Goal: Information Seeking & Learning: Learn about a topic

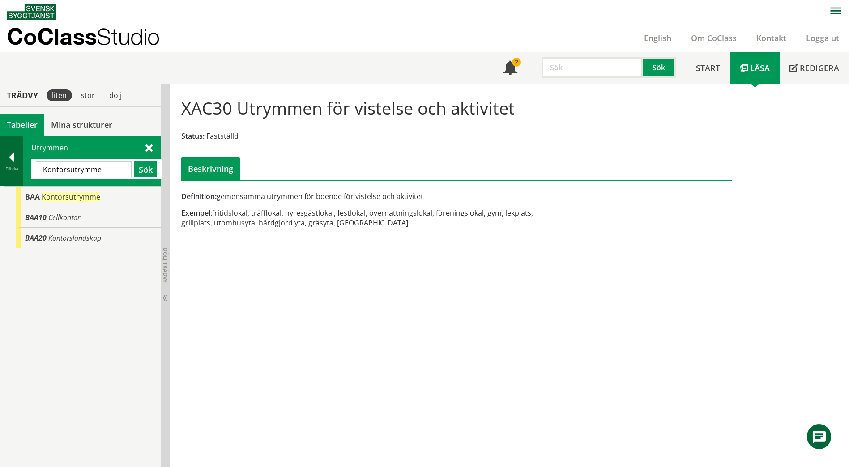
drag, startPoint x: 111, startPoint y: 170, endPoint x: 20, endPoint y: 171, distance: 90.9
click at [20, 171] on div "Tillbaka Utrymmen Kontorsutrymme Sök" at bounding box center [80, 161] width 161 height 50
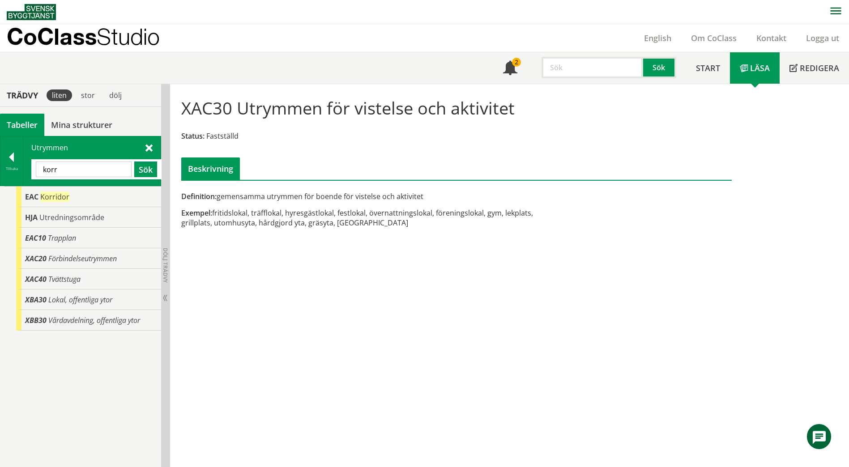
drag, startPoint x: 85, startPoint y: 170, endPoint x: 35, endPoint y: 169, distance: 49.3
click at [35, 169] on div "korr Sök" at bounding box center [96, 169] width 130 height 20
paste input "MOTTAGNINGSKÖK"
click at [147, 171] on button "Sök" at bounding box center [145, 170] width 23 height 16
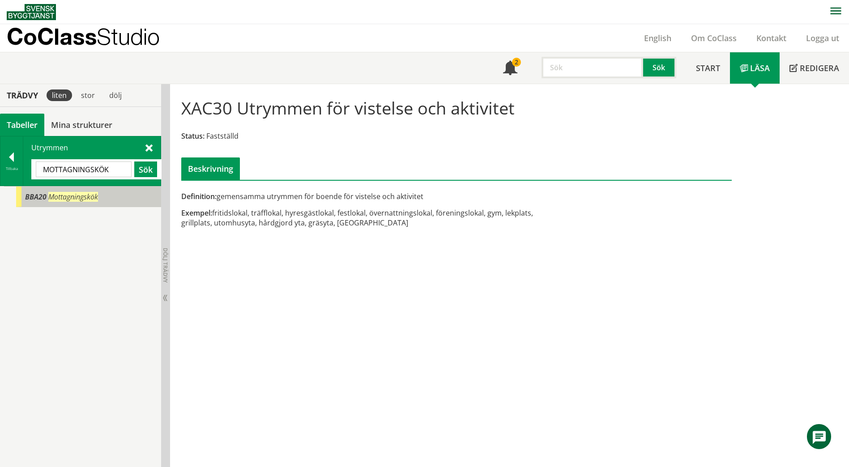
click at [103, 201] on div "BBA20 Mottagningskök" at bounding box center [88, 197] width 145 height 21
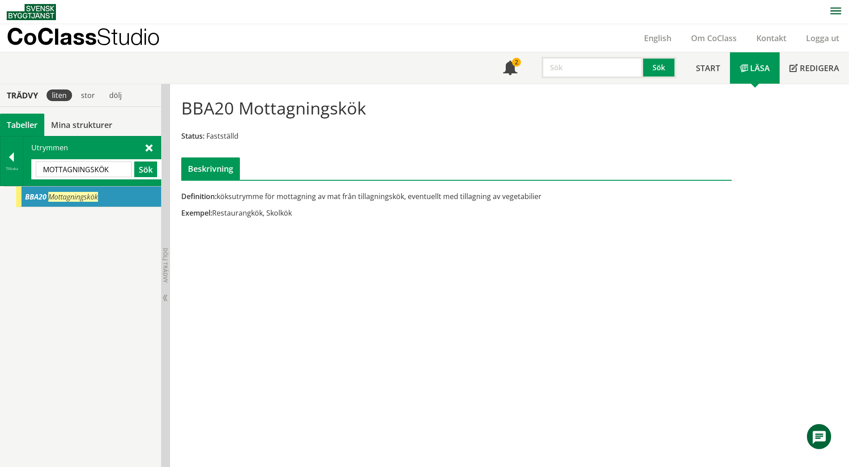
drag, startPoint x: 113, startPoint y: 172, endPoint x: 33, endPoint y: 171, distance: 80.2
click at [33, 171] on div "MOTTAGNINGSKÖK Sök" at bounding box center [96, 169] width 130 height 20
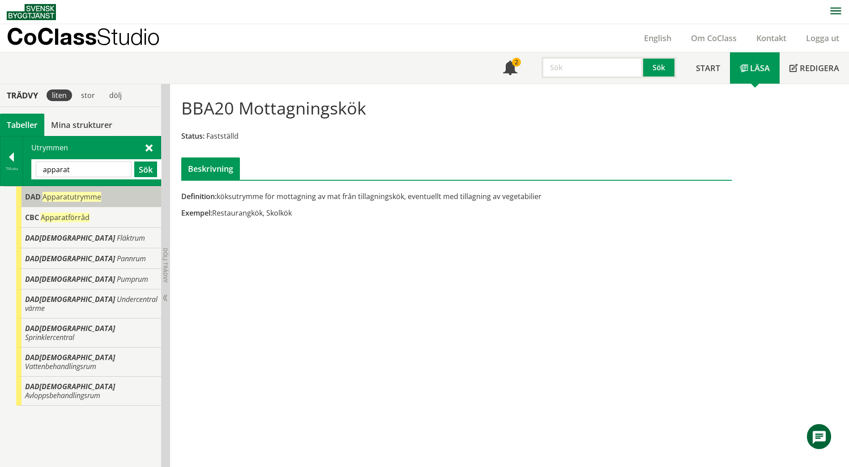
click at [43, 197] on span "Apparatutrymme" at bounding box center [72, 197] width 59 height 10
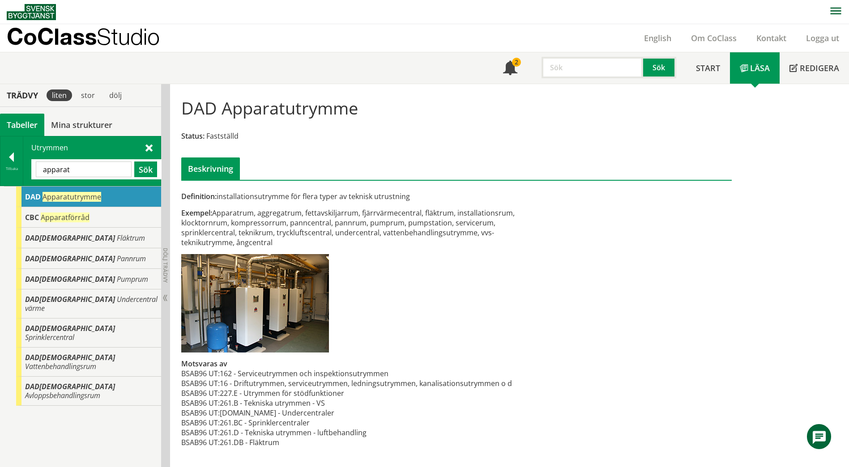
click at [95, 167] on input "apparat" at bounding box center [84, 170] width 96 height 16
drag, startPoint x: 82, startPoint y: 169, endPoint x: 19, endPoint y: 167, distance: 63.6
click at [19, 167] on div "Tillbaka Utrymmen apparat Sök" at bounding box center [80, 161] width 161 height 50
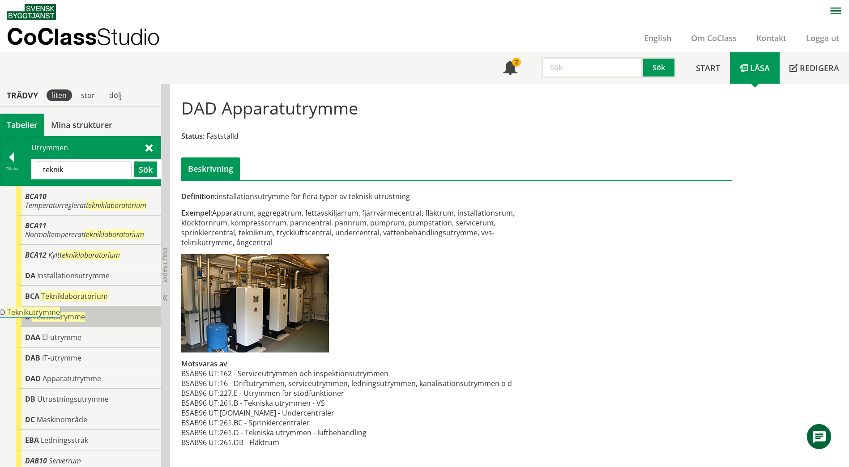
click at [115, 314] on div "D Teknikutrymme" at bounding box center [88, 317] width 145 height 21
click at [150, 146] on span at bounding box center [149, 147] width 7 height 9
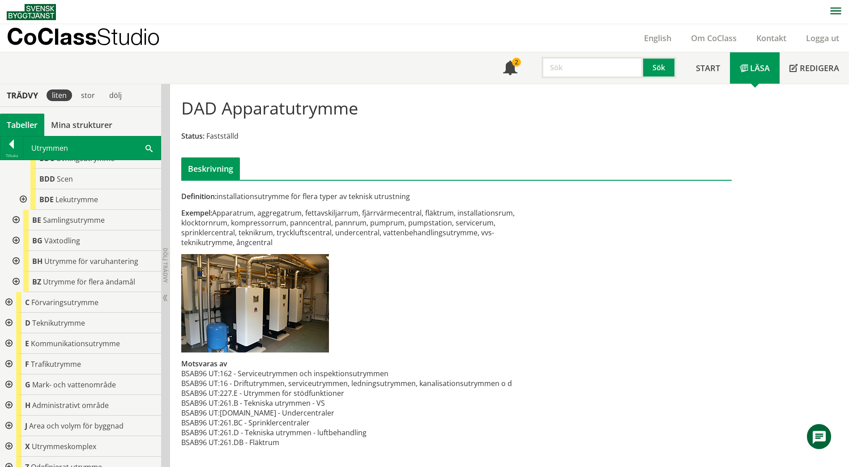
scroll to position [1242, 0]
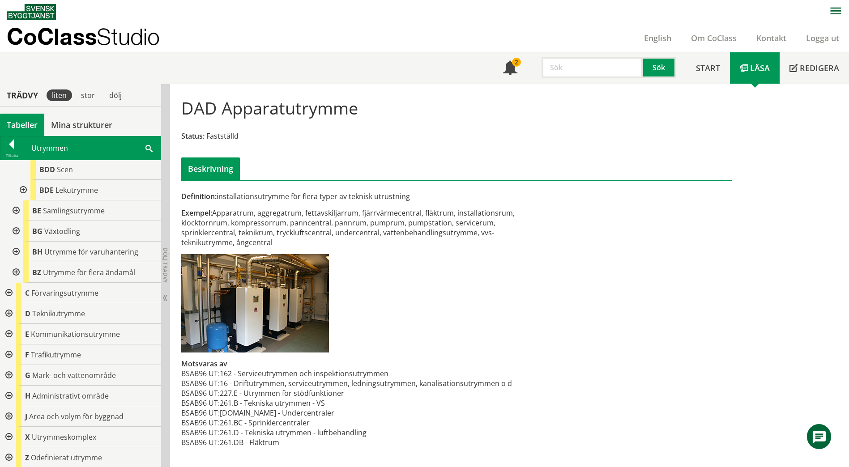
click at [12, 314] on div at bounding box center [8, 314] width 16 height 21
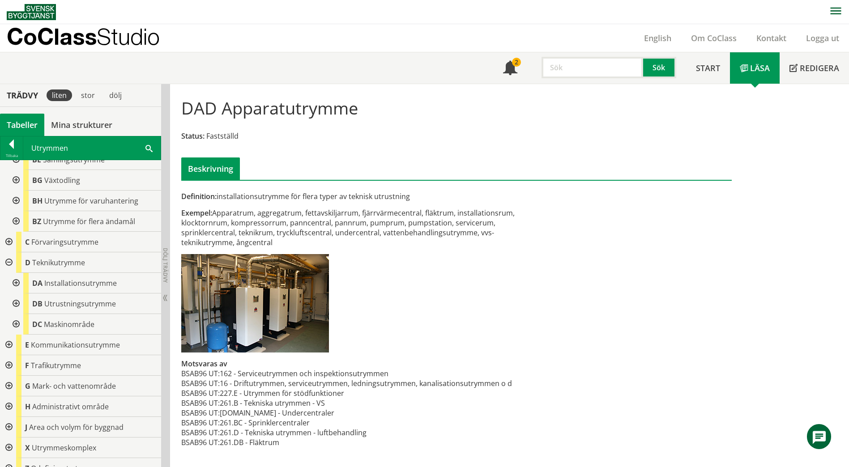
scroll to position [1304, 0]
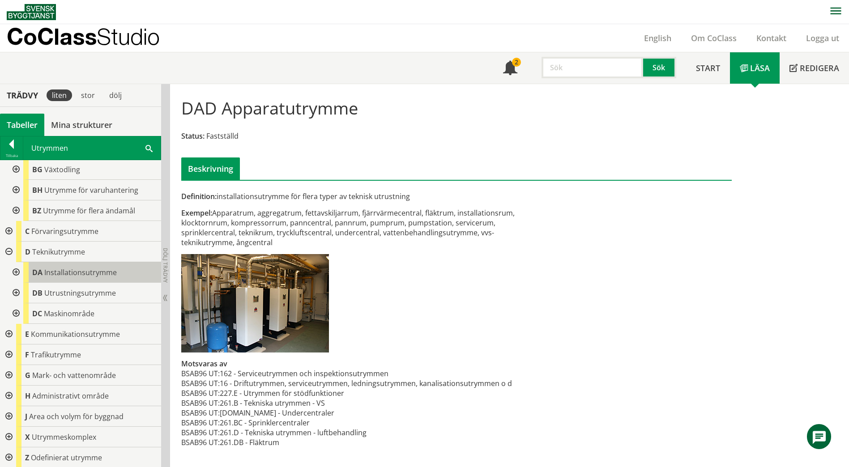
click at [103, 275] on span "Installationsutrymme" at bounding box center [80, 273] width 73 height 10
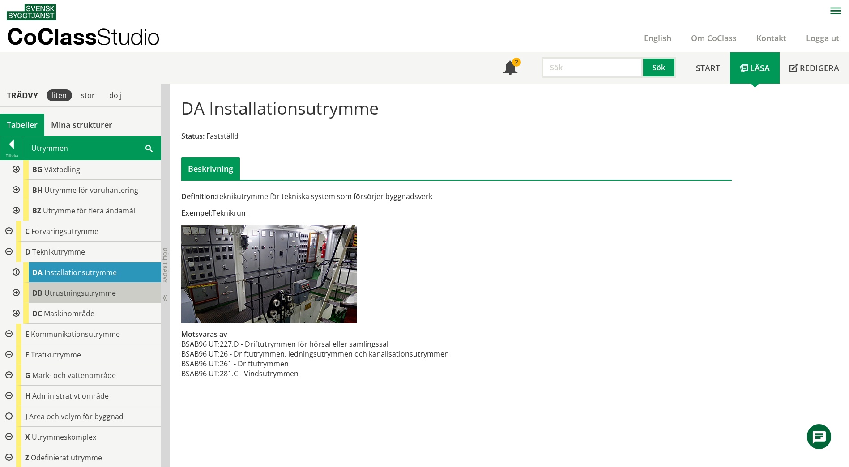
click at [103, 295] on span "Utrustningsutrymme" at bounding box center [80, 293] width 72 height 10
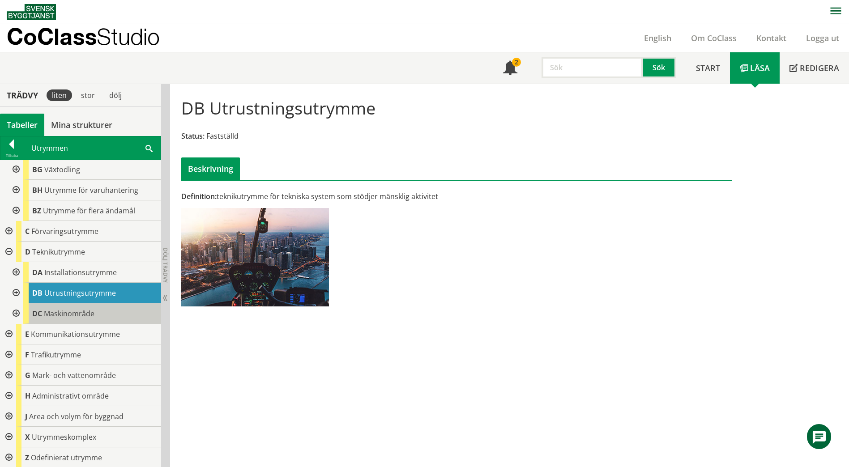
click at [97, 312] on div "DC Maskinområde" at bounding box center [92, 314] width 138 height 21
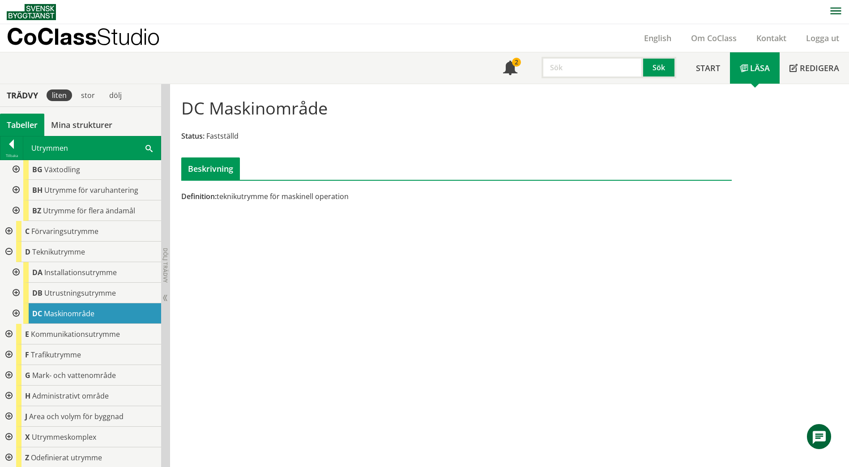
click at [13, 273] on div at bounding box center [15, 272] width 16 height 21
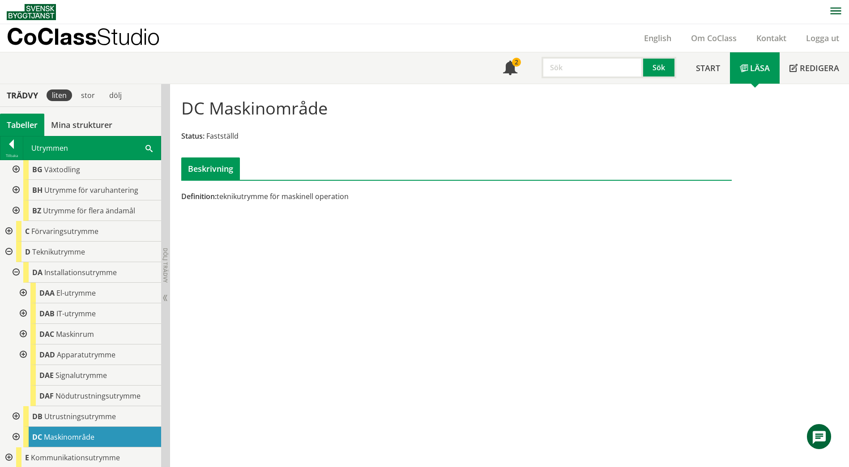
click at [23, 293] on div at bounding box center [22, 293] width 16 height 21
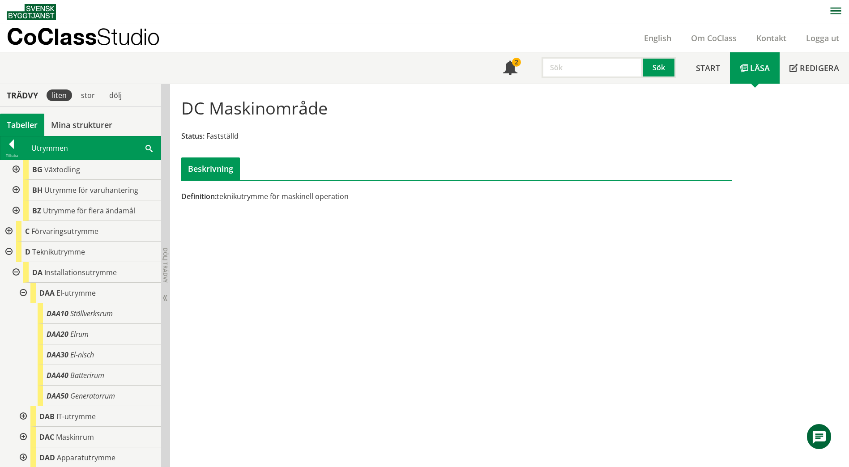
click at [23, 293] on div at bounding box center [22, 293] width 16 height 21
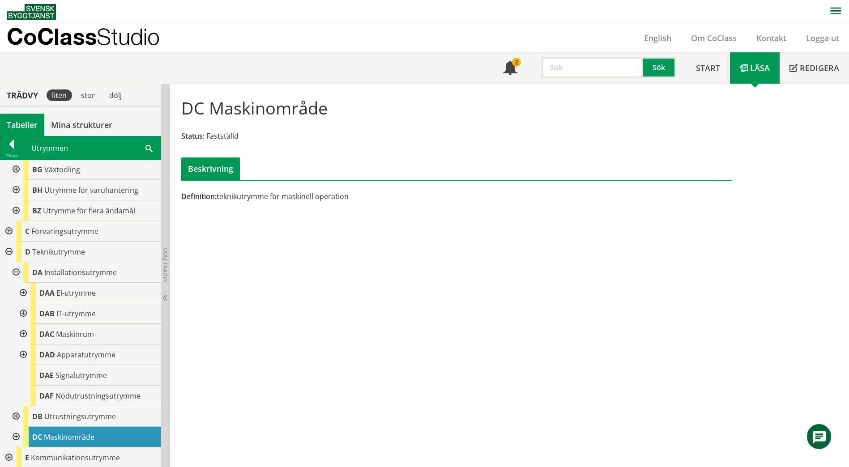
click at [23, 313] on div at bounding box center [22, 314] width 16 height 21
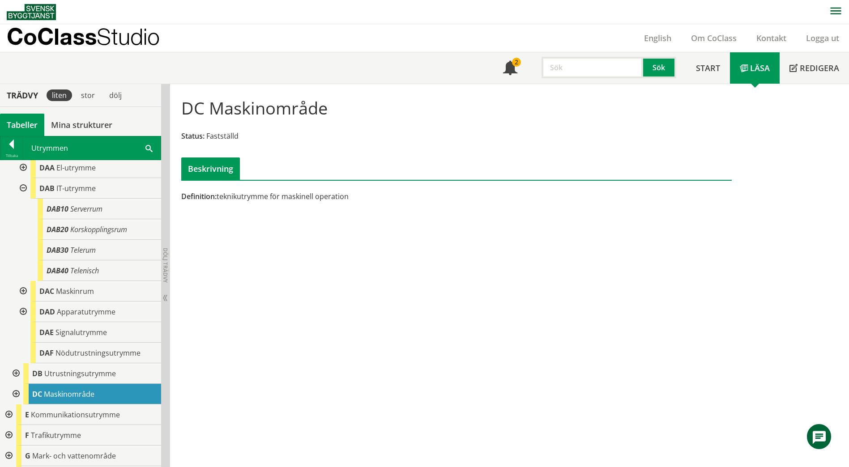
scroll to position [1438, 0]
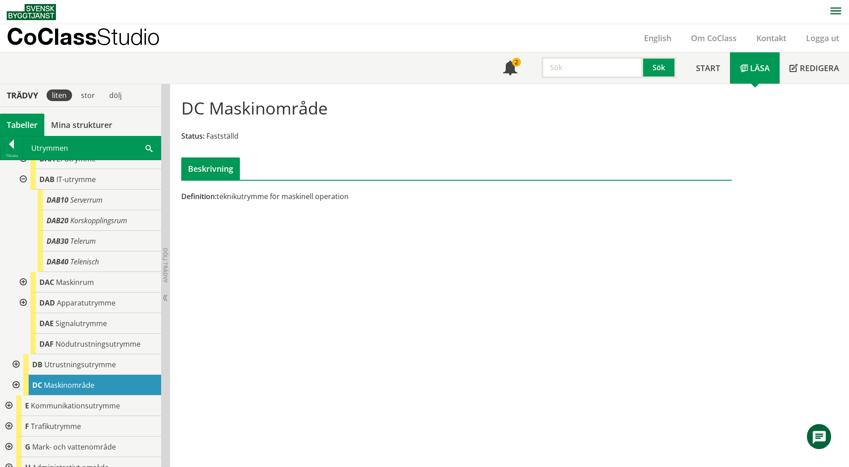
click at [21, 303] on div at bounding box center [22, 303] width 16 height 21
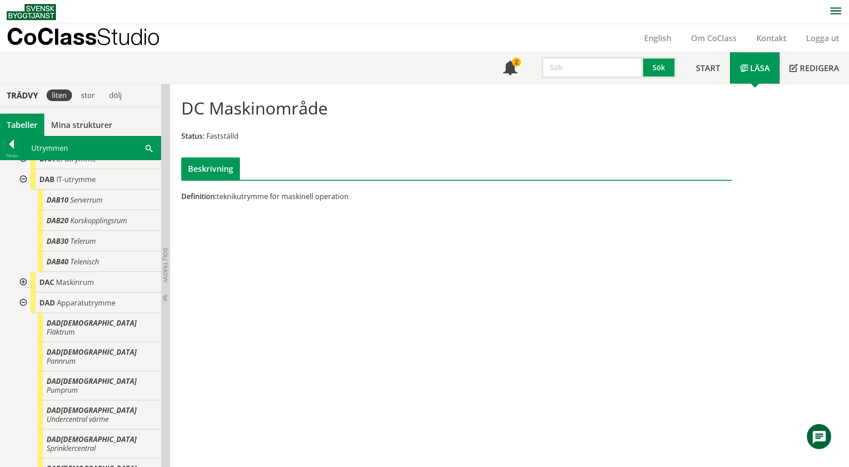
click at [22, 285] on div at bounding box center [22, 282] width 16 height 21
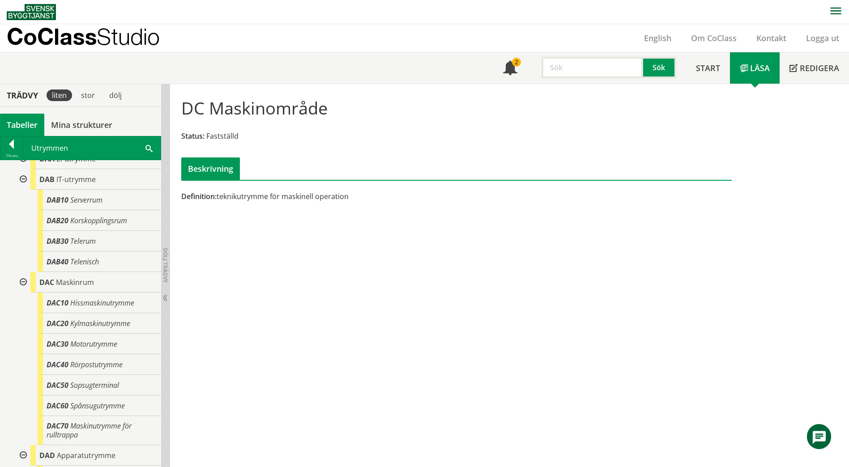
click at [148, 153] on div "Utrymmen teknik Sök" at bounding box center [91, 148] width 137 height 23
click at [148, 148] on span at bounding box center [149, 147] width 7 height 9
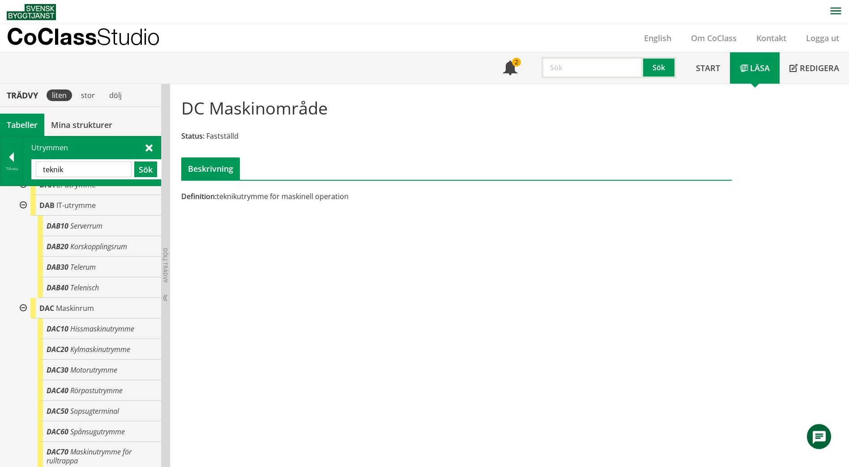
drag, startPoint x: 87, startPoint y: 173, endPoint x: 41, endPoint y: 175, distance: 46.2
click at [41, 175] on input "teknik" at bounding box center [84, 170] width 96 height 16
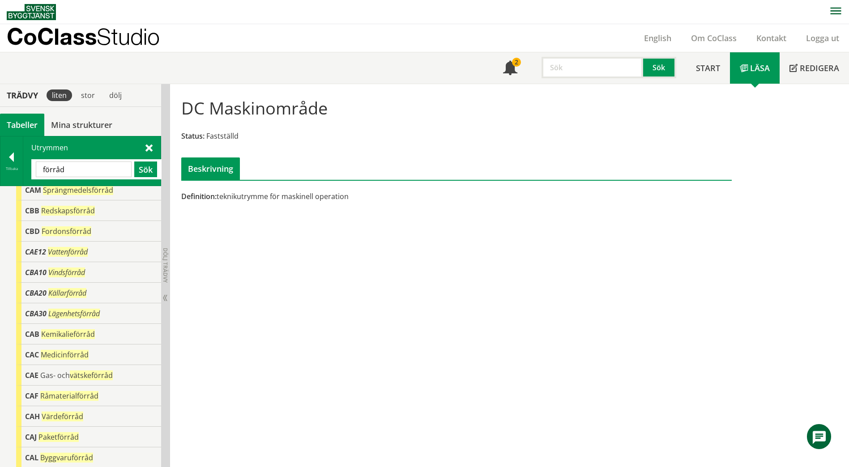
scroll to position [130, 0]
click at [76, 315] on span "Lägenhetsförråd" at bounding box center [73, 314] width 51 height 10
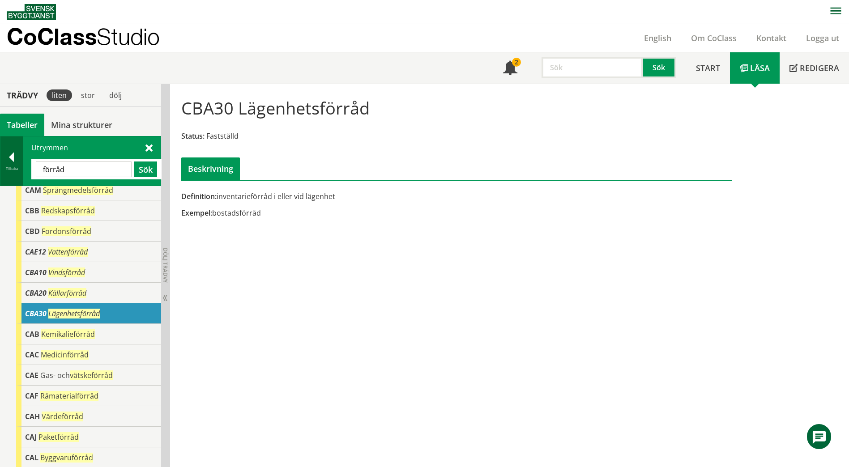
drag, startPoint x: 77, startPoint y: 173, endPoint x: 17, endPoint y: 171, distance: 59.6
click at [17, 171] on div "Tillbaka Utrymmen förråd Sök" at bounding box center [80, 161] width 161 height 50
paste input "ABD"
click at [148, 169] on button "Sök" at bounding box center [145, 170] width 23 height 16
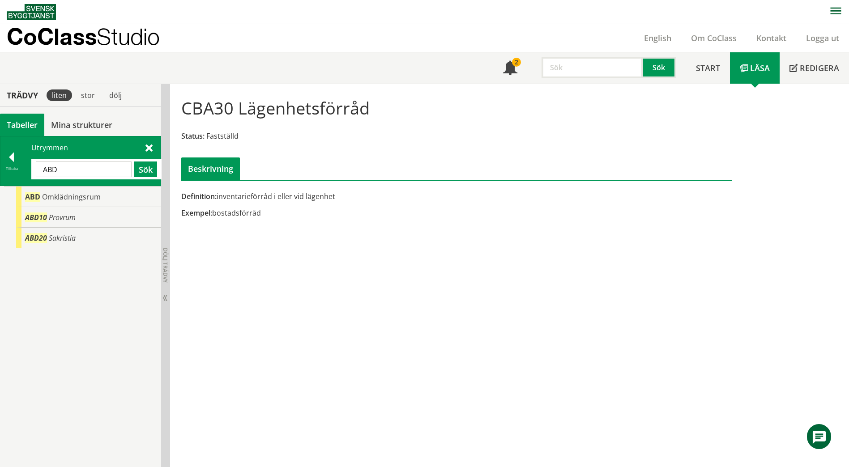
drag, startPoint x: 86, startPoint y: 170, endPoint x: 25, endPoint y: 168, distance: 60.5
click at [25, 168] on div "Utrymmen [GEOGRAPHIC_DATA] Sök" at bounding box center [91, 161] width 137 height 49
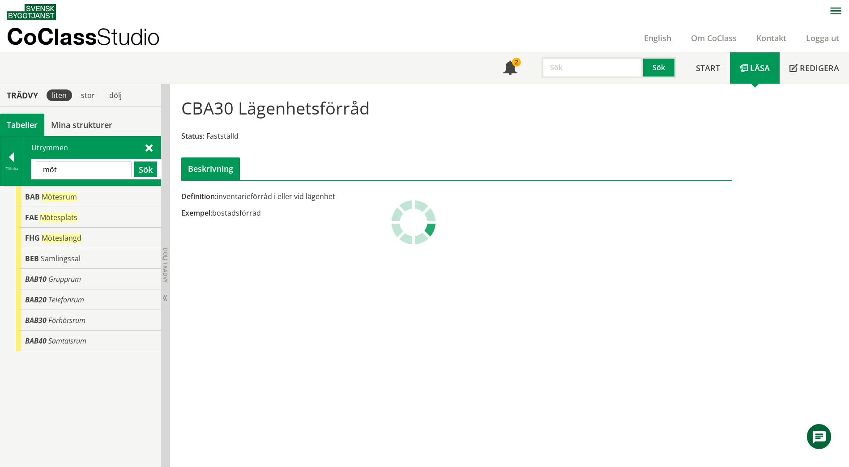
drag, startPoint x: 77, startPoint y: 172, endPoint x: 30, endPoint y: 171, distance: 47.0
click at [30, 171] on div "Utrymmen möt Sök" at bounding box center [91, 161] width 137 height 49
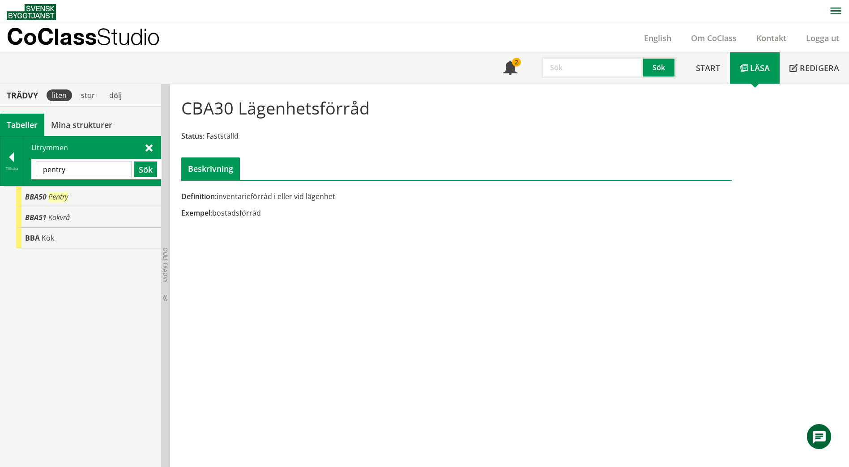
drag, startPoint x: 84, startPoint y: 173, endPoint x: 33, endPoint y: 171, distance: 51.1
click at [33, 171] on div "pentry Sök" at bounding box center [96, 169] width 130 height 20
paste input "REDSKAPSFRD"
click at [92, 200] on span "Redskapsförråd" at bounding box center [68, 197] width 54 height 10
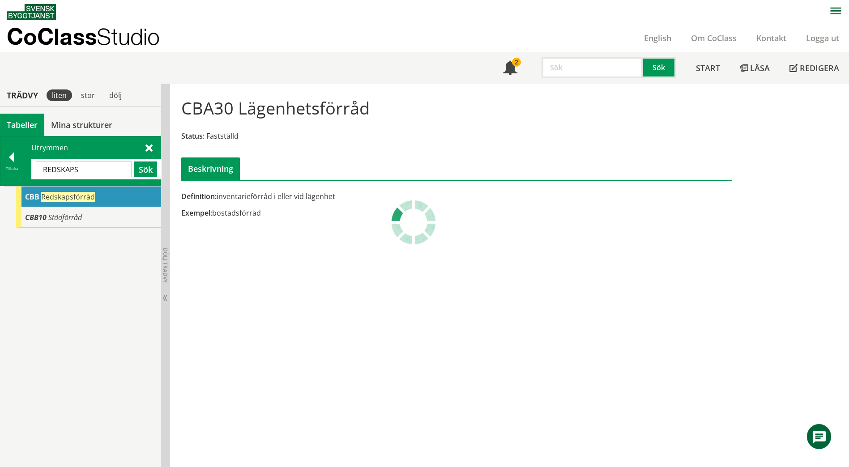
click at [92, 200] on span "Redskapsförråd" at bounding box center [68, 197] width 54 height 10
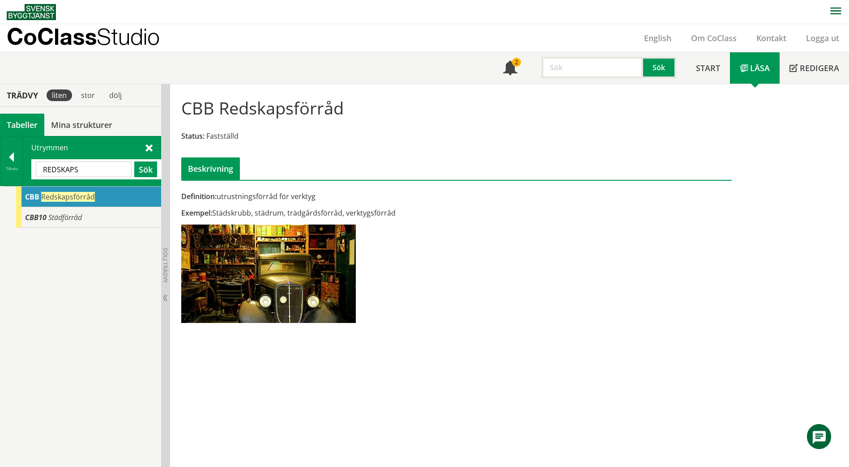
drag, startPoint x: 80, startPoint y: 172, endPoint x: 33, endPoint y: 170, distance: 47.1
click at [33, 170] on div "REDSKAPS Sök" at bounding box center [96, 169] width 130 height 20
paste input "STAURANT"
type input "RESTAURANT"
click at [144, 169] on button "Sök" at bounding box center [145, 170] width 23 height 16
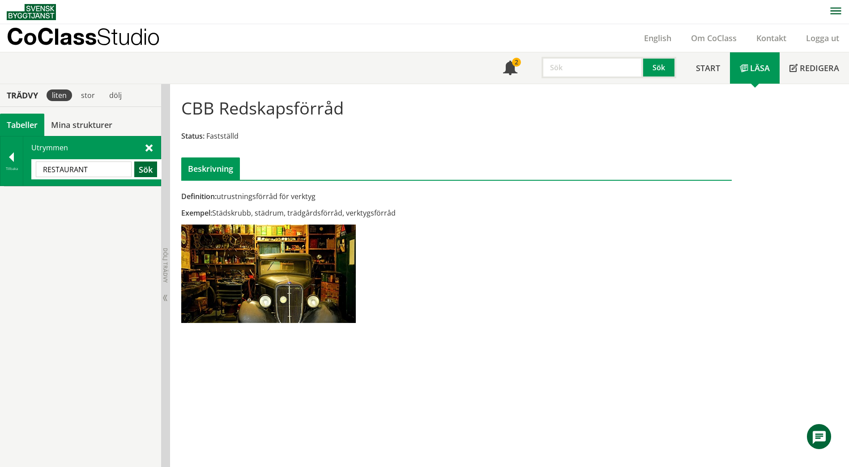
click at [143, 169] on button "Sök" at bounding box center [145, 170] width 23 height 16
drag, startPoint x: 118, startPoint y: 171, endPoint x: 36, endPoint y: 170, distance: 81.9
click at [36, 170] on input "RESTAURANT" at bounding box center [84, 170] width 96 height 16
click at [62, 172] on input "text" at bounding box center [84, 170] width 96 height 16
paste input "BAB"
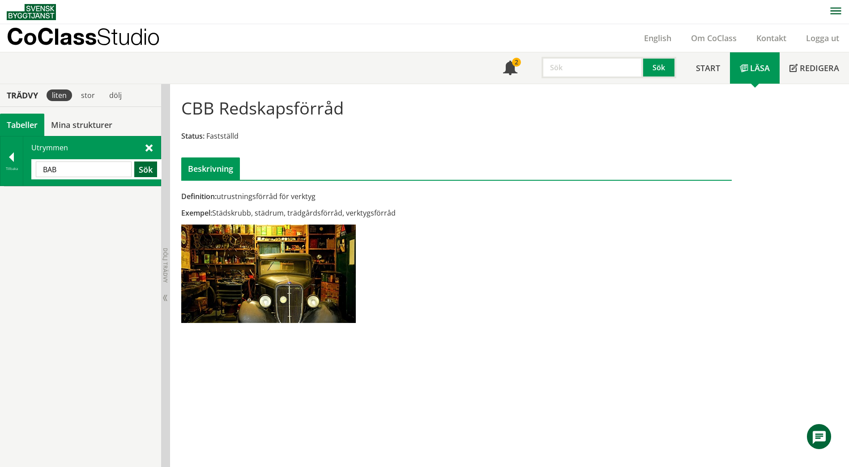
click at [143, 167] on button "Sök" at bounding box center [145, 170] width 23 height 16
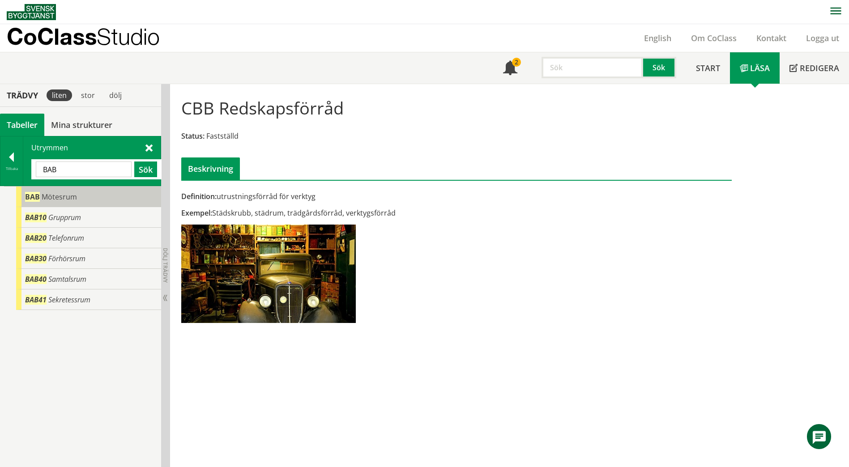
click at [105, 198] on div "BAB Mötesrum" at bounding box center [88, 197] width 145 height 21
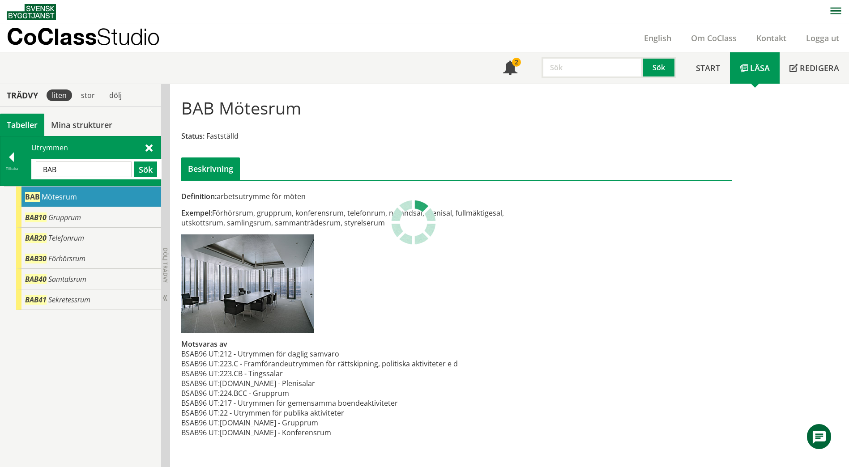
drag, startPoint x: 73, startPoint y: 173, endPoint x: 35, endPoint y: 173, distance: 37.6
click at [35, 173] on div "BAB Sök" at bounding box center [96, 169] width 130 height 20
paste input "SERVERUM"
click at [143, 170] on button "Sök" at bounding box center [145, 170] width 23 height 16
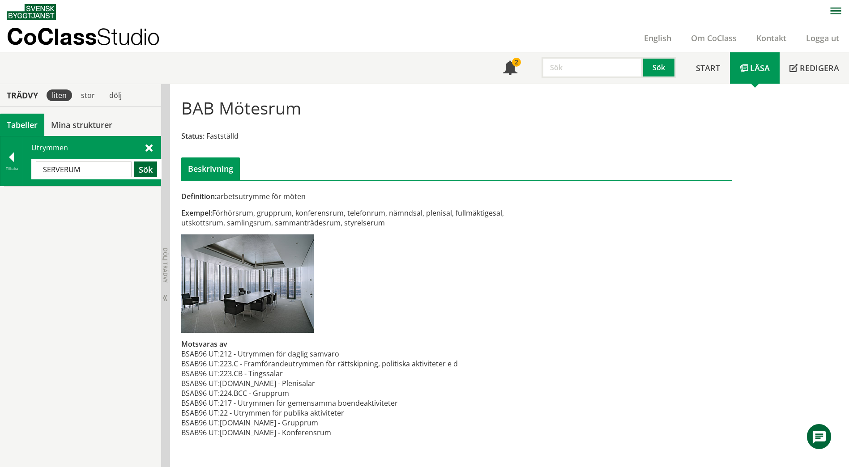
click at [144, 171] on button "Sök" at bounding box center [145, 170] width 23 height 16
click at [106, 171] on input "SERVERUM" at bounding box center [84, 170] width 96 height 16
drag, startPoint x: 93, startPoint y: 169, endPoint x: 26, endPoint y: 173, distance: 67.3
click at [26, 173] on div "Utrymmen SERVERUM Sök" at bounding box center [91, 161] width 137 height 49
paste input "KAFERI / FRD"
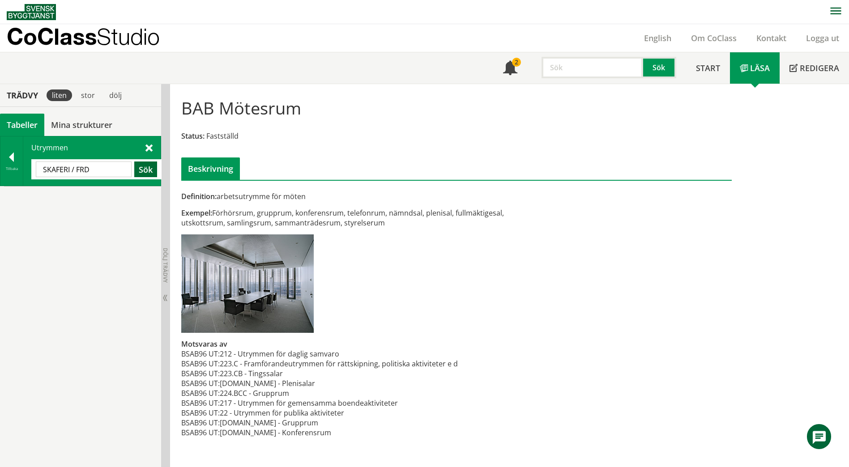
click at [147, 169] on button "Sök" at bounding box center [145, 170] width 23 height 16
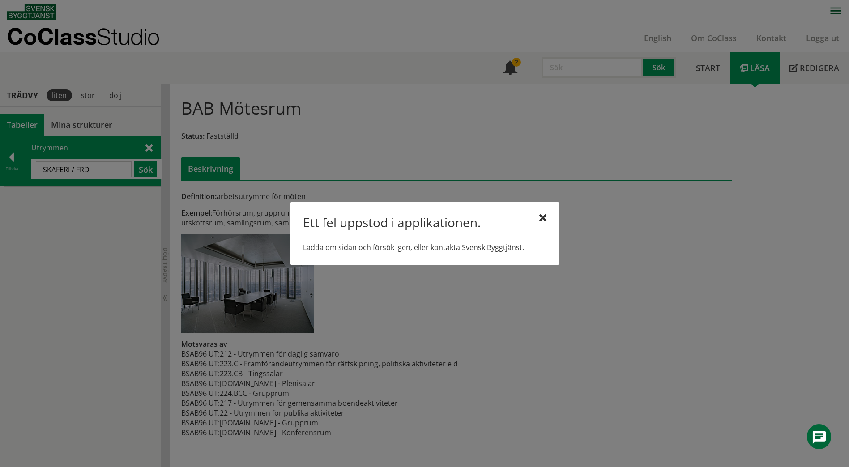
click at [535, 220] on div "Ett fel uppstod i applikationen." at bounding box center [425, 224] width 244 height 19
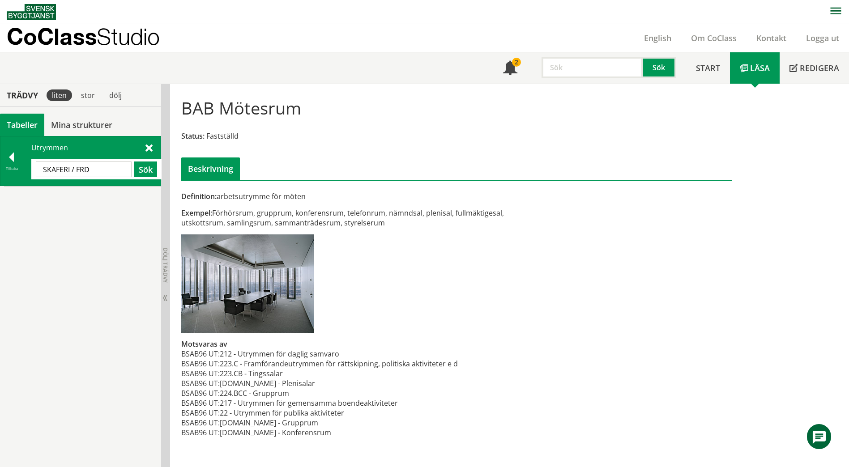
drag, startPoint x: 99, startPoint y: 171, endPoint x: 34, endPoint y: 169, distance: 64.5
click at [34, 169] on div "SKAFERI / FRD Sök" at bounding box center [96, 169] width 130 height 20
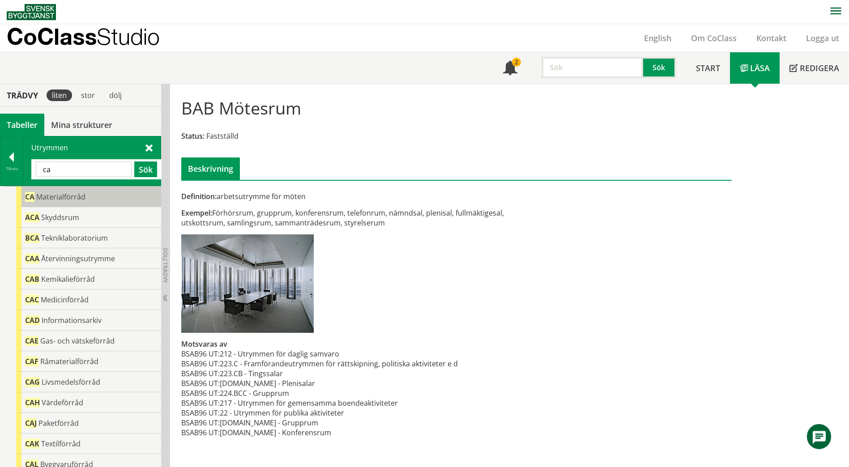
click at [42, 195] on span "Materialförråd" at bounding box center [60, 197] width 49 height 10
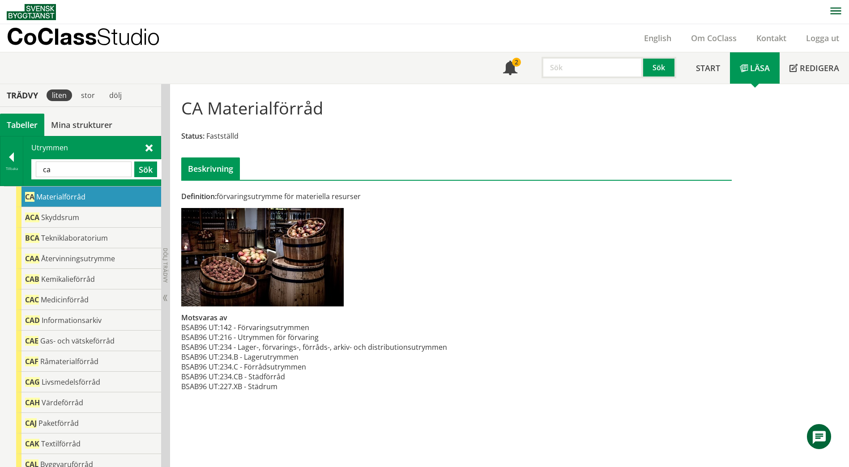
click at [146, 151] on span at bounding box center [149, 147] width 7 height 9
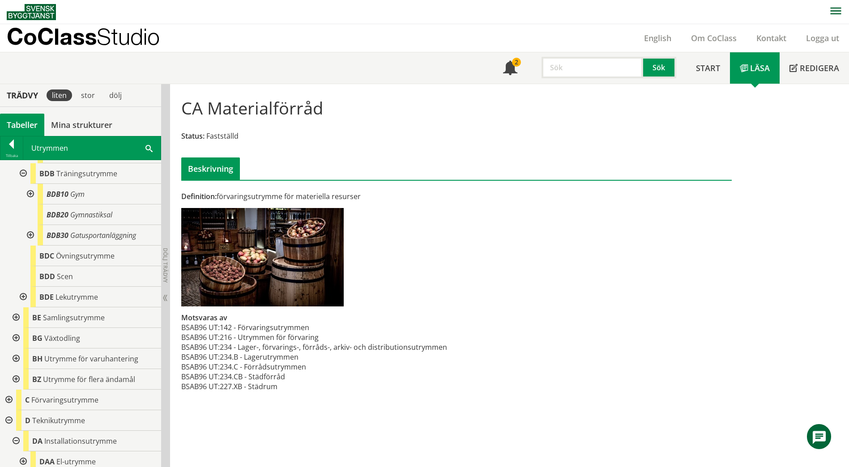
scroll to position [1269, 0]
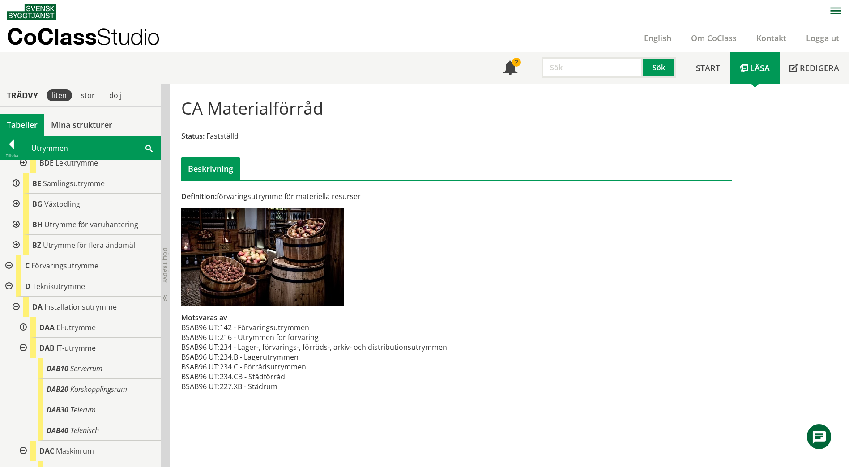
click at [7, 266] on div at bounding box center [8, 266] width 16 height 21
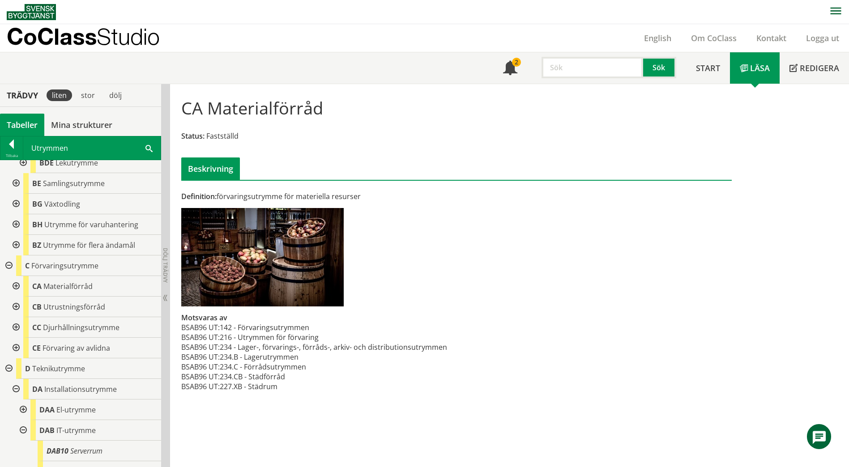
click at [17, 287] on div at bounding box center [15, 286] width 16 height 21
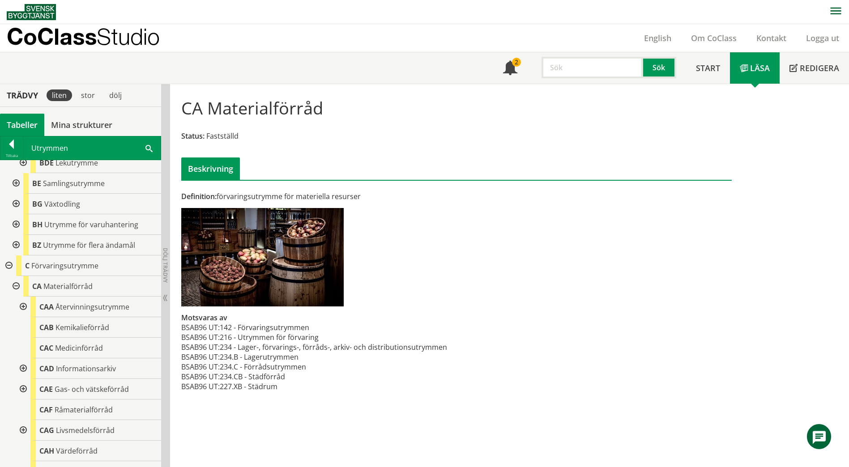
click at [24, 310] on div at bounding box center [22, 307] width 16 height 21
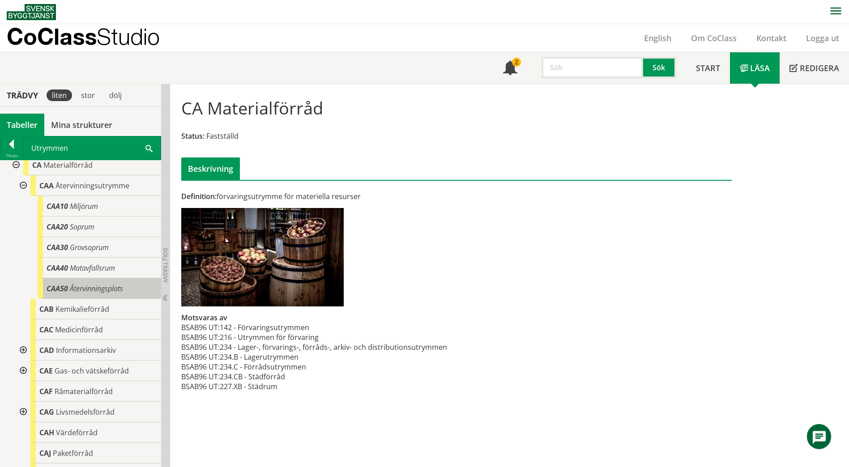
scroll to position [1404, 0]
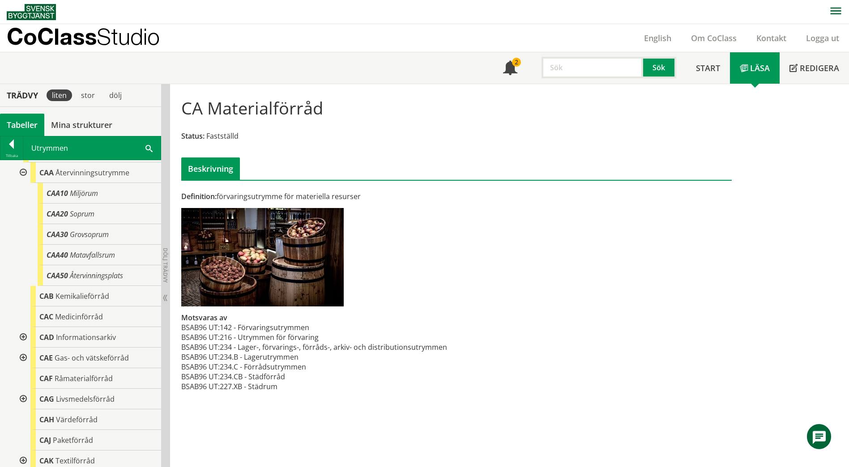
click at [146, 146] on span at bounding box center [149, 147] width 7 height 9
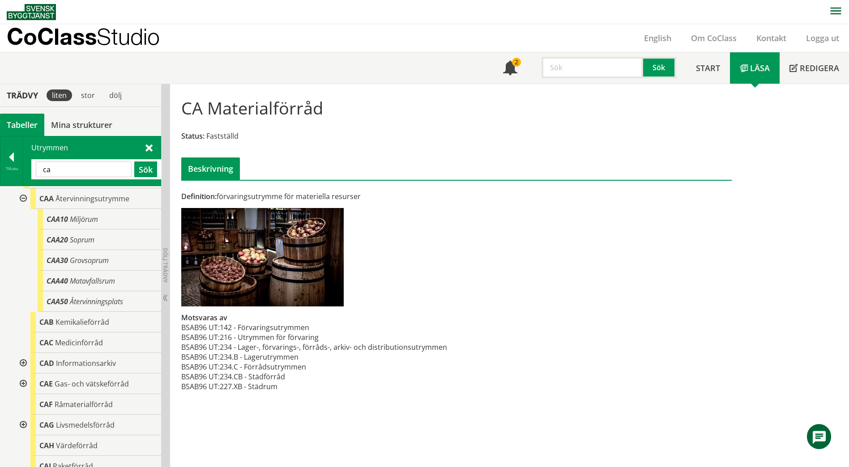
type input "c"
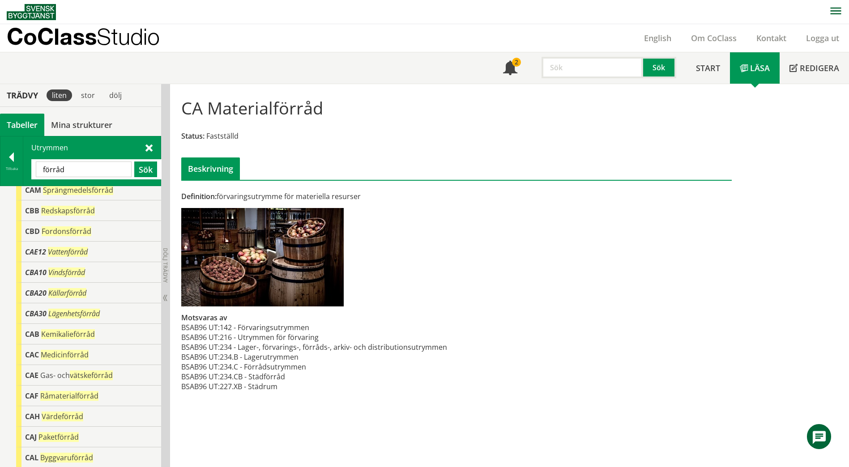
scroll to position [130, 0]
click at [99, 293] on div "CBA20 Källarförråd" at bounding box center [88, 293] width 145 height 21
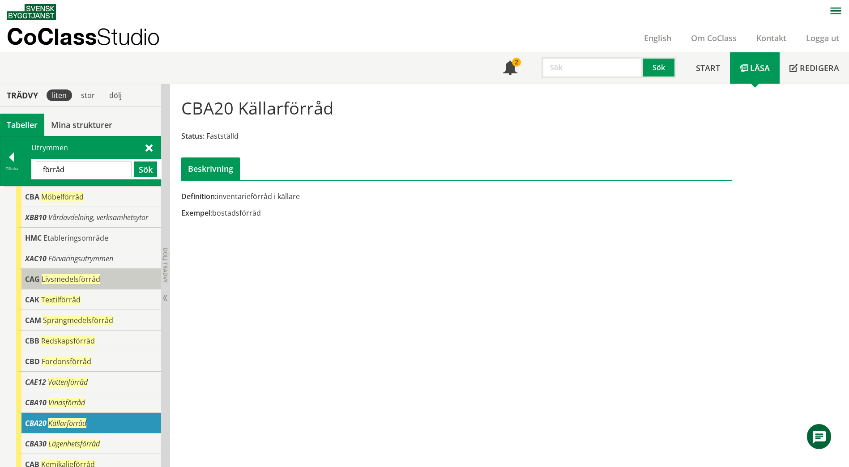
click at [103, 279] on div "CAG Livsmedelsförråd" at bounding box center [88, 279] width 145 height 21
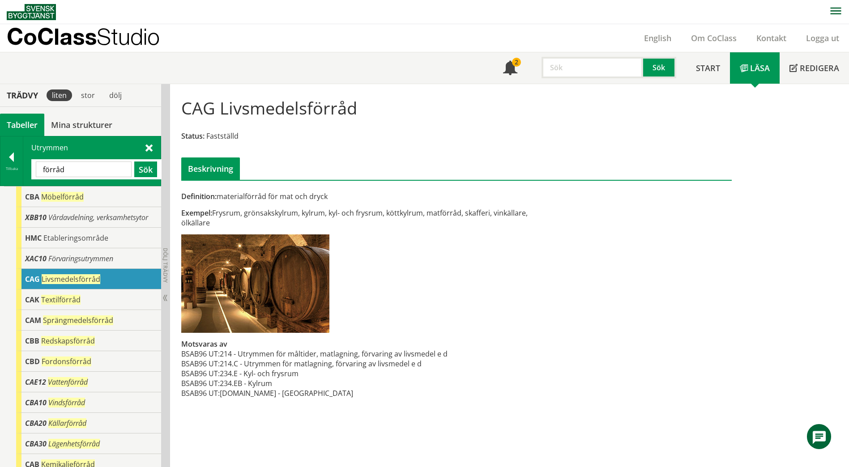
drag, startPoint x: 99, startPoint y: 168, endPoint x: 35, endPoint y: 172, distance: 64.2
click at [35, 172] on div "förråd Sök" at bounding box center [96, 169] width 130 height 20
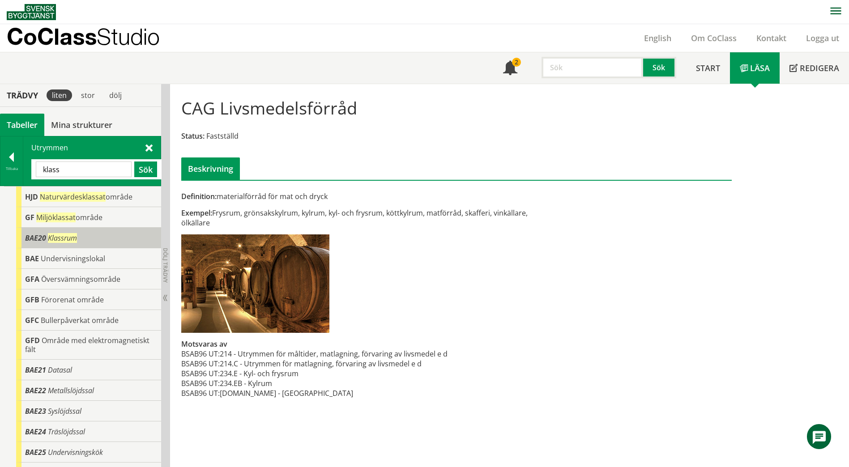
click at [39, 237] on span "BAE20" at bounding box center [35, 238] width 21 height 10
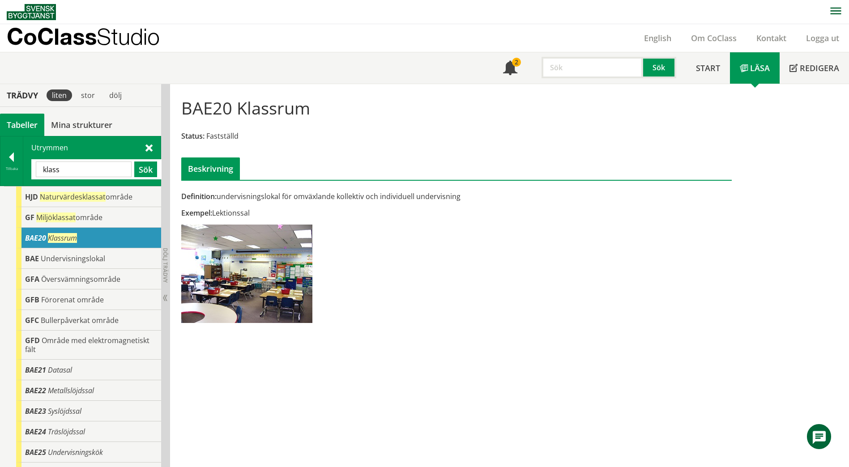
click at [156, 144] on div "Utrymmen klass Sök" at bounding box center [91, 161] width 137 height 49
click at [149, 149] on span at bounding box center [149, 147] width 7 height 9
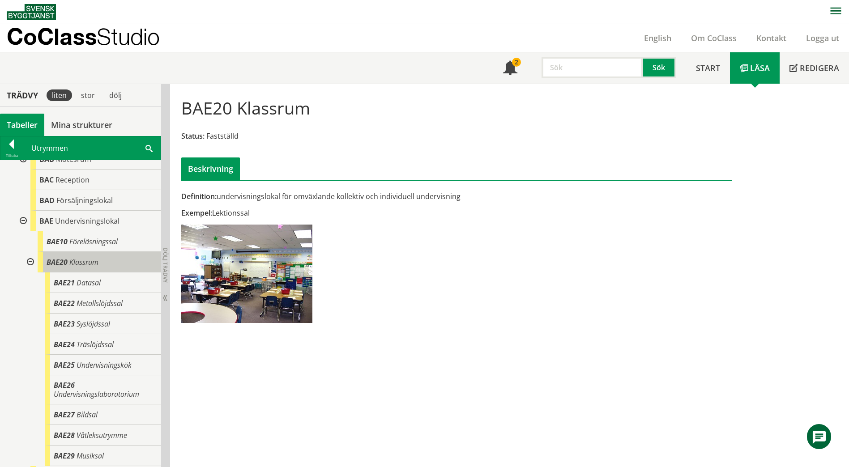
scroll to position [493, 0]
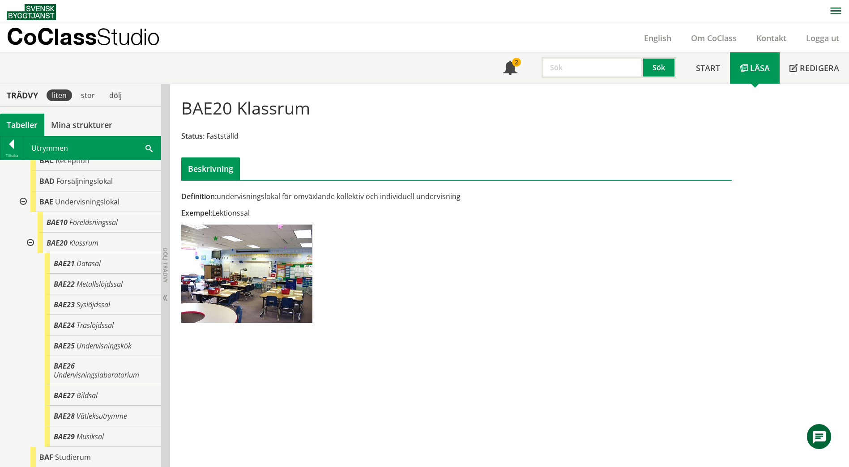
click at [147, 147] on span at bounding box center [149, 147] width 7 height 9
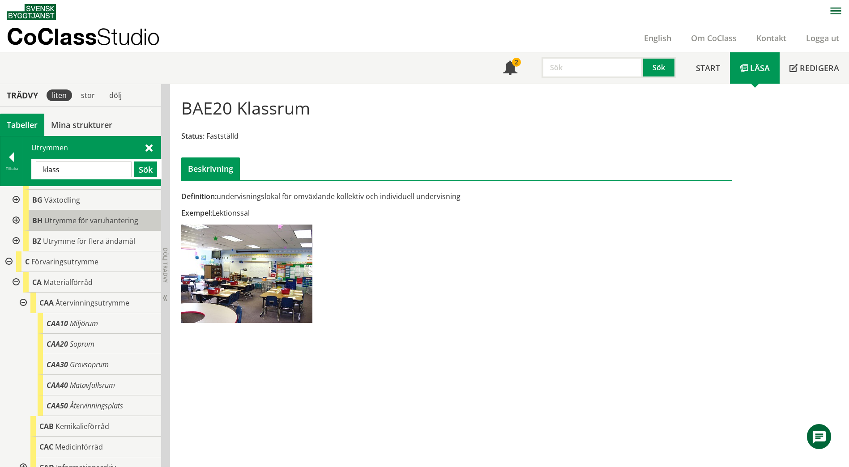
scroll to position [1299, 0]
click at [21, 304] on div at bounding box center [22, 304] width 16 height 21
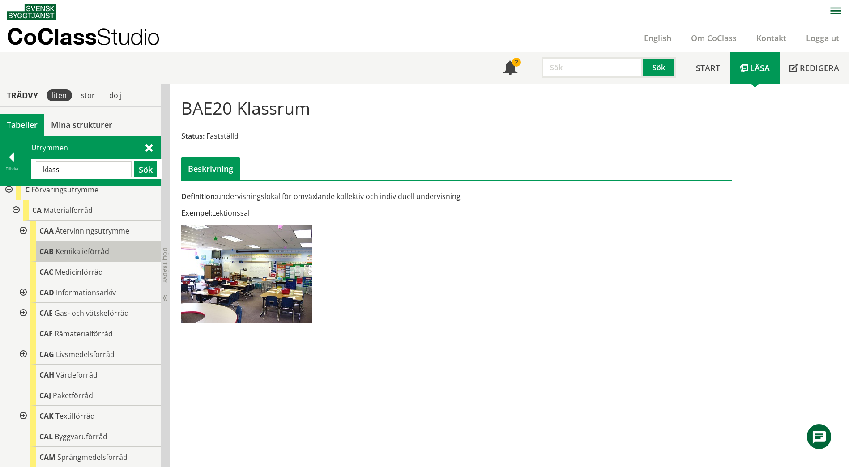
scroll to position [1388, 0]
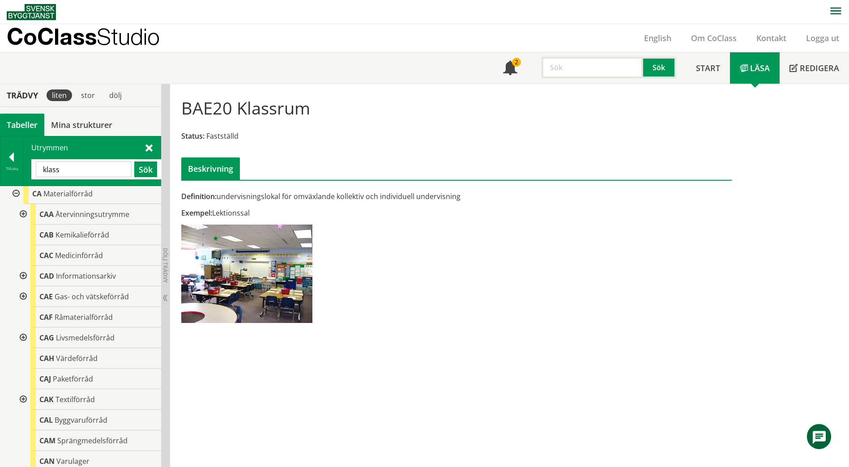
click at [23, 278] on div at bounding box center [22, 276] width 16 height 21
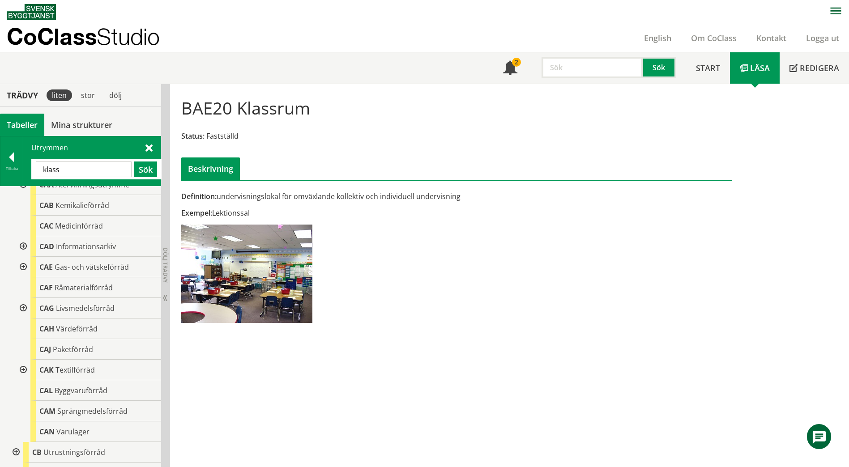
scroll to position [1433, 0]
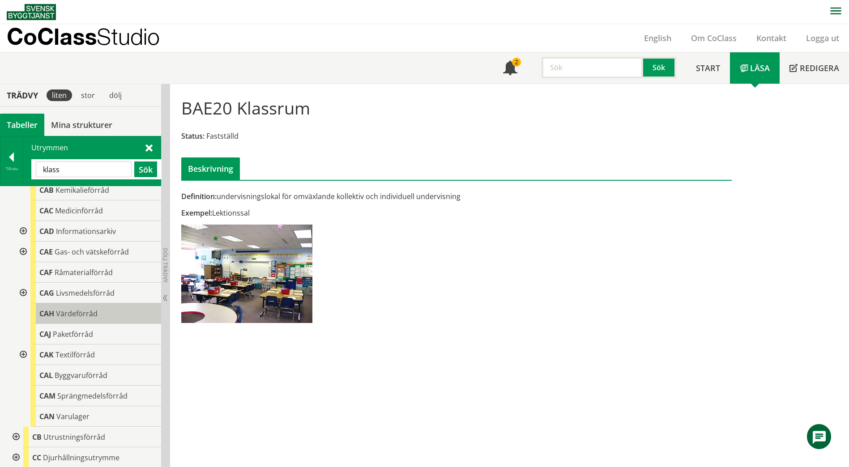
click at [60, 313] on span "Värdeförråd" at bounding box center [77, 314] width 42 height 10
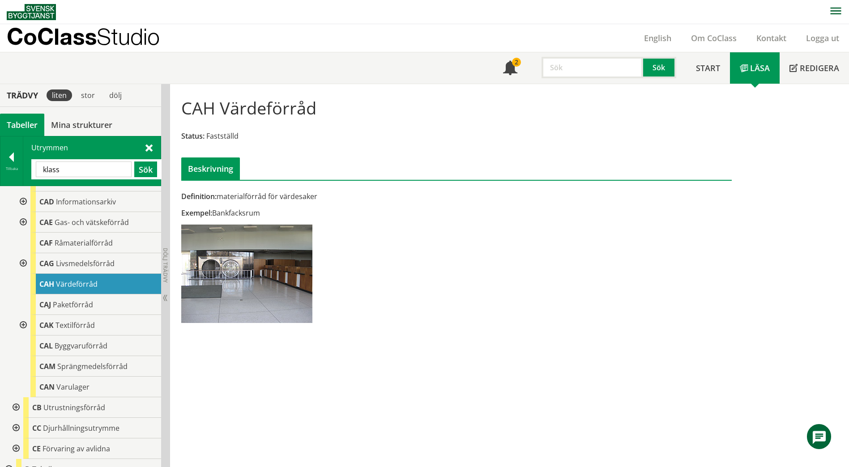
scroll to position [1478, 0]
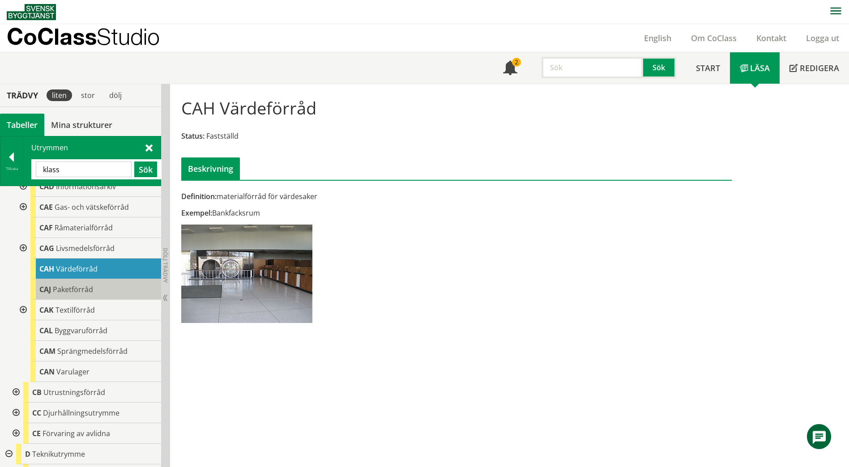
click at [87, 290] on span "Paketförråd" at bounding box center [73, 290] width 40 height 10
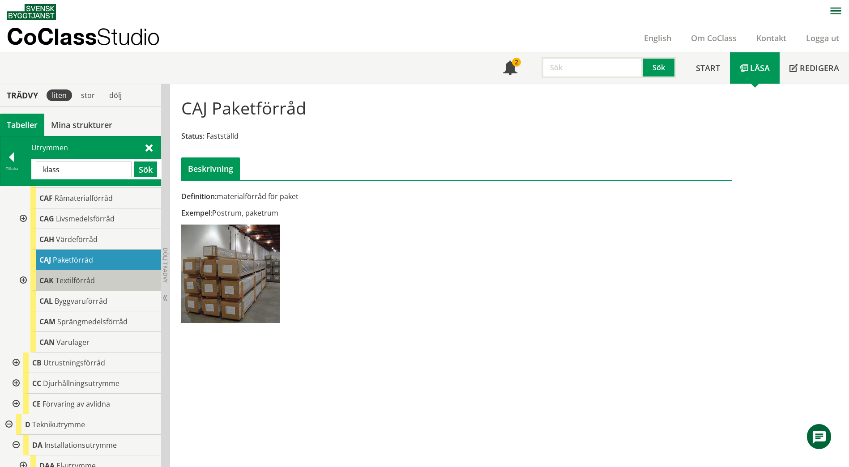
scroll to position [1522, 0]
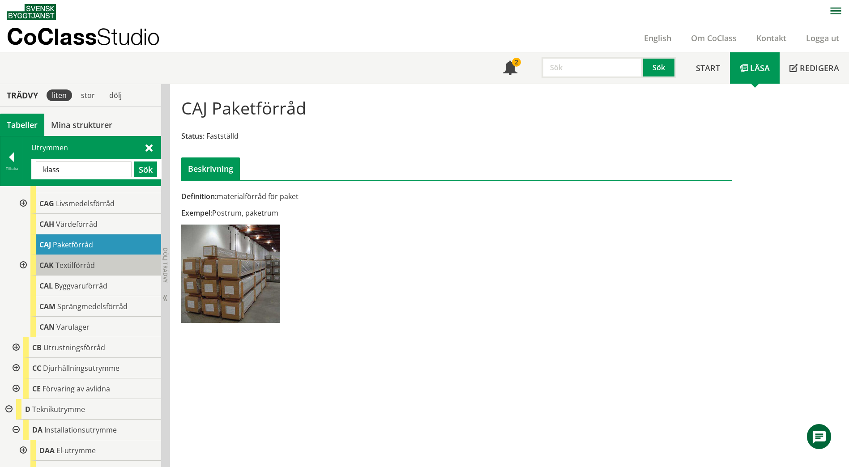
click at [107, 268] on div "CAK Textilförråd" at bounding box center [95, 265] width 131 height 21
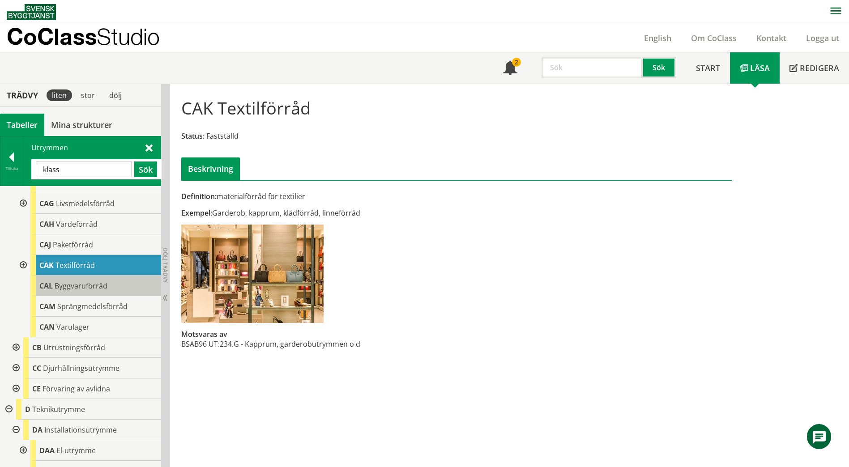
click at [109, 289] on div "CAL Byggvaruförråd" at bounding box center [95, 286] width 131 height 21
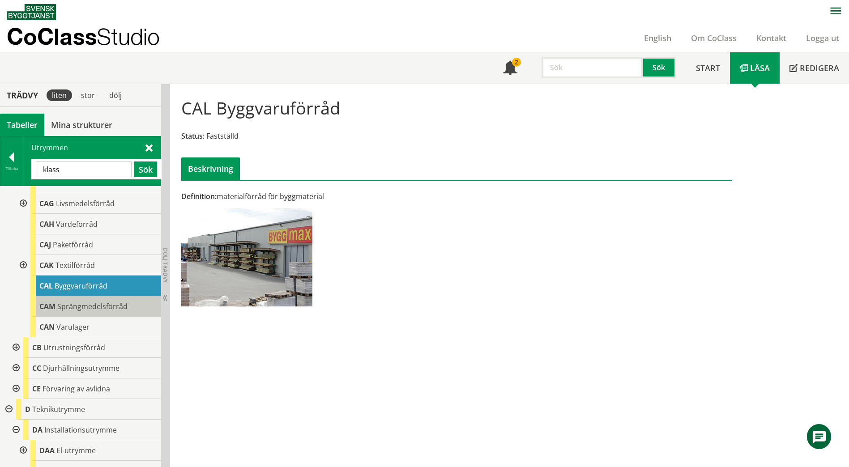
click at [112, 304] on span "Sprängmedelsförråd" at bounding box center [92, 307] width 70 height 10
click at [107, 307] on span "Sprängmedelsförråd" at bounding box center [92, 307] width 70 height 10
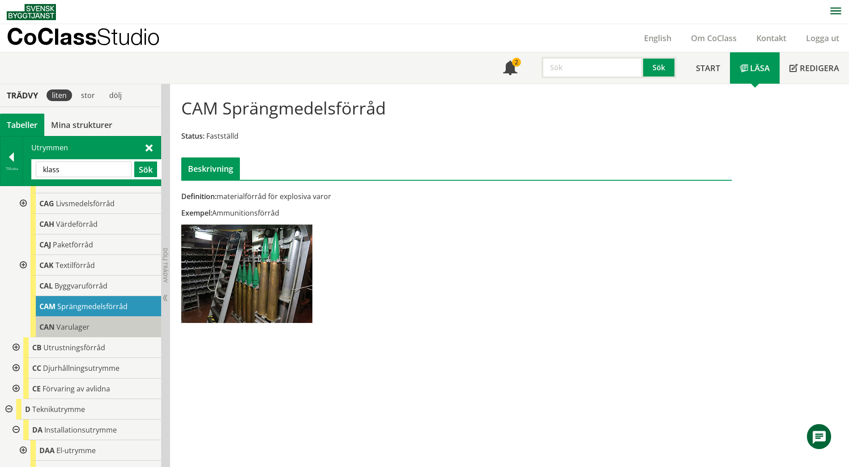
click at [105, 327] on div "CAN Varulager" at bounding box center [95, 327] width 131 height 21
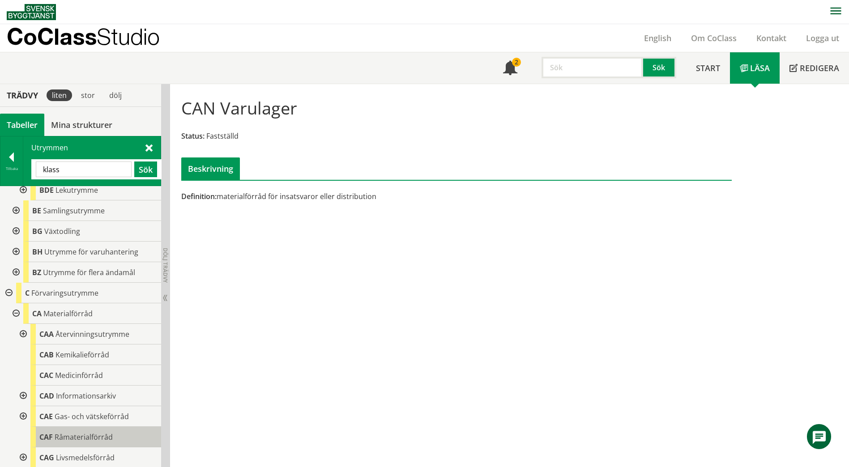
scroll to position [1254, 0]
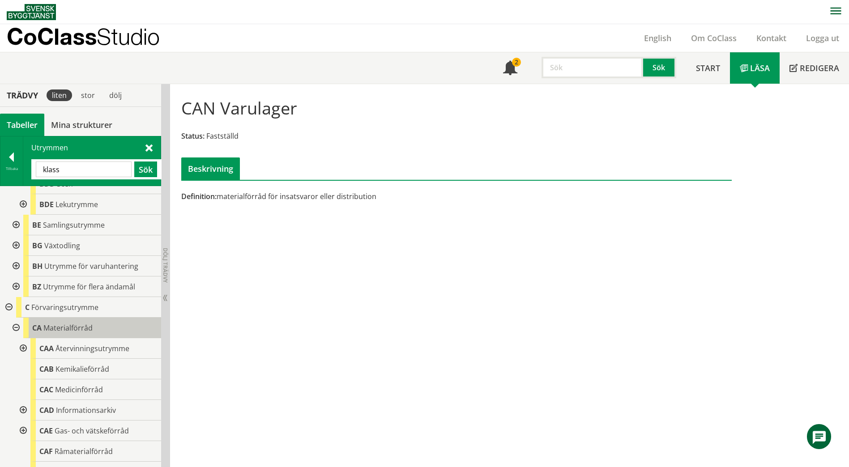
click at [105, 327] on div "CA Materialförråd" at bounding box center [92, 328] width 138 height 21
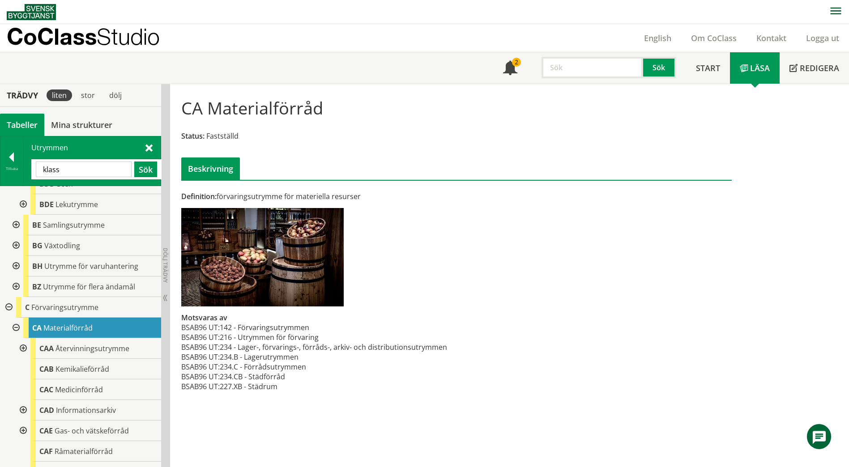
click at [17, 326] on div at bounding box center [15, 328] width 16 height 21
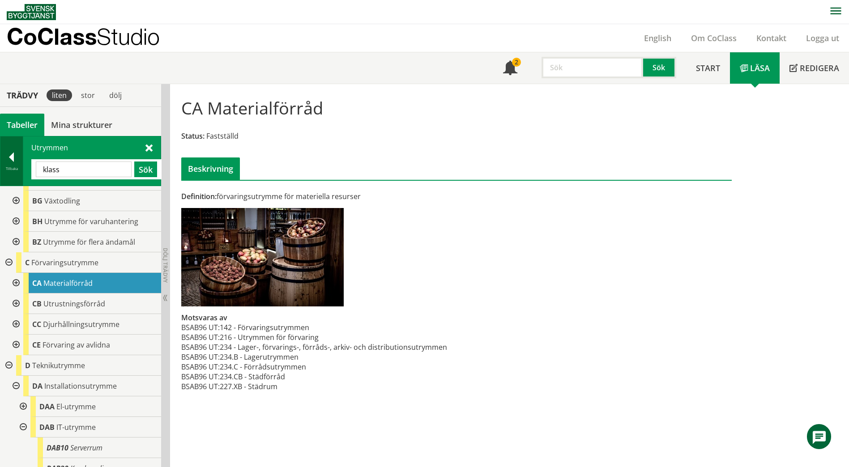
drag, startPoint x: 69, startPoint y: 168, endPoint x: 17, endPoint y: 172, distance: 51.7
click at [17, 172] on div "Tillbaka Utrymmen klass Sök" at bounding box center [80, 161] width 161 height 50
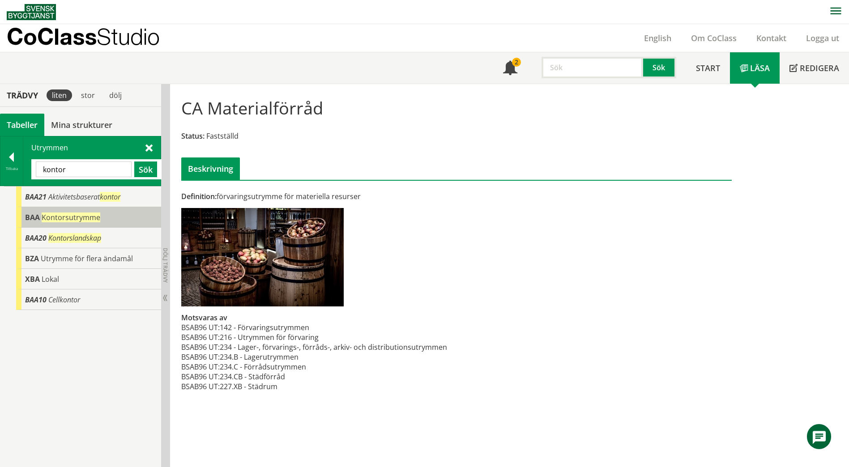
click at [27, 219] on span "BAA" at bounding box center [32, 218] width 15 height 10
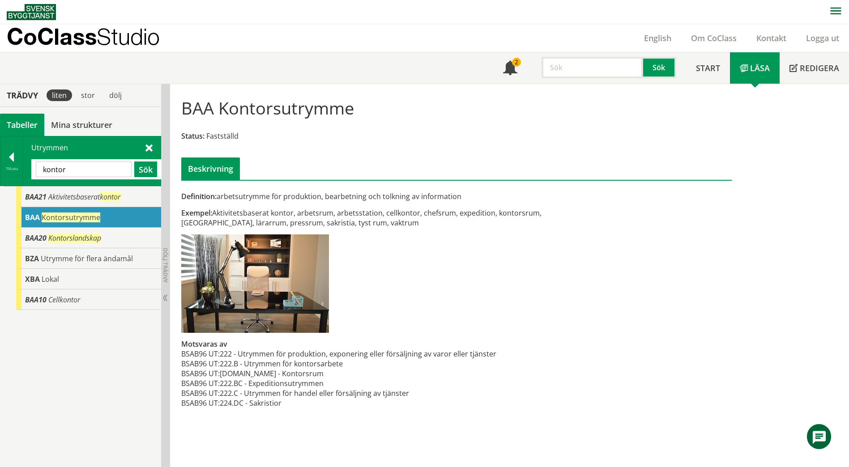
drag, startPoint x: 84, startPoint y: 173, endPoint x: 36, endPoint y: 174, distance: 48.4
click at [36, 174] on input "kontor" at bounding box center [84, 170] width 96 height 16
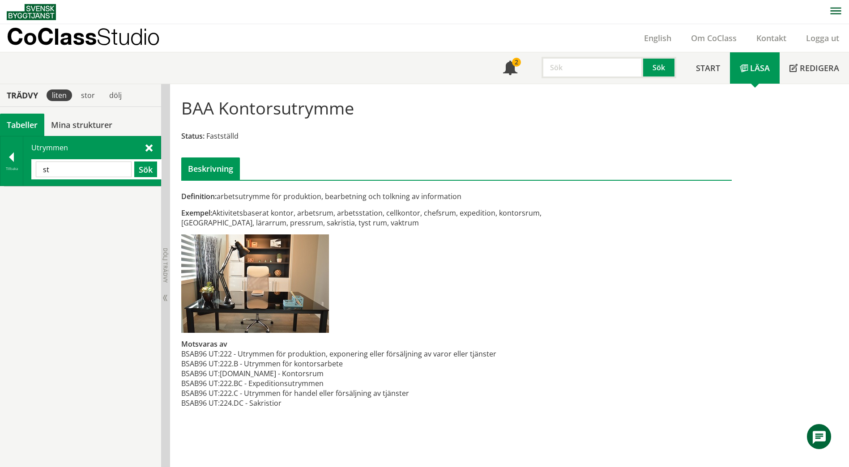
type input "s"
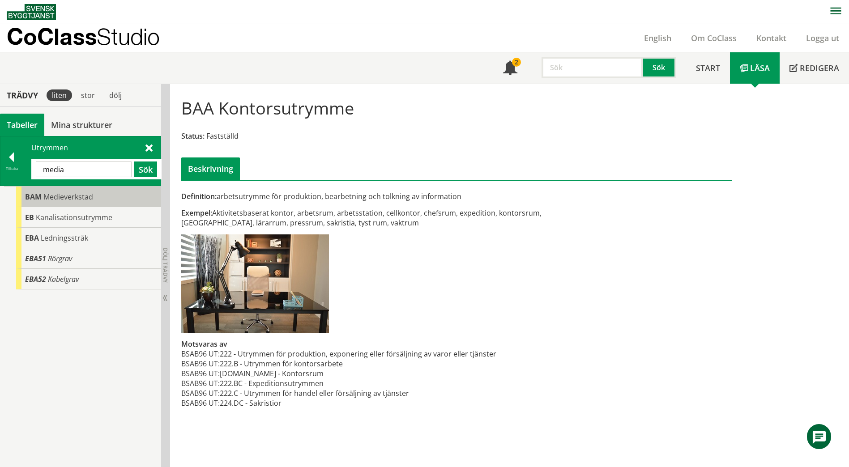
click at [78, 202] on div "BAM Medieverkstad" at bounding box center [88, 197] width 145 height 21
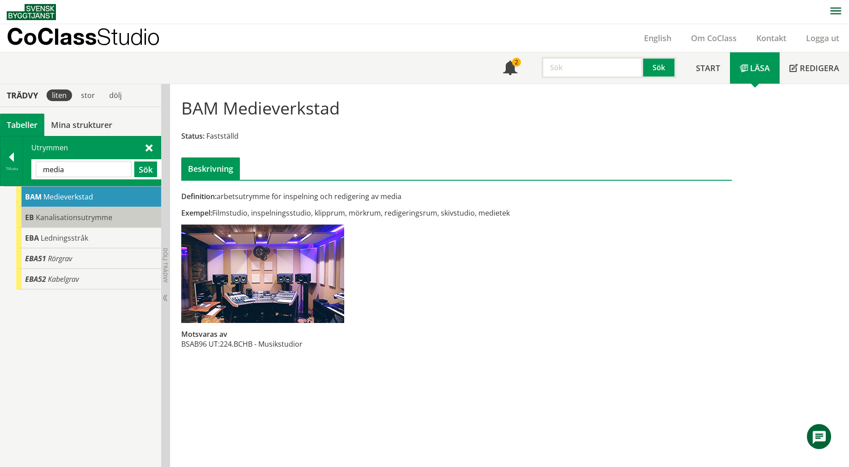
click at [85, 217] on span "Kanalisationsutrymme" at bounding box center [74, 218] width 77 height 10
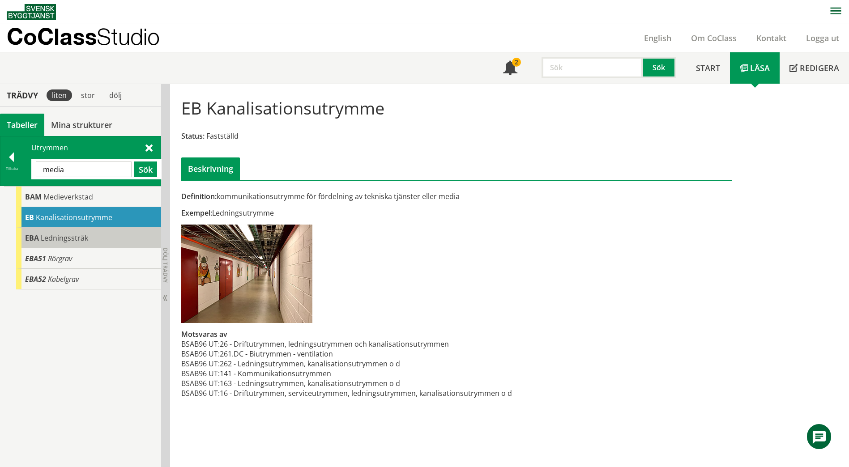
click at [89, 241] on div "EBA Ledningsstråk" at bounding box center [88, 238] width 145 height 21
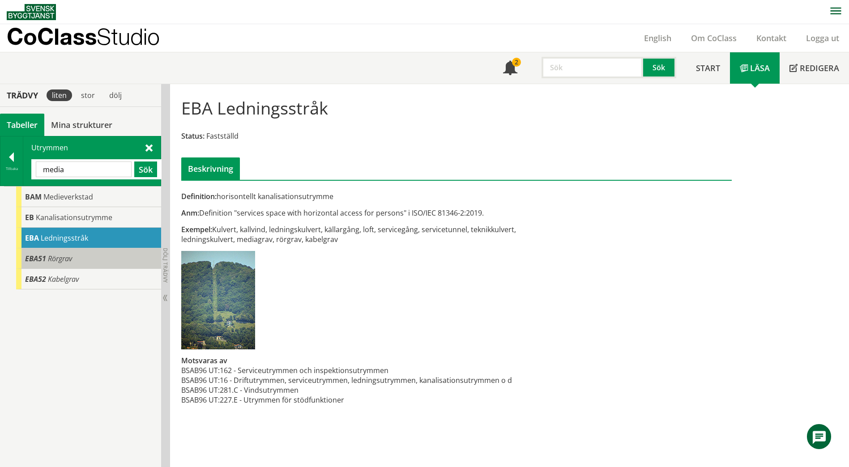
click at [95, 257] on div "EBA51 [PERSON_NAME]" at bounding box center [88, 259] width 145 height 21
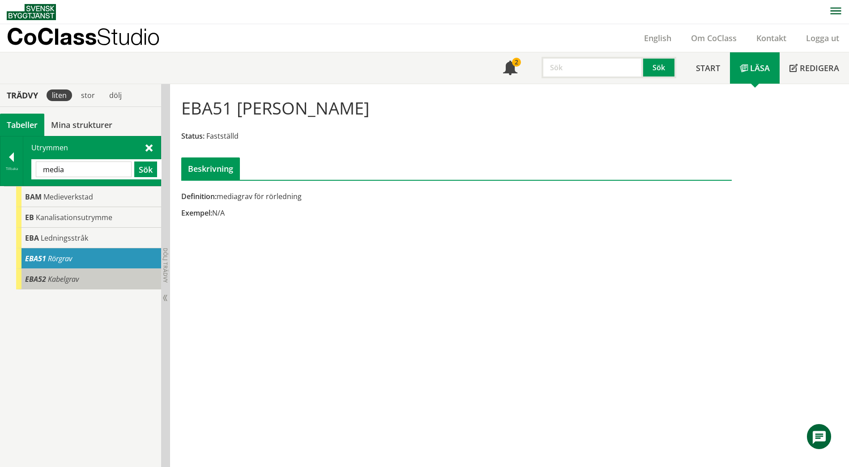
click at [96, 272] on div "EBA52 Kabelgrav" at bounding box center [88, 279] width 145 height 21
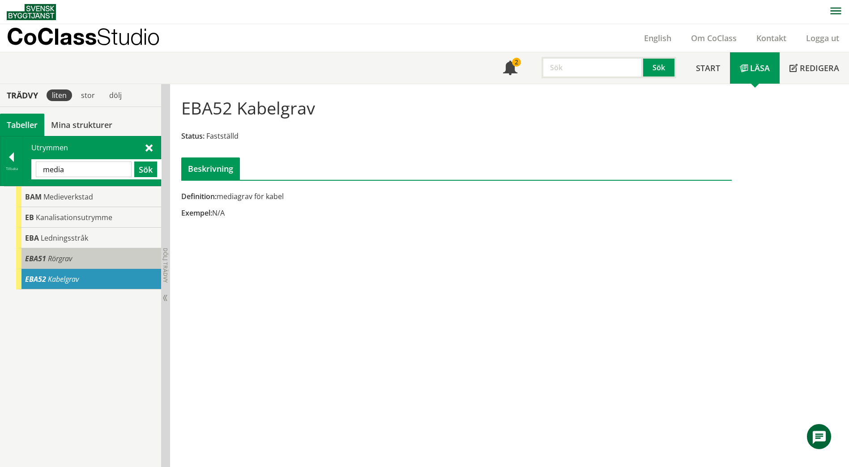
click at [96, 255] on div "EBA51 [PERSON_NAME]" at bounding box center [88, 259] width 145 height 21
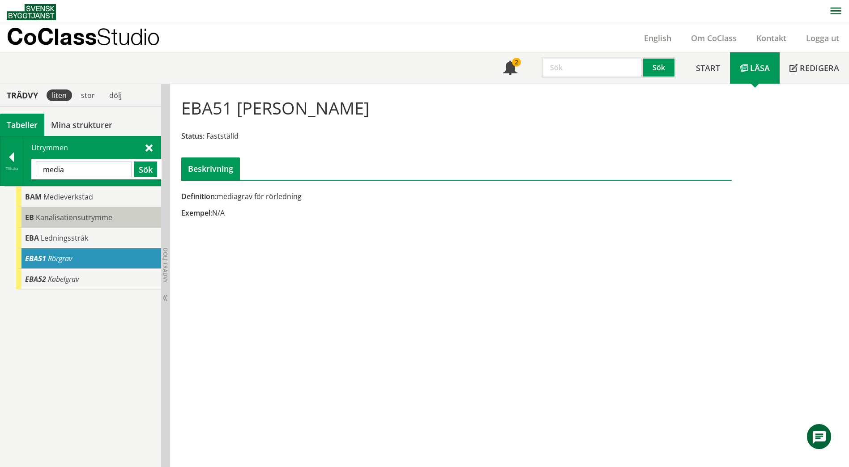
click at [81, 216] on span "Kanalisationsutrymme" at bounding box center [74, 218] width 77 height 10
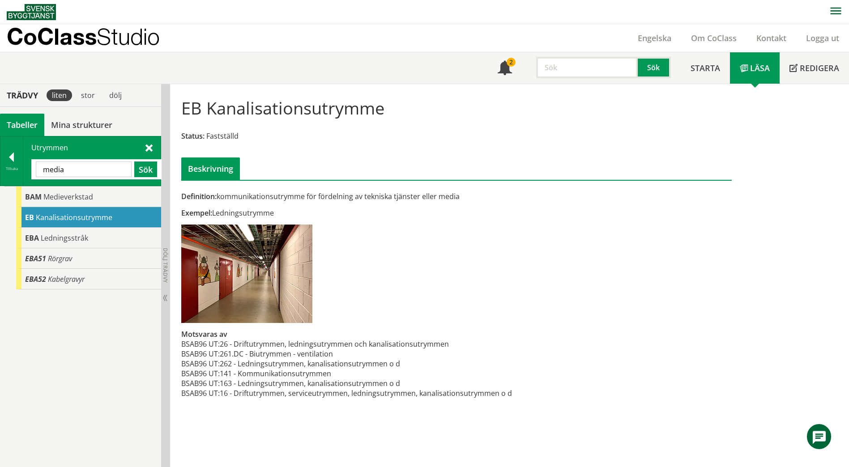
click at [109, 170] on input "media" at bounding box center [84, 170] width 96 height 16
type input "m"
click at [150, 150] on span at bounding box center [149, 147] width 7 height 9
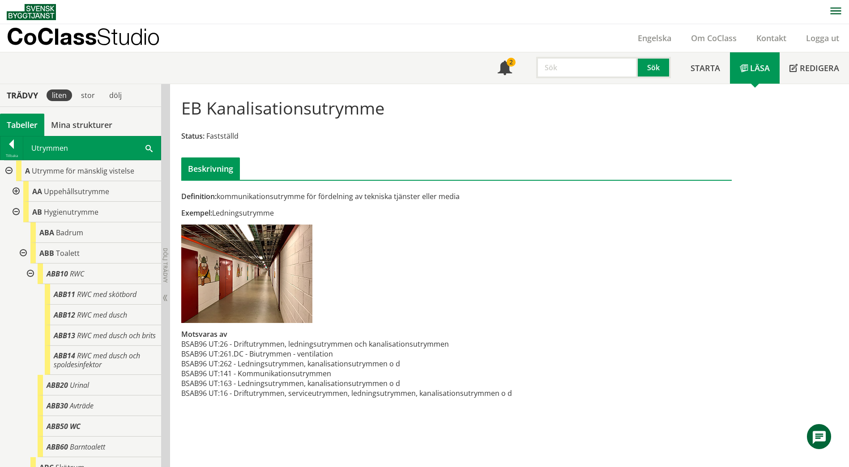
click at [18, 193] on div at bounding box center [15, 191] width 16 height 21
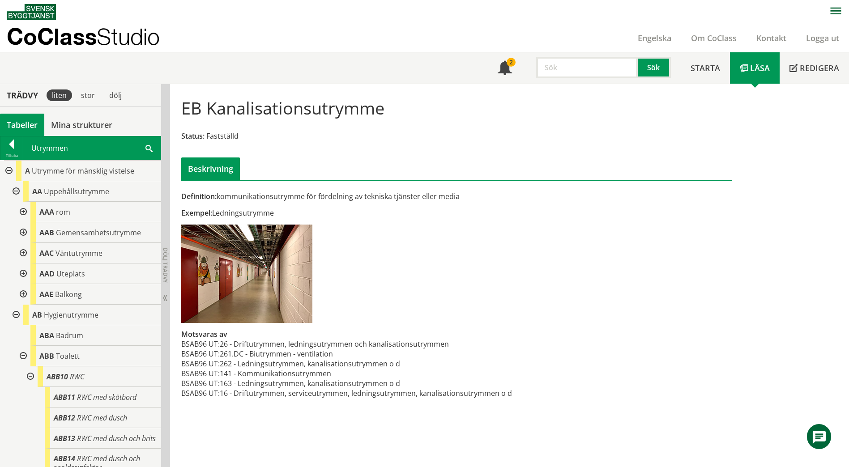
click at [20, 213] on div at bounding box center [22, 212] width 16 height 21
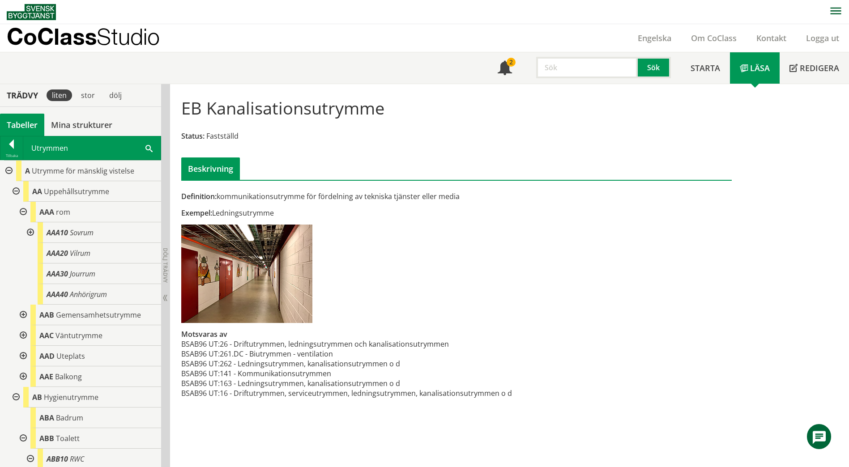
click at [21, 316] on div at bounding box center [22, 315] width 16 height 21
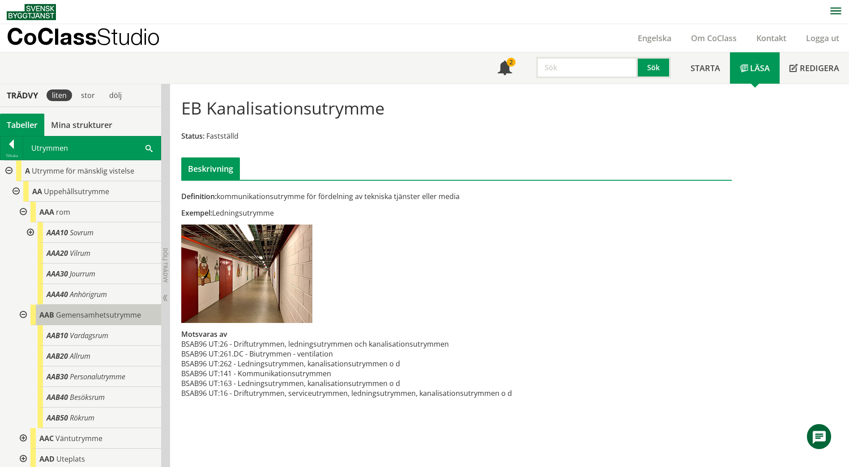
click at [99, 320] on span "Gemensamhetsutrymme" at bounding box center [98, 315] width 85 height 10
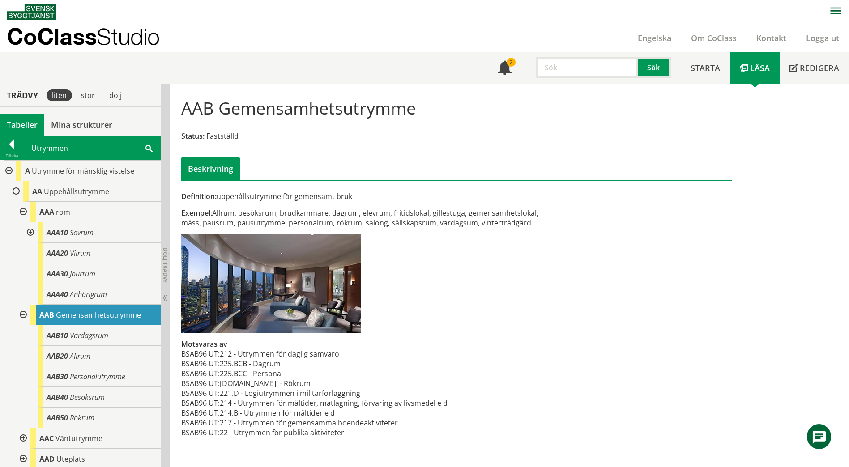
scroll to position [0, 0]
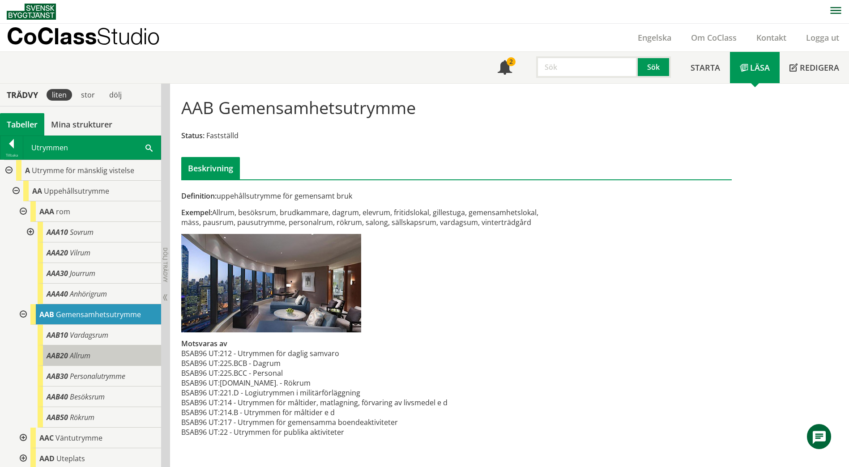
click at [106, 358] on div "AAB20 Allrum" at bounding box center [100, 356] width 124 height 21
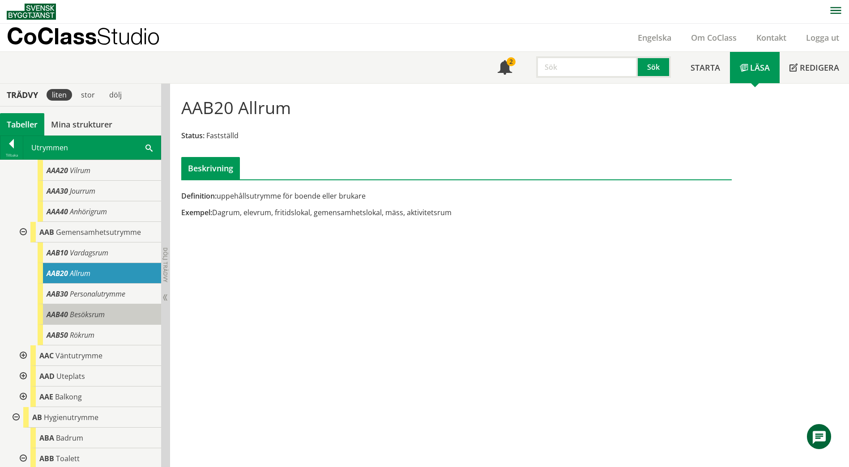
scroll to position [90, 0]
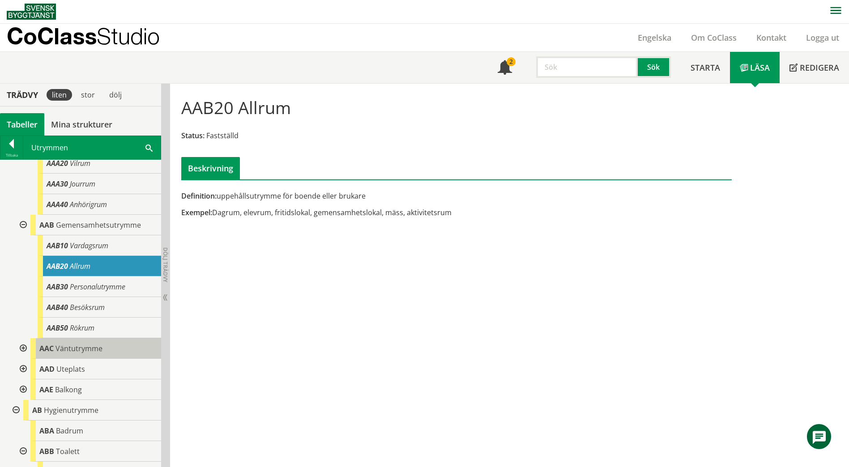
click at [93, 350] on span "Väntutrymme" at bounding box center [79, 349] width 47 height 10
click at [23, 345] on div at bounding box center [22, 349] width 16 height 21
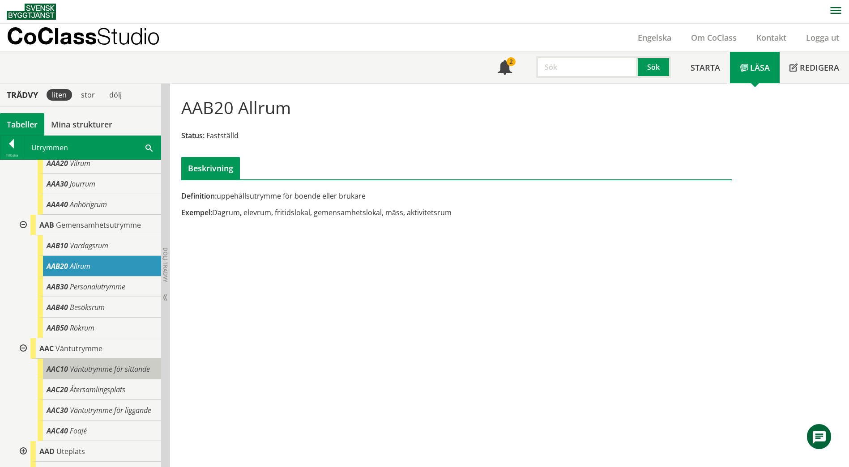
click at [95, 367] on span "Väntutrymme för sittande" at bounding box center [110, 370] width 80 height 10
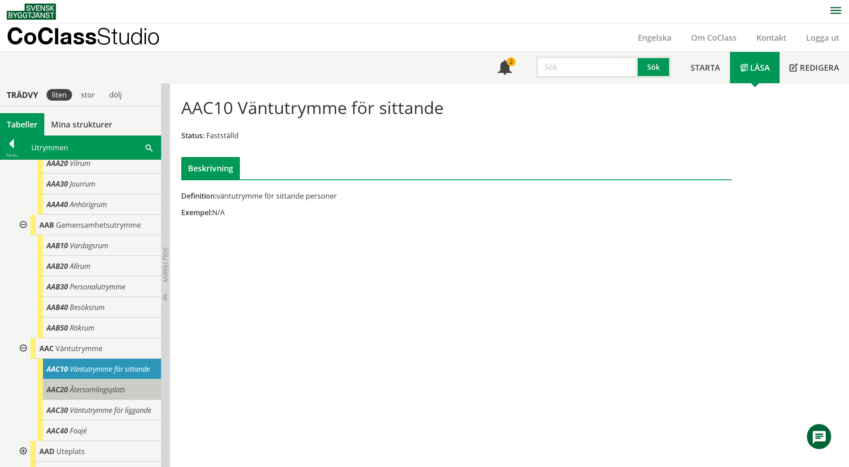
click at [109, 395] on span "Återsamlingsplats" at bounding box center [98, 390] width 56 height 10
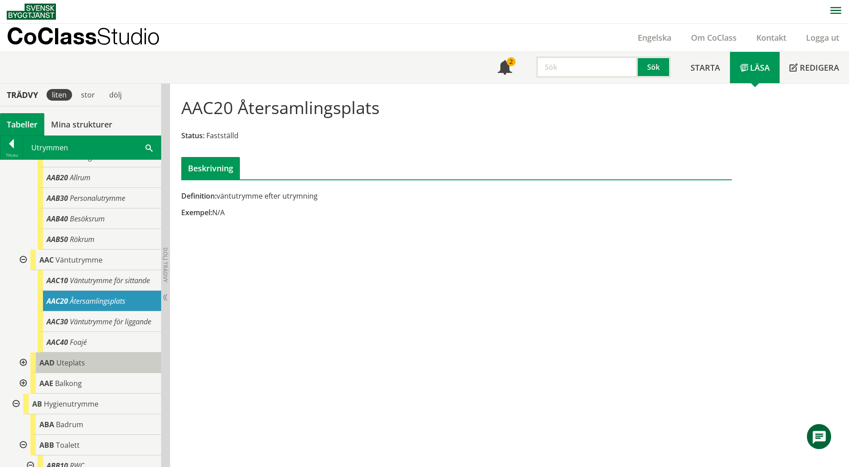
scroll to position [179, 0]
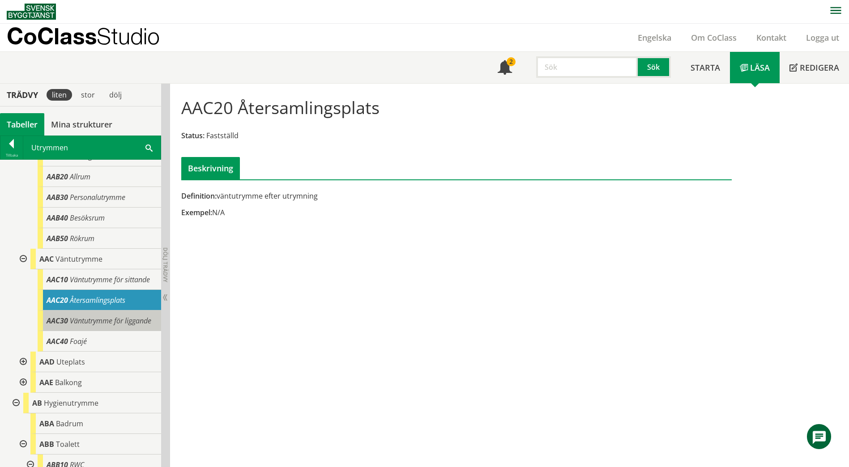
click at [103, 331] on div "AAC30 Väntutrymme för liggande" at bounding box center [100, 321] width 124 height 21
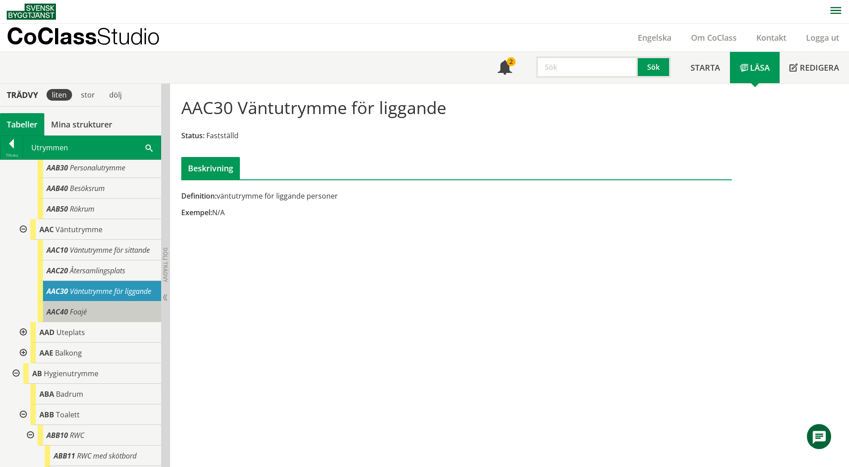
scroll to position [224, 0]
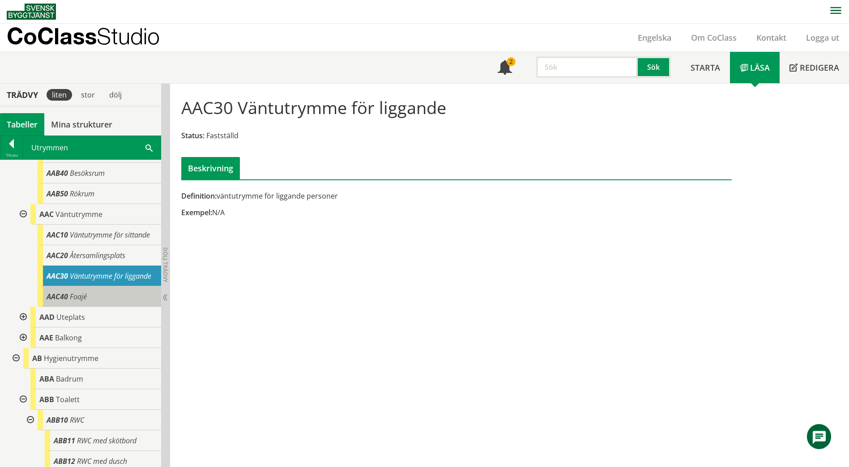
click at [97, 307] on div "AAC40 Foajé" at bounding box center [100, 297] width 124 height 21
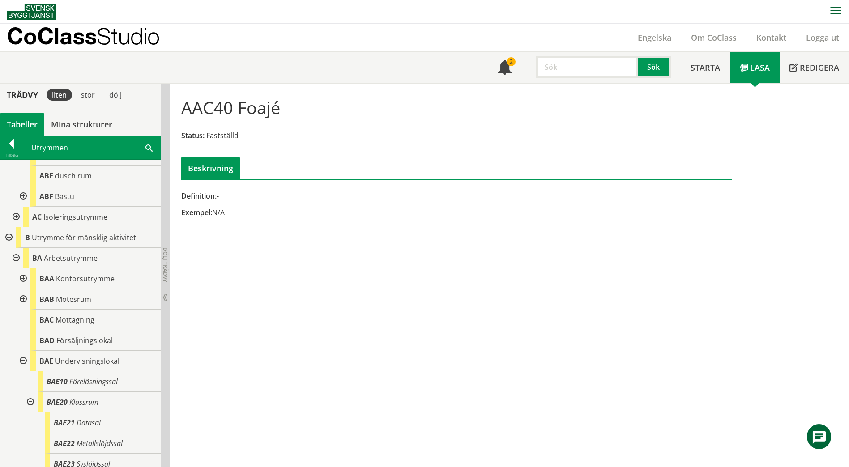
scroll to position [716, 0]
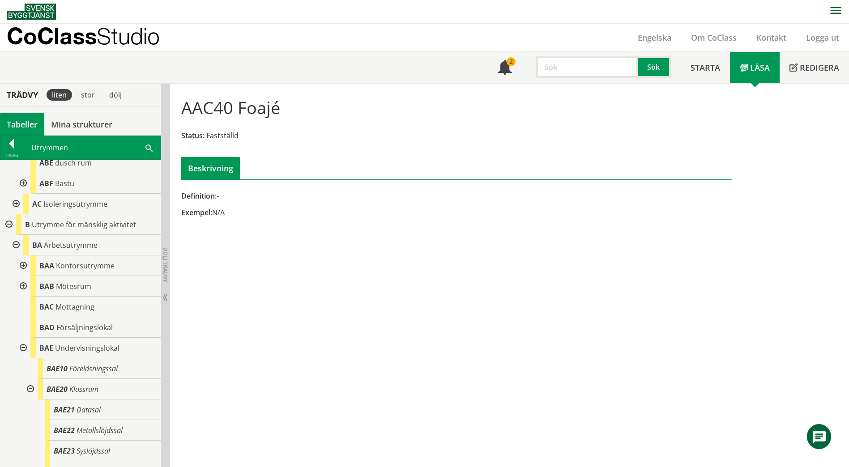
click at [21, 297] on div at bounding box center [22, 286] width 16 height 21
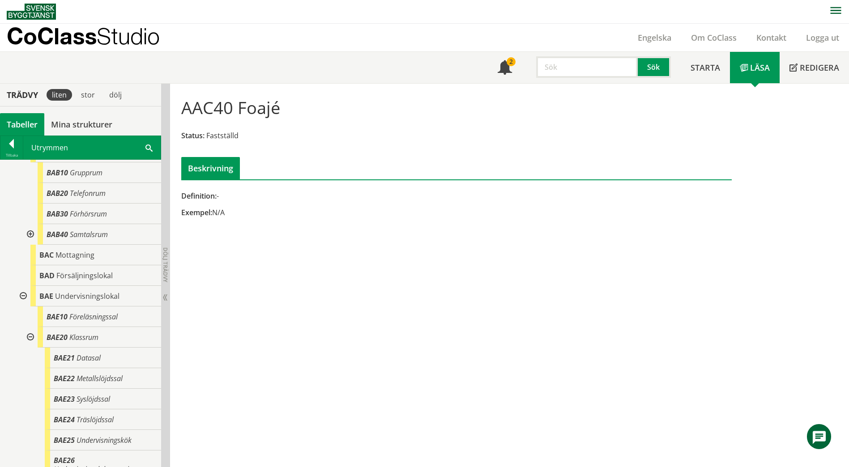
scroll to position [896, 0]
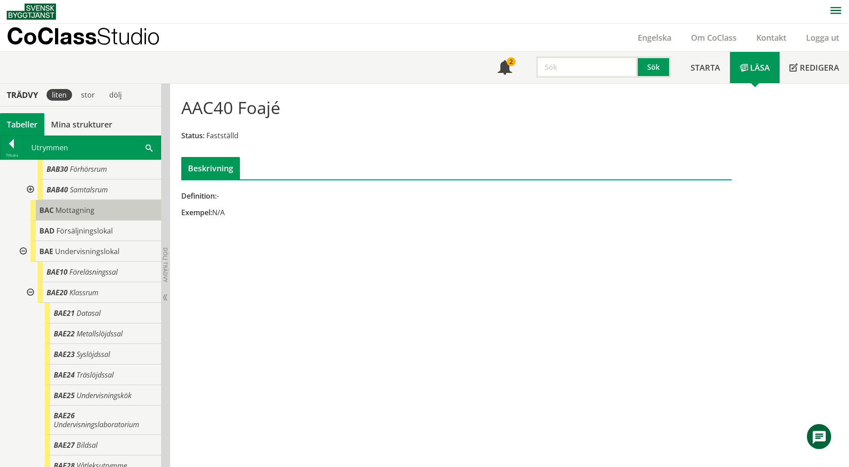
click at [73, 215] on span "Mottagning" at bounding box center [75, 211] width 39 height 10
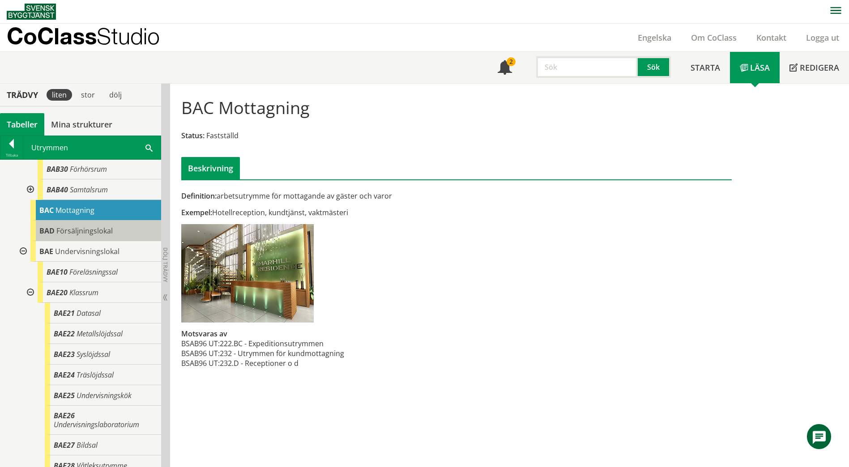
click at [87, 236] on span "Försäljningslokal" at bounding box center [84, 231] width 56 height 10
click at [124, 262] on div "BAE Undervisningslokal" at bounding box center [95, 251] width 131 height 21
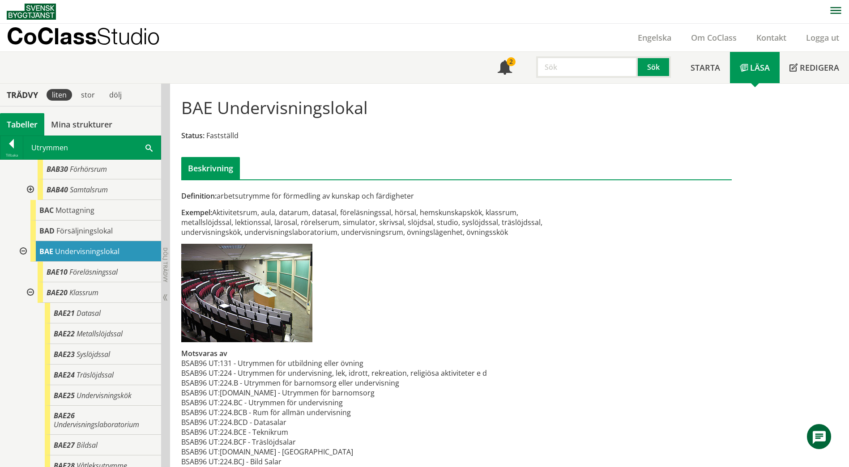
click at [21, 262] on div at bounding box center [22, 251] width 16 height 21
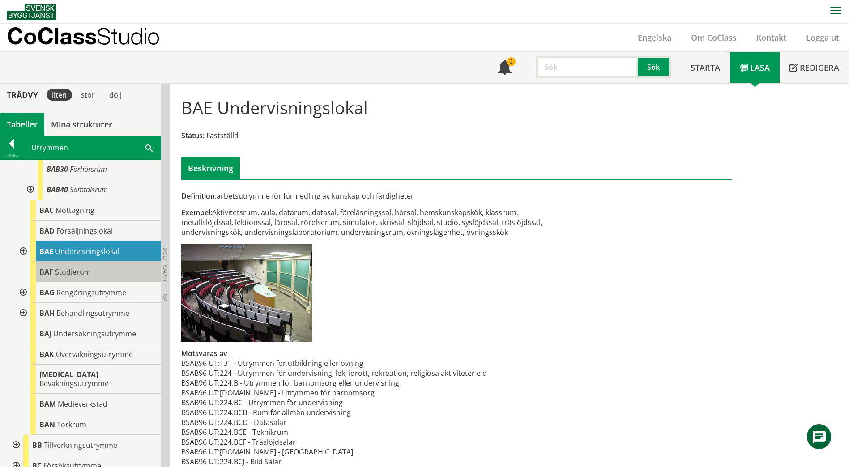
click at [69, 283] on div "BAF Studierum" at bounding box center [95, 272] width 131 height 21
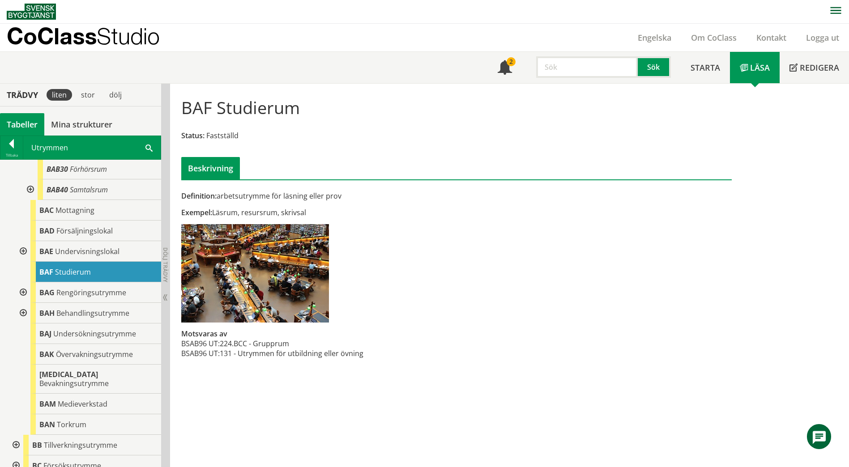
scroll to position [940, 0]
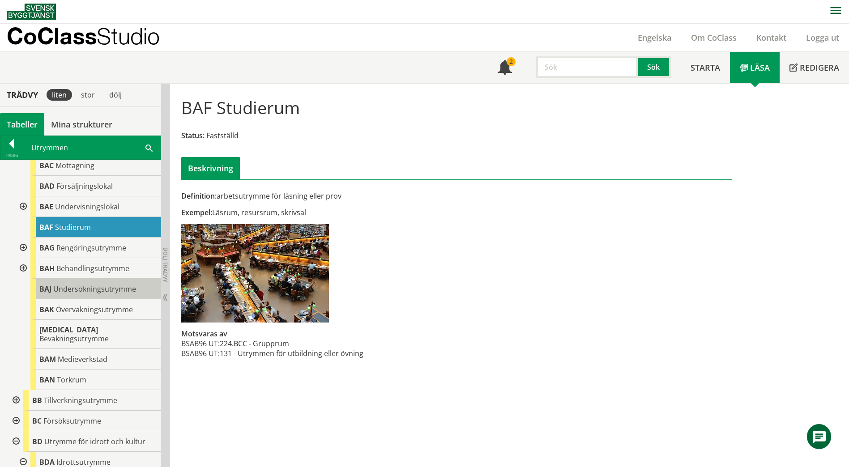
click at [90, 294] on span "Undersökningsutrymme" at bounding box center [94, 289] width 83 height 10
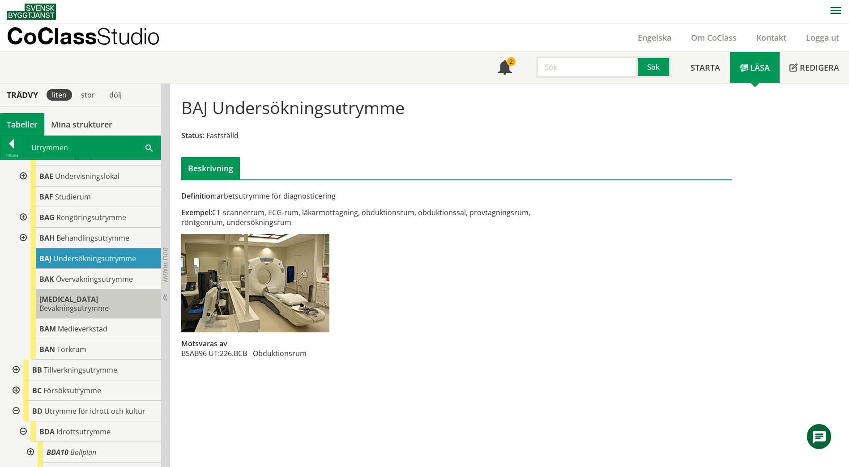
scroll to position [985, 0]
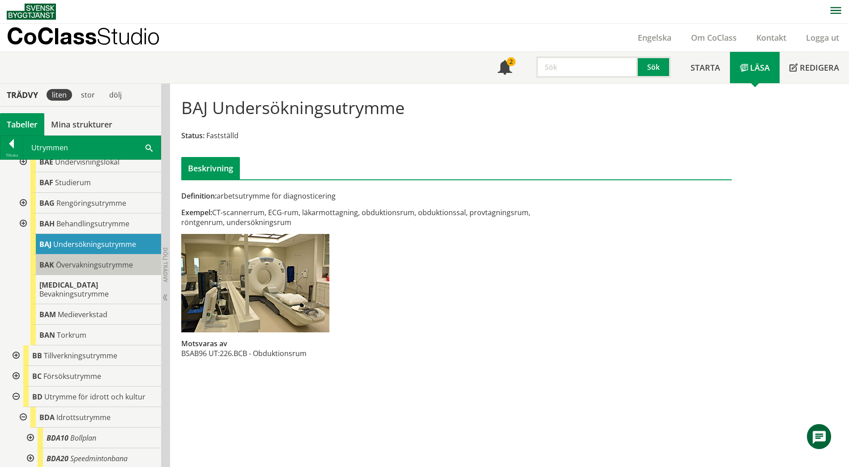
click at [102, 275] on div "BAK Övervakningsutrymme" at bounding box center [95, 265] width 131 height 21
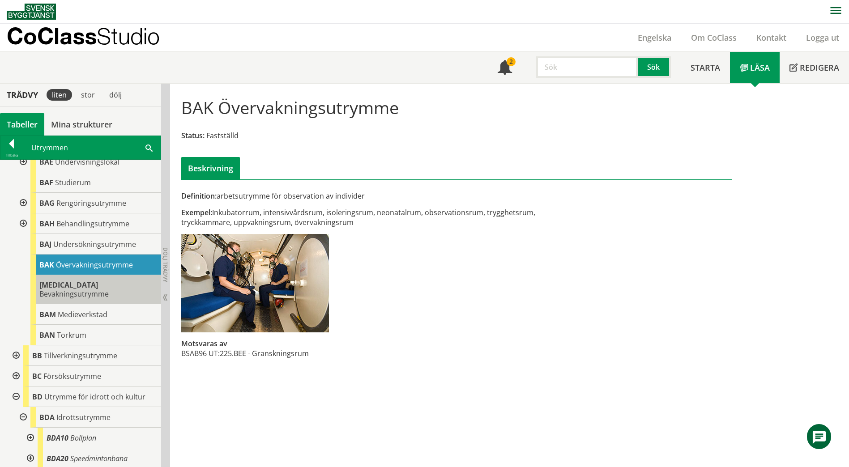
click at [106, 304] on div "[MEDICAL_DATA] Bevakningsutrymme" at bounding box center [95, 289] width 131 height 29
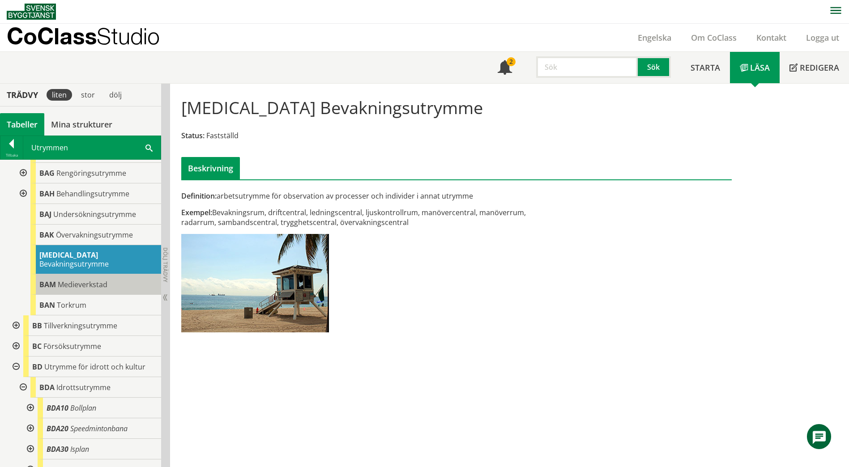
scroll to position [1030, 0]
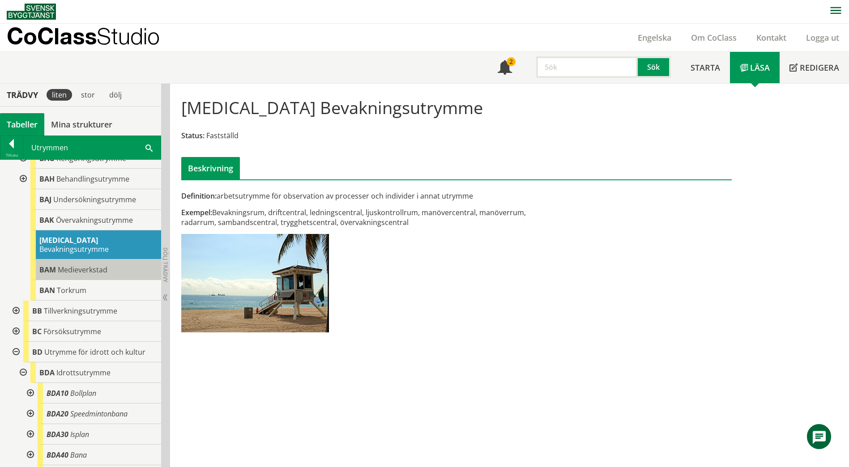
click at [112, 280] on div "BAM Medieverkstad" at bounding box center [95, 270] width 131 height 21
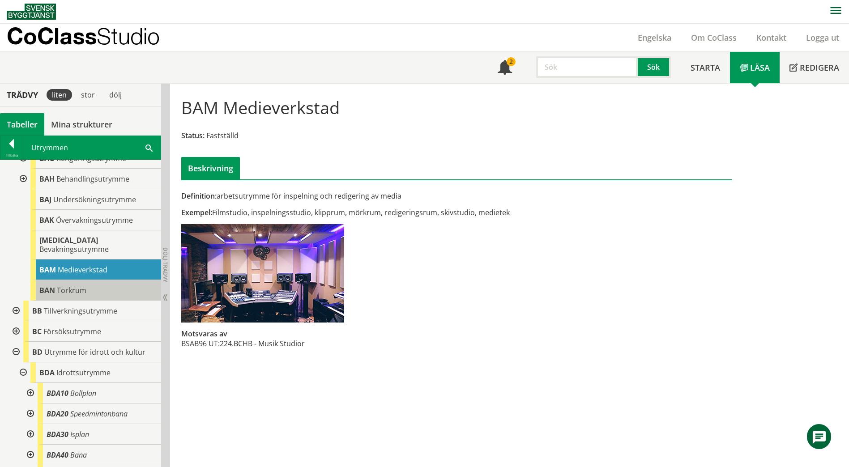
click at [120, 301] on div "BAN Torkrum" at bounding box center [95, 290] width 131 height 21
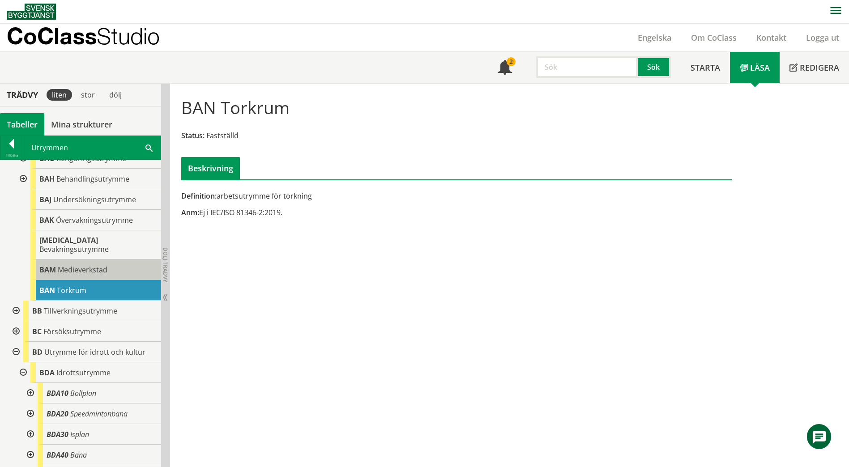
click at [119, 280] on div "BAM Medieverkstad" at bounding box center [95, 270] width 131 height 21
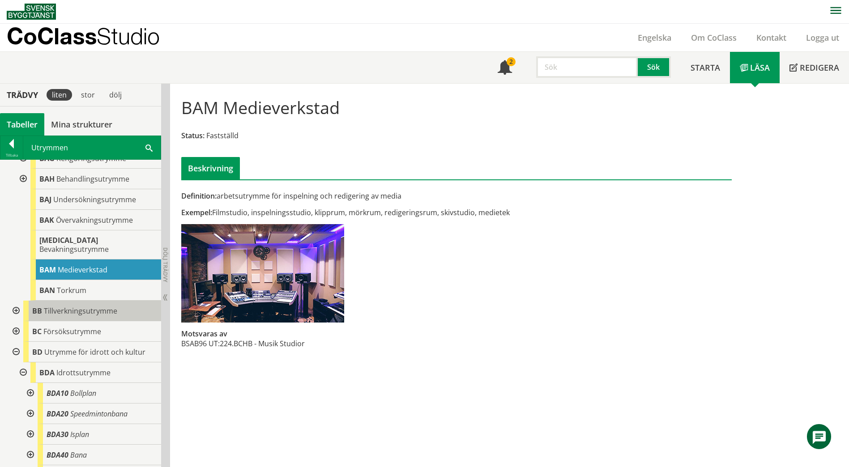
click at [119, 322] on div "BB Tillverkningsutrymme" at bounding box center [92, 311] width 138 height 21
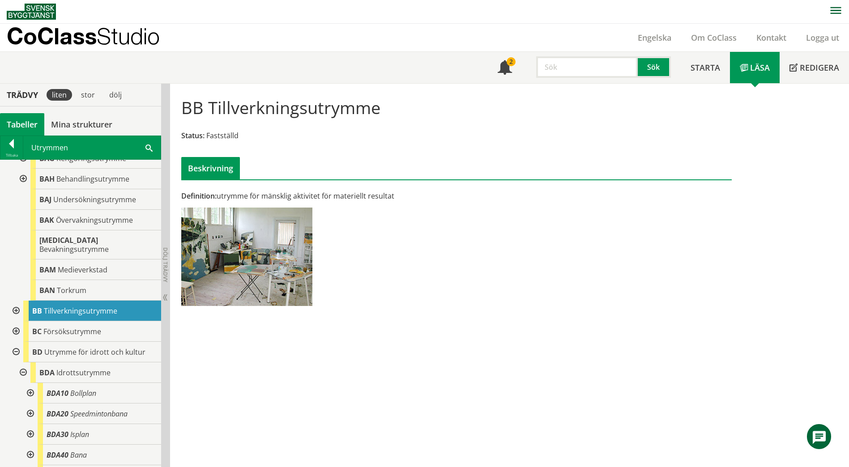
click at [14, 322] on div at bounding box center [15, 311] width 16 height 21
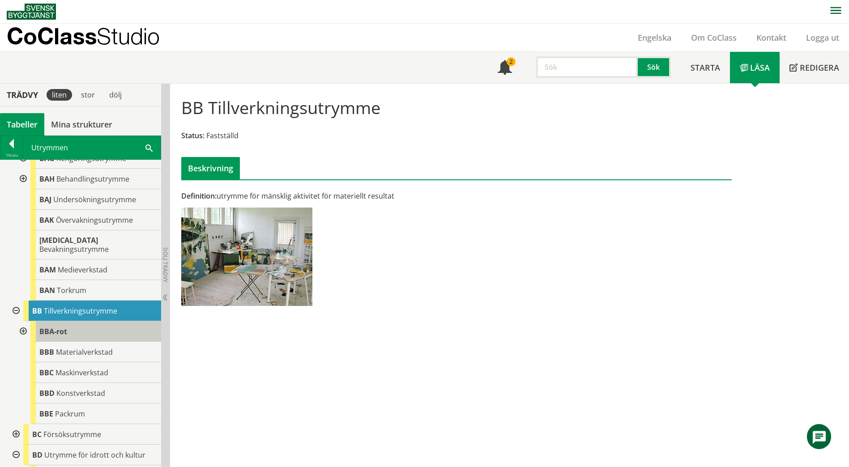
click at [84, 342] on div "BBA-rot" at bounding box center [95, 332] width 131 height 21
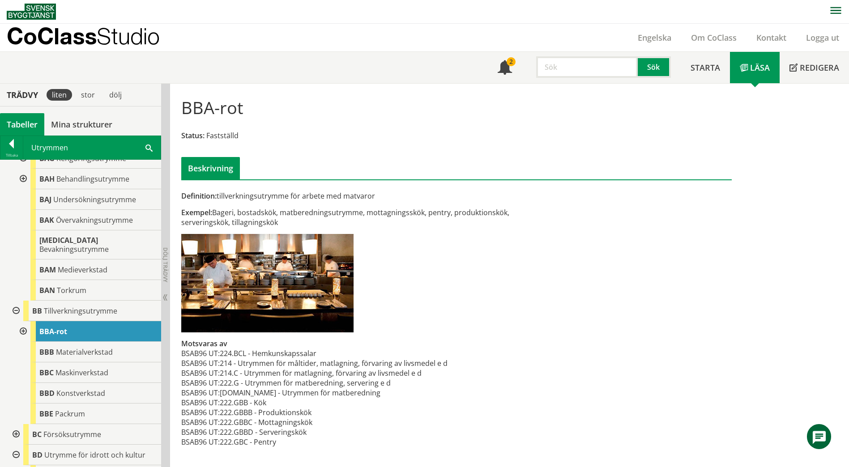
scroll to position [1075, 0]
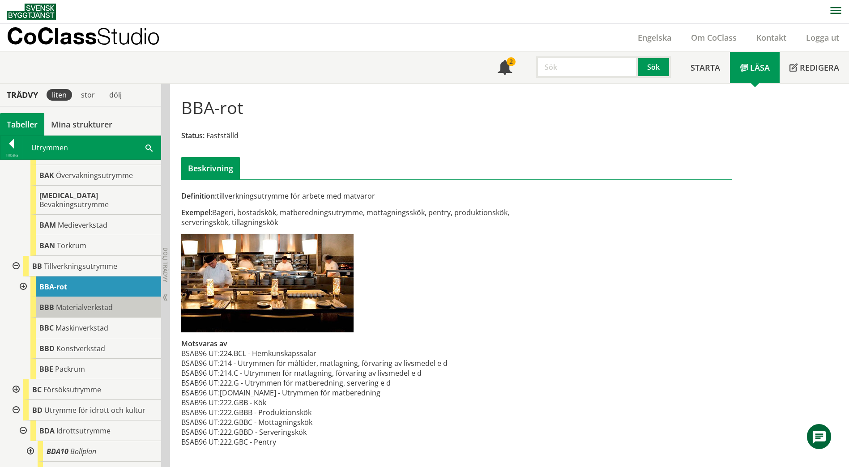
click at [107, 313] on span "Materialverkstad" at bounding box center [84, 308] width 57 height 10
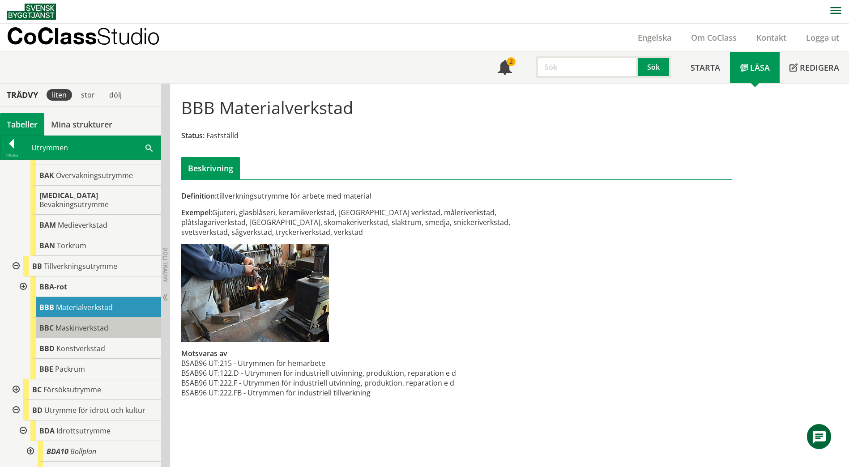
click at [106, 333] on span "Maskinverkstad" at bounding box center [82, 328] width 53 height 10
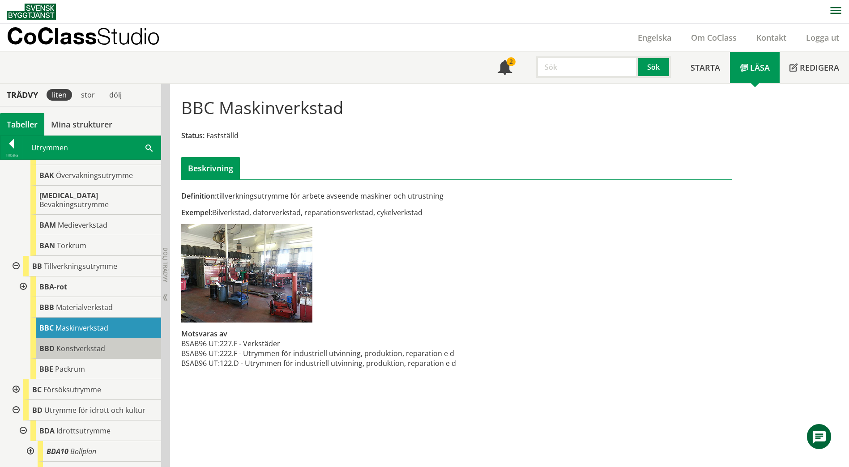
click at [111, 359] on div "BBD Konstverkstad" at bounding box center [95, 349] width 131 height 21
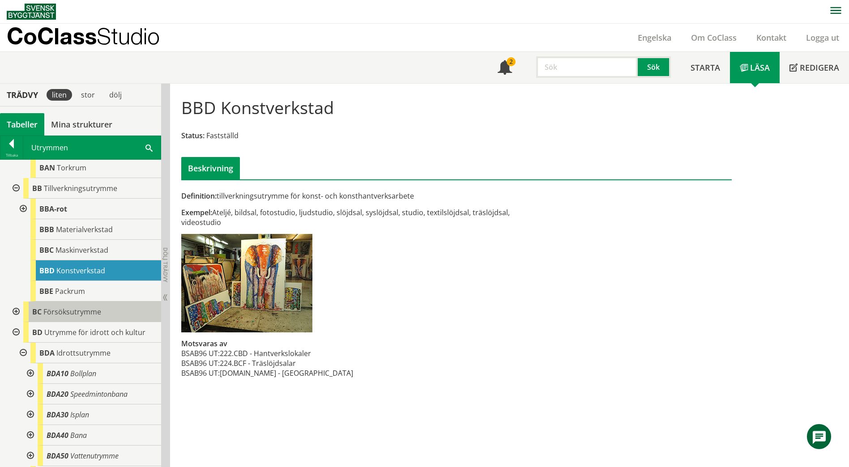
scroll to position [1164, 0]
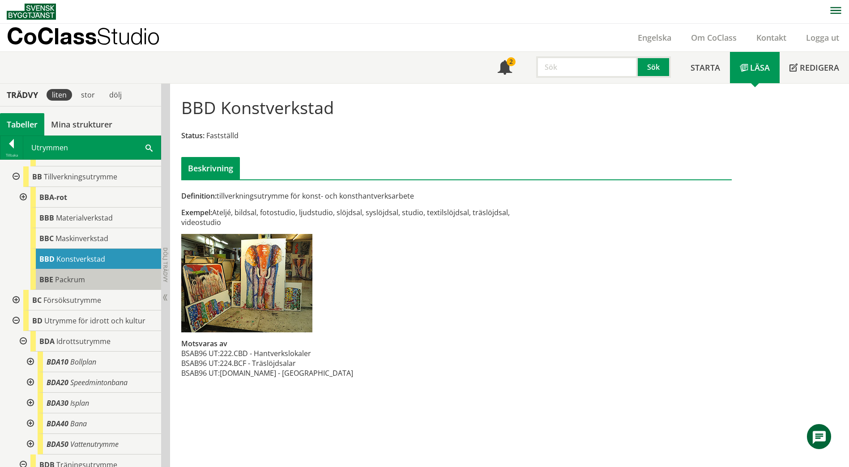
click at [108, 290] on div "BBE Packrum" at bounding box center [95, 280] width 131 height 21
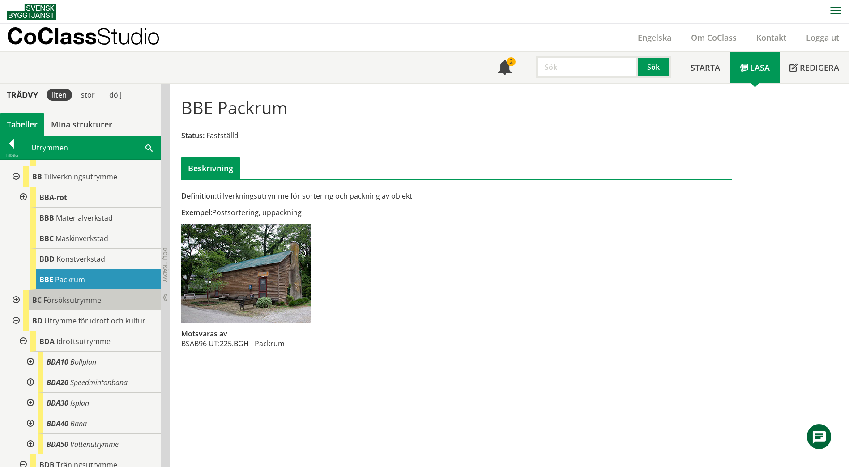
click at [108, 311] on div "BC Försöksutrymme" at bounding box center [92, 300] width 138 height 21
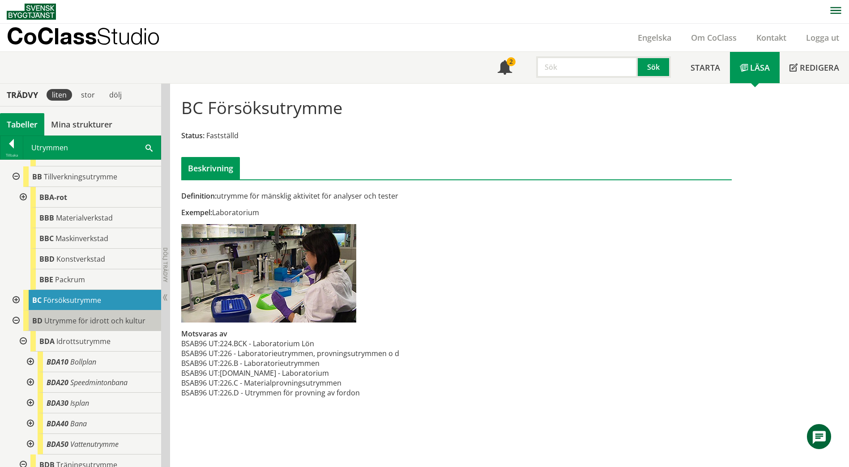
click at [110, 326] on span "Utrymme för idrott och kultur" at bounding box center [94, 321] width 101 height 10
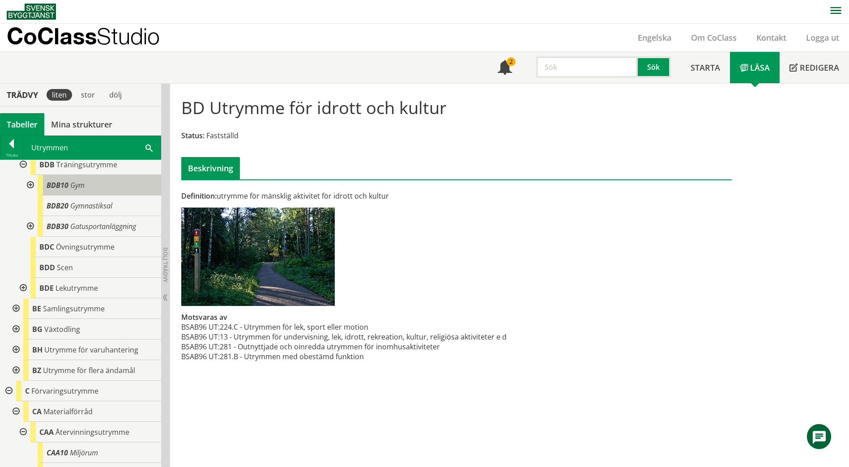
scroll to position [1478, 0]
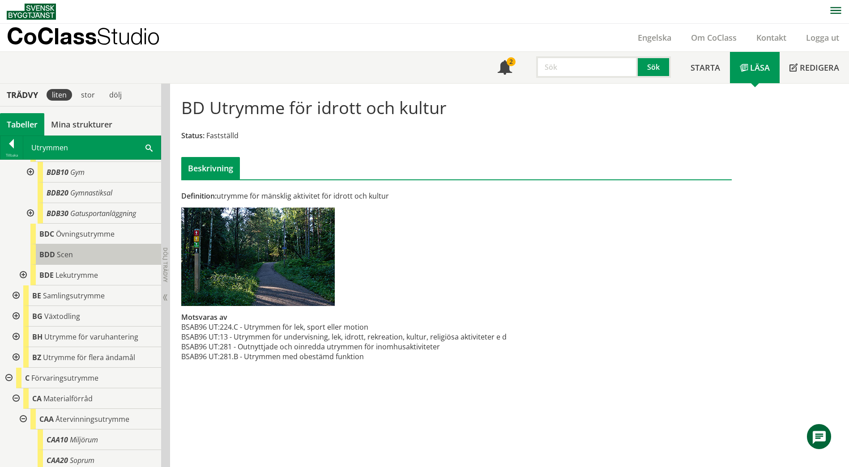
click at [112, 265] on div "BDD Scen" at bounding box center [95, 254] width 131 height 21
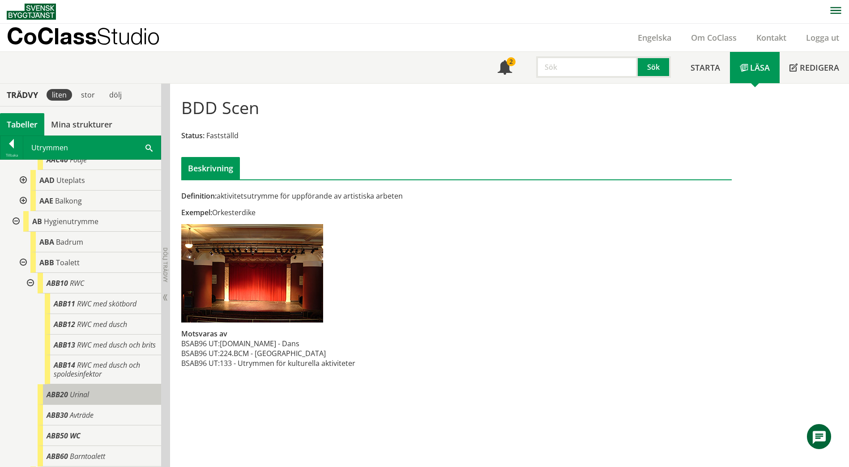
scroll to position [313, 0]
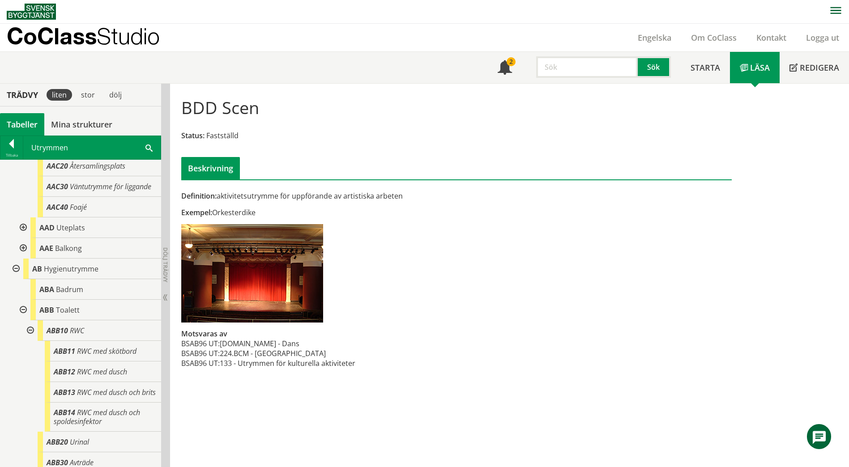
click at [150, 146] on span at bounding box center [149, 147] width 7 height 9
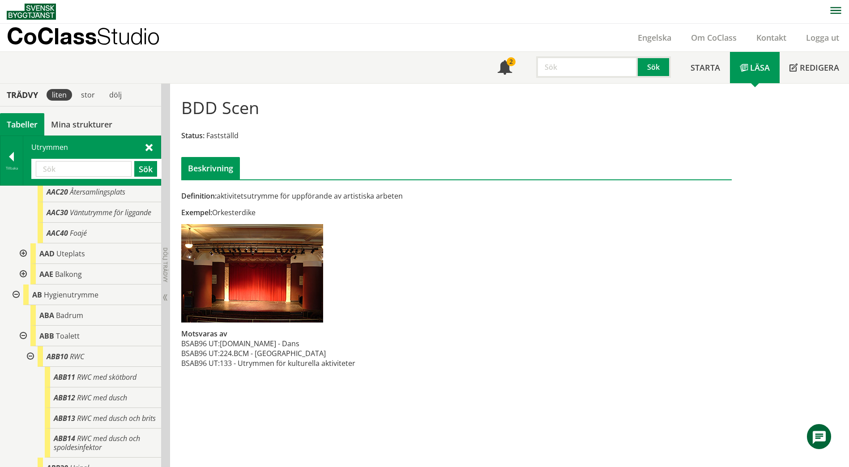
click at [101, 174] on input "text" at bounding box center [84, 169] width 96 height 16
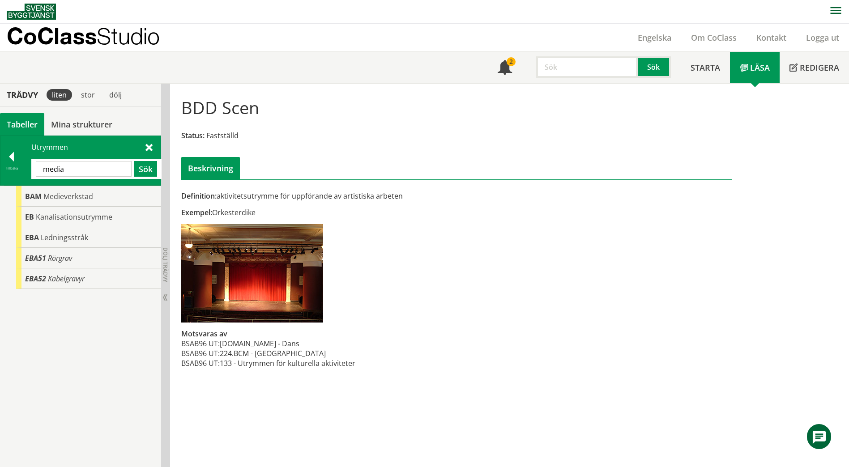
scroll to position [0, 0]
drag, startPoint x: 99, startPoint y: 173, endPoint x: 148, endPoint y: 182, distance: 49.6
click at [148, 182] on div "Utrymmen media Sök" at bounding box center [91, 160] width 137 height 49
drag, startPoint x: 93, startPoint y: 166, endPoint x: 25, endPoint y: 170, distance: 68.2
click at [25, 170] on div "Utrymmen media Sök" at bounding box center [91, 160] width 137 height 49
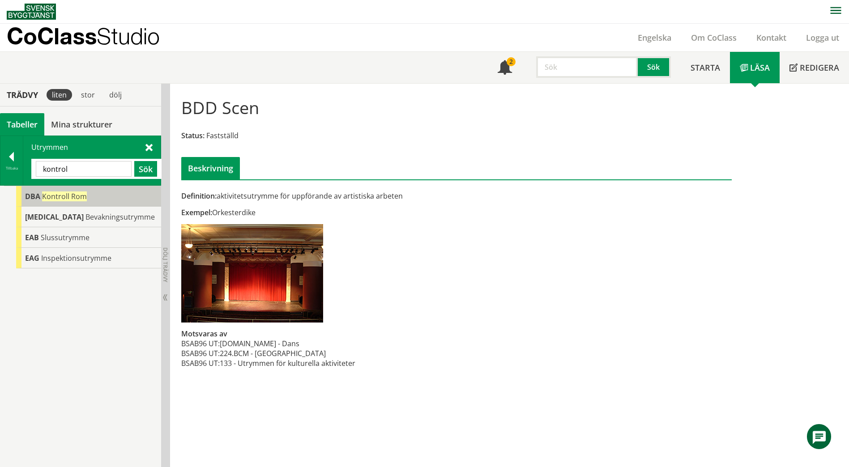
click at [52, 204] on div "DBA Kontroll Rom" at bounding box center [88, 196] width 145 height 21
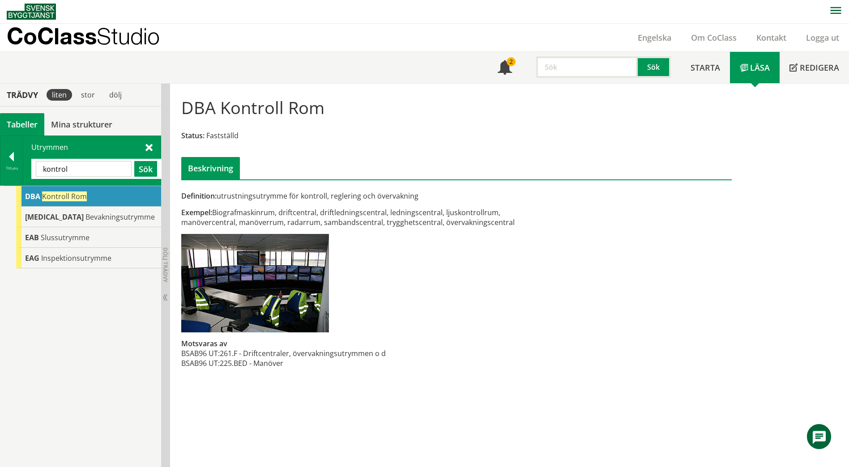
drag, startPoint x: 77, startPoint y: 170, endPoint x: 39, endPoint y: 172, distance: 38.6
click at [39, 172] on input "kontrol" at bounding box center [84, 169] width 96 height 16
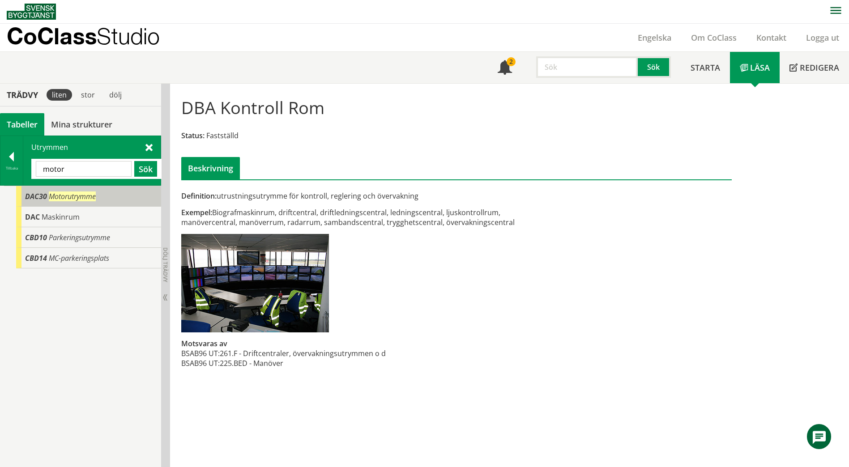
click at [49, 194] on span "Motorutrymme" at bounding box center [72, 197] width 47 height 10
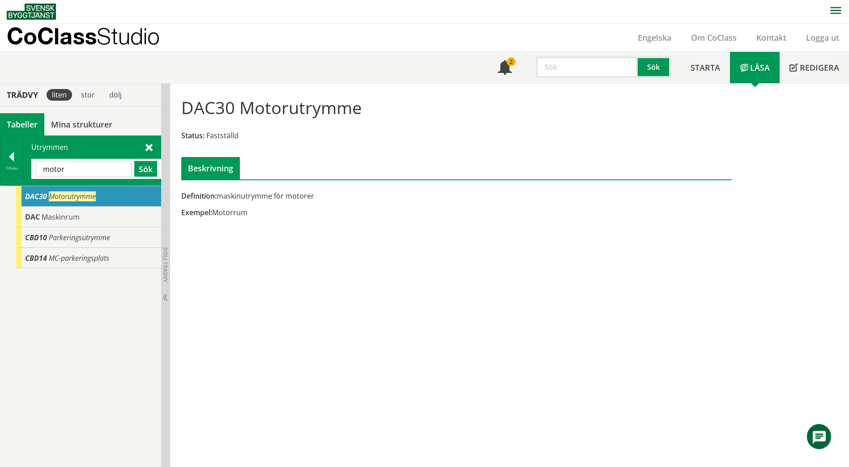
drag, startPoint x: 75, startPoint y: 171, endPoint x: 39, endPoint y: 167, distance: 36.4
click at [39, 167] on input "motor" at bounding box center [84, 169] width 96 height 16
paste input "VÅXTHUS"
click at [153, 172] on button "Sök" at bounding box center [145, 169] width 23 height 16
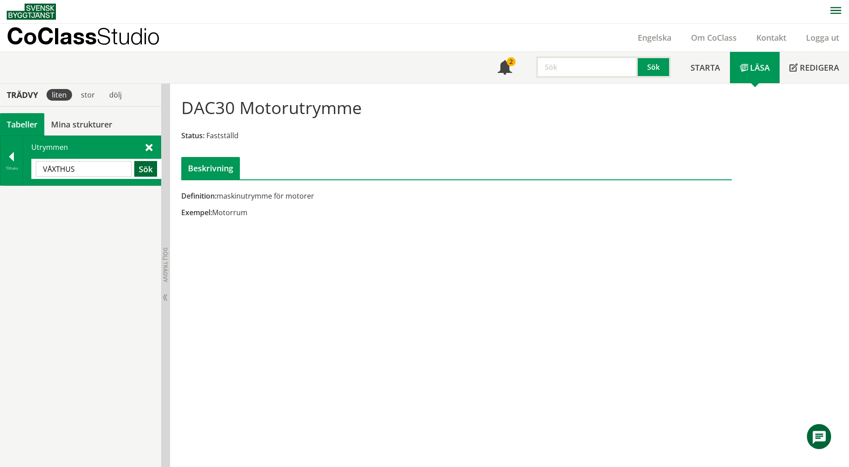
click at [150, 174] on button "Sök" at bounding box center [145, 169] width 23 height 16
drag, startPoint x: 83, startPoint y: 167, endPoint x: 29, endPoint y: 167, distance: 54.6
click at [29, 167] on div "Utrymmen VÅXTHUS Sök" at bounding box center [91, 160] width 137 height 49
paste input "BGA"
click at [147, 169] on button "Sök" at bounding box center [145, 169] width 23 height 16
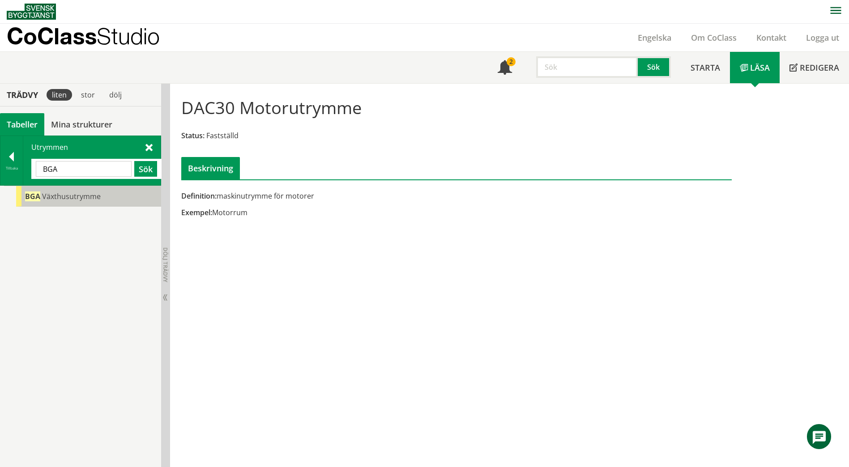
click at [87, 195] on span "Växthusutrymme" at bounding box center [71, 197] width 59 height 10
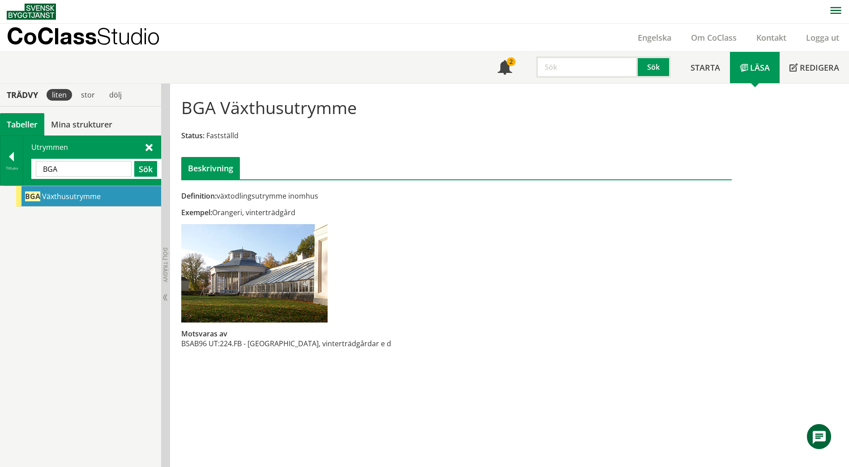
drag, startPoint x: 65, startPoint y: 172, endPoint x: 36, endPoint y: 170, distance: 29.7
click at [36, 170] on input "BGA" at bounding box center [84, 169] width 96 height 16
paste input "AAA20"
click at [142, 171] on button "Sök" at bounding box center [145, 169] width 23 height 16
drag, startPoint x: 75, startPoint y: 172, endPoint x: 38, endPoint y: 168, distance: 37.3
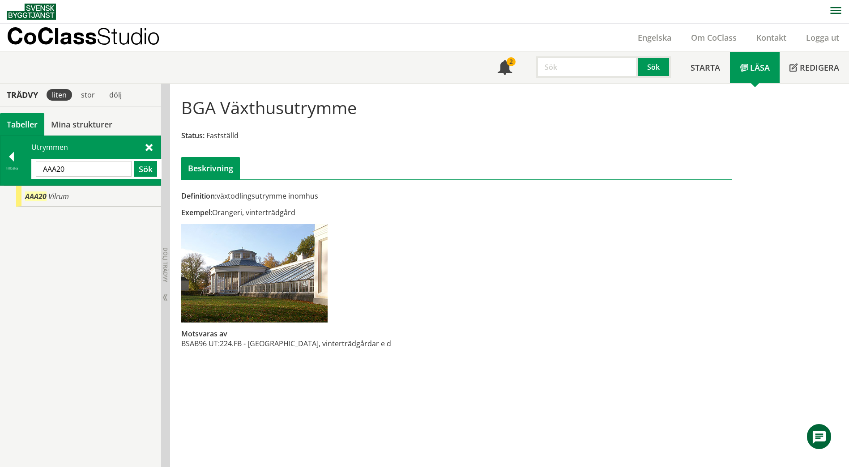
click at [38, 168] on input "AAA20" at bounding box center [84, 169] width 96 height 16
paste input "C"
click at [144, 174] on button "Sök" at bounding box center [145, 169] width 23 height 16
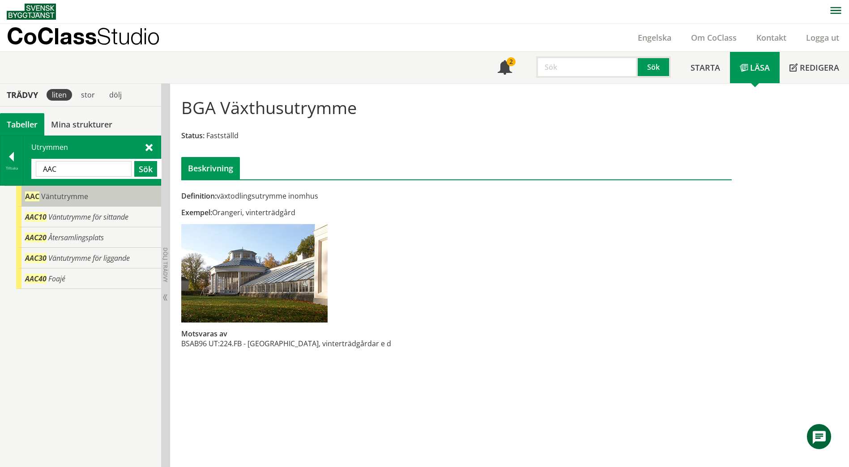
click at [124, 191] on div "AAC Väntutrymme" at bounding box center [88, 196] width 145 height 21
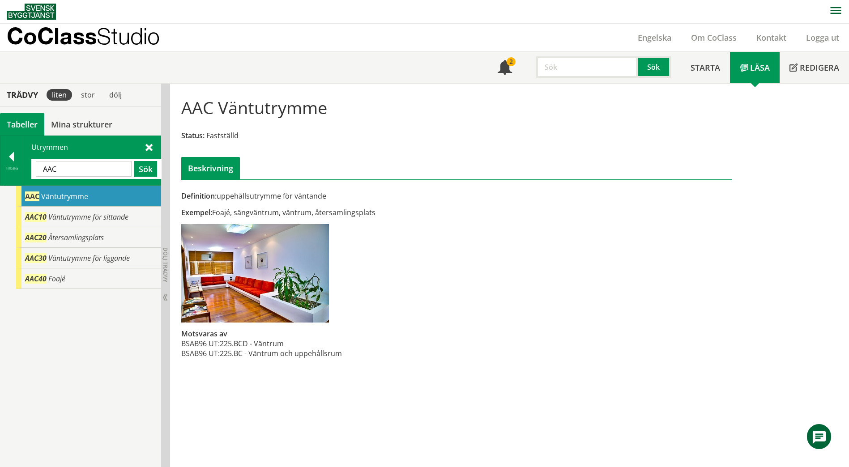
drag, startPoint x: 63, startPoint y: 171, endPoint x: 31, endPoint y: 172, distance: 31.8
click at [31, 172] on div "AAC Sök" at bounding box center [96, 169] width 130 height 20
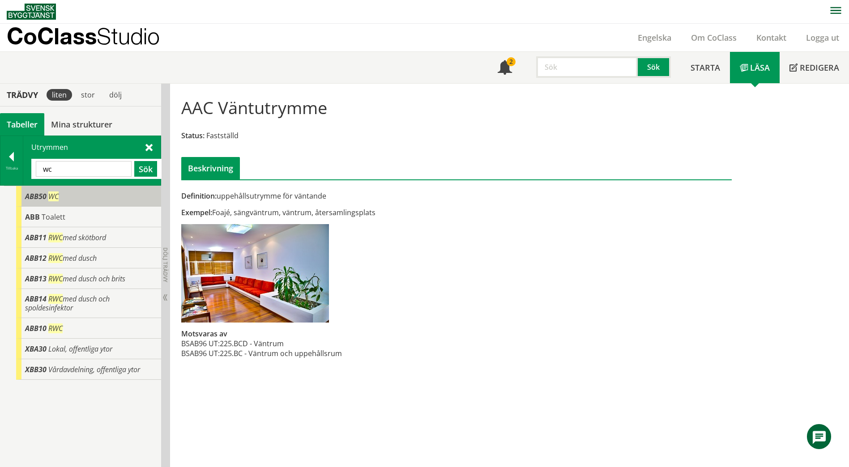
click at [54, 197] on span "WC" at bounding box center [53, 197] width 10 height 10
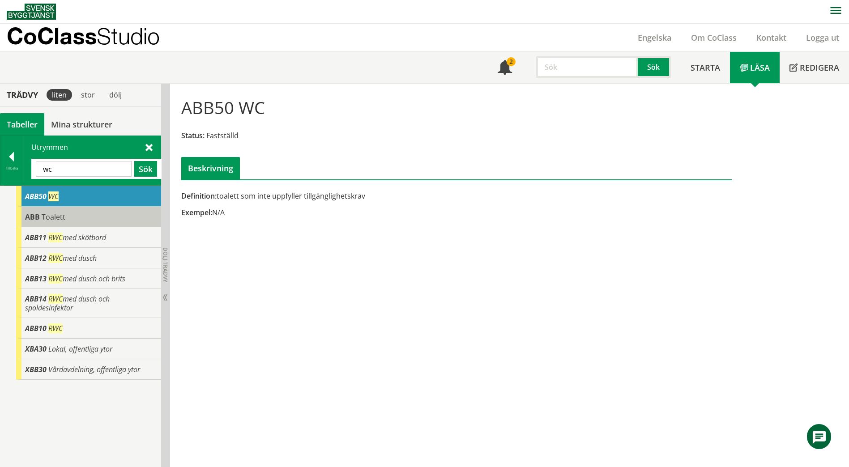
click at [51, 216] on span "Toalett" at bounding box center [54, 217] width 24 height 10
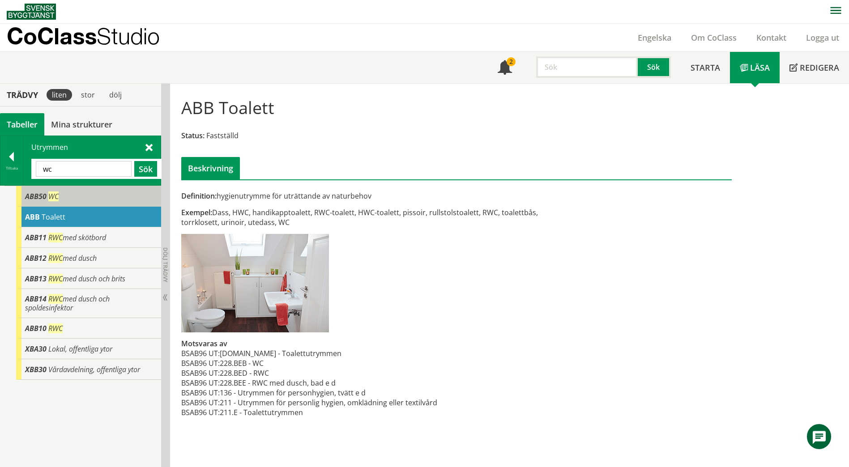
click at [52, 197] on span "WC" at bounding box center [53, 197] width 10 height 10
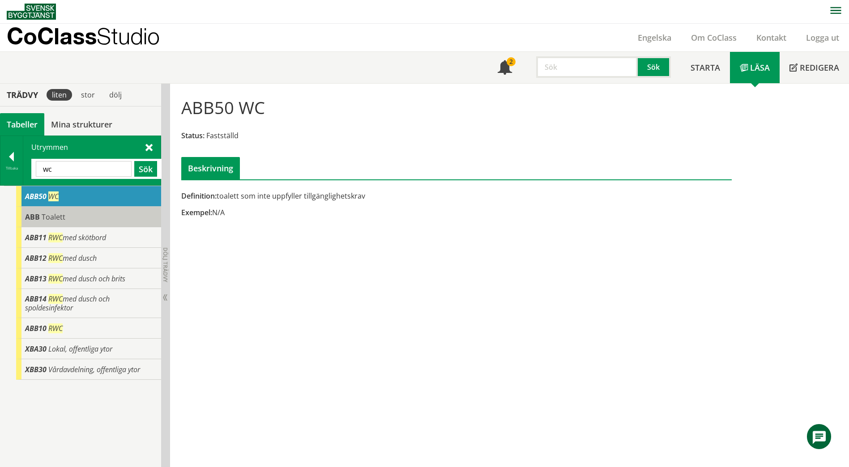
click at [48, 213] on span "Toalett" at bounding box center [54, 217] width 24 height 10
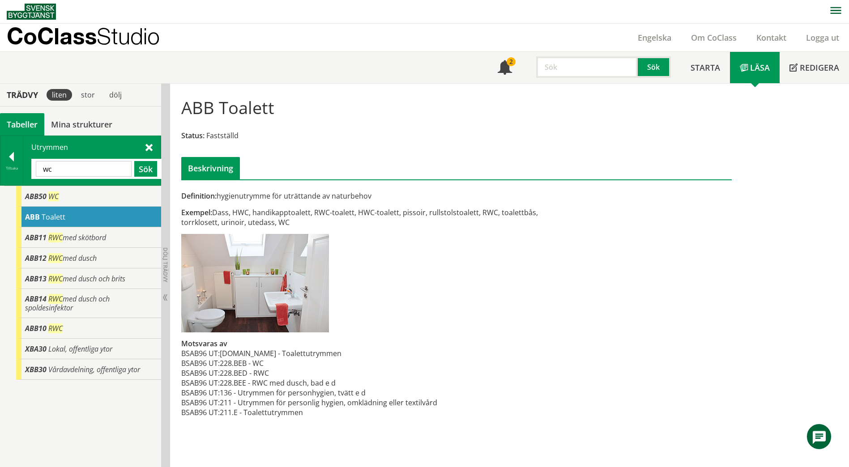
click at [106, 219] on div "ABB Toalett" at bounding box center [88, 217] width 145 height 21
drag, startPoint x: 74, startPoint y: 172, endPoint x: 39, endPoint y: 174, distance: 35.4
click at [39, 174] on input "wc" at bounding box center [84, 169] width 96 height 16
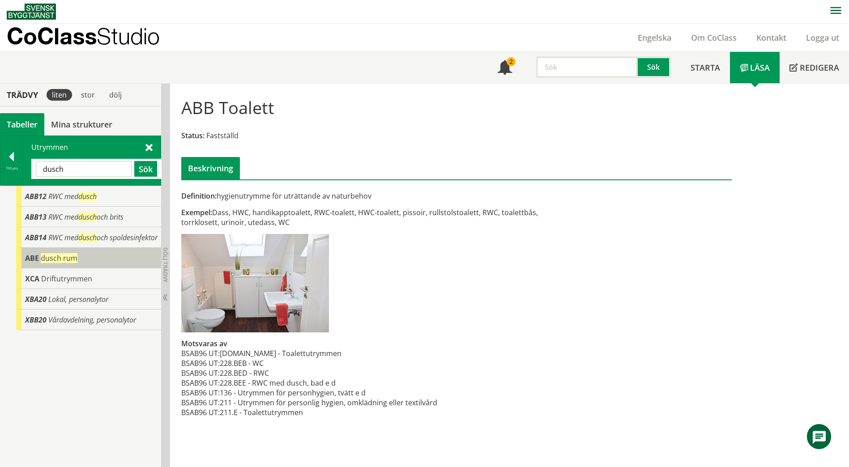
click at [35, 263] on span "ABE" at bounding box center [32, 258] width 14 height 10
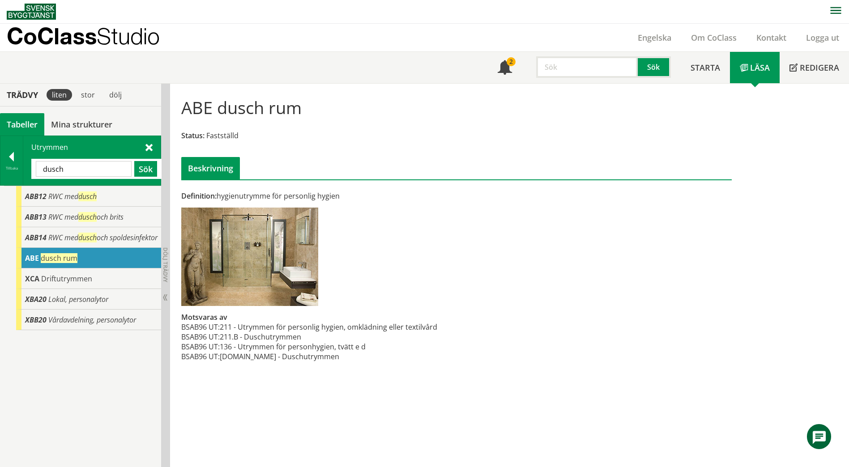
drag, startPoint x: 94, startPoint y: 174, endPoint x: 41, endPoint y: 172, distance: 53.8
click at [41, 172] on input "dusch" at bounding box center [84, 169] width 96 height 16
paste input "ÅTERVIN. RUN 1"
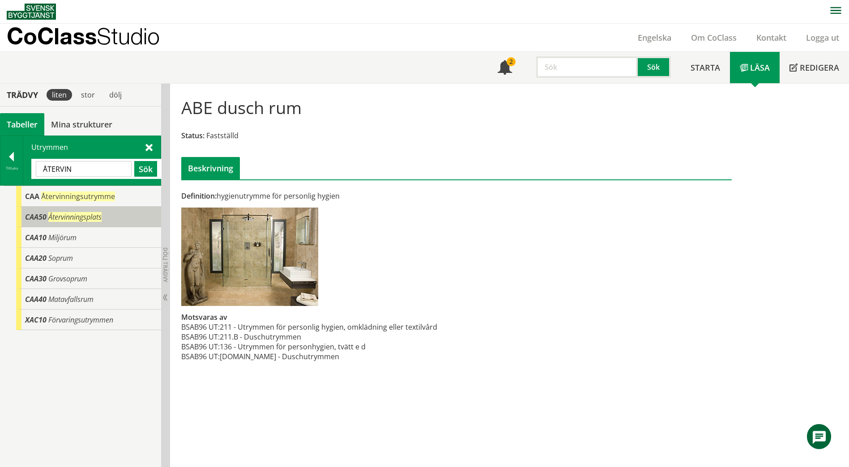
click at [66, 223] on div "CAA50 Återvinningsplats" at bounding box center [88, 217] width 145 height 21
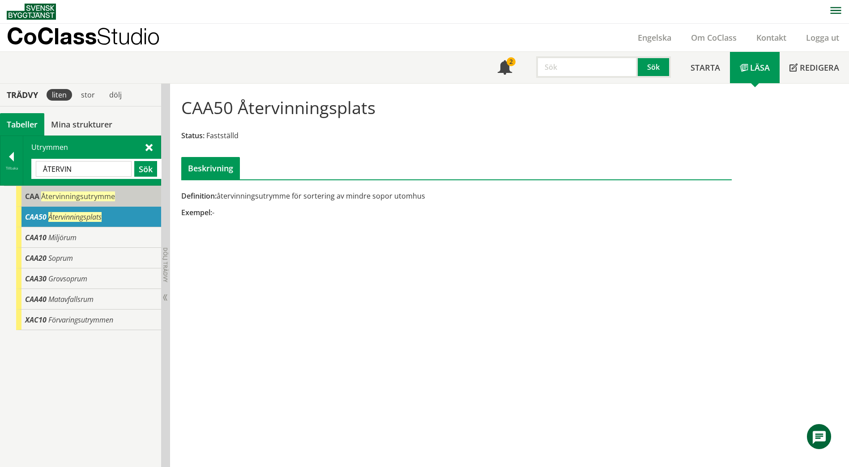
click at [90, 201] on span "Återvinningsutrymme" at bounding box center [78, 197] width 74 height 10
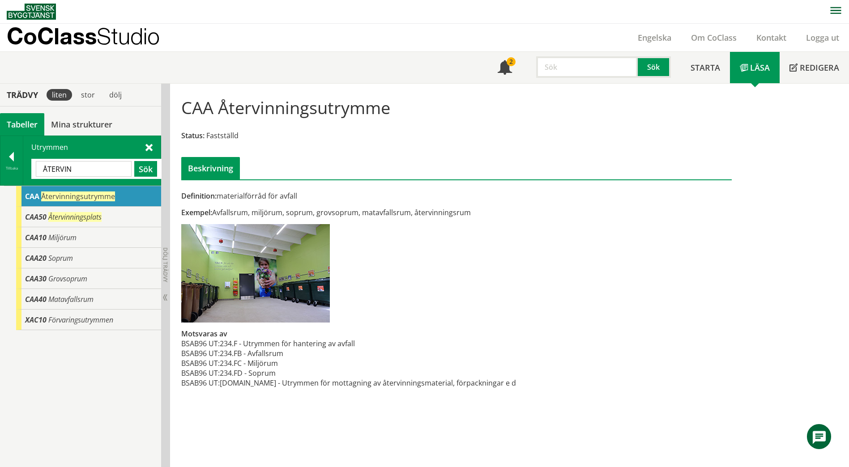
click at [148, 146] on span at bounding box center [149, 146] width 7 height 9
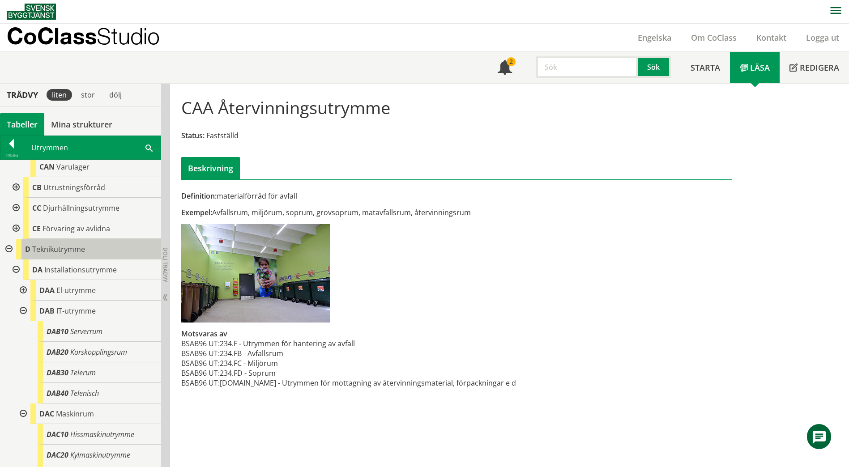
scroll to position [2149, 0]
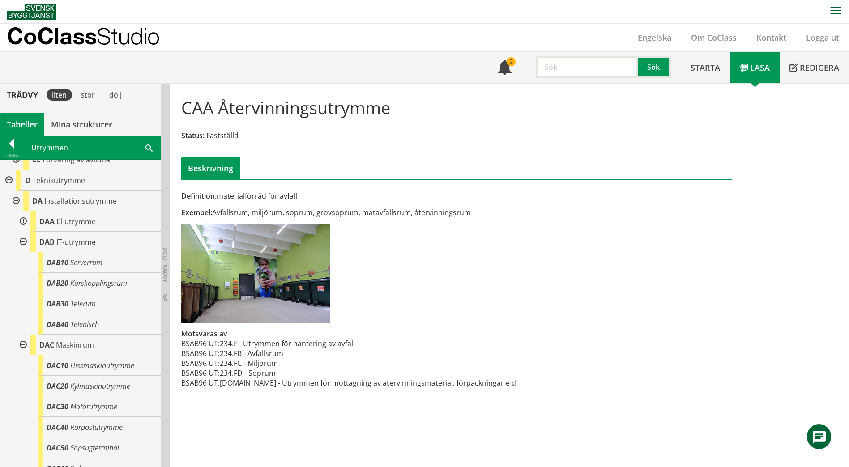
click at [23, 232] on div at bounding box center [22, 221] width 16 height 21
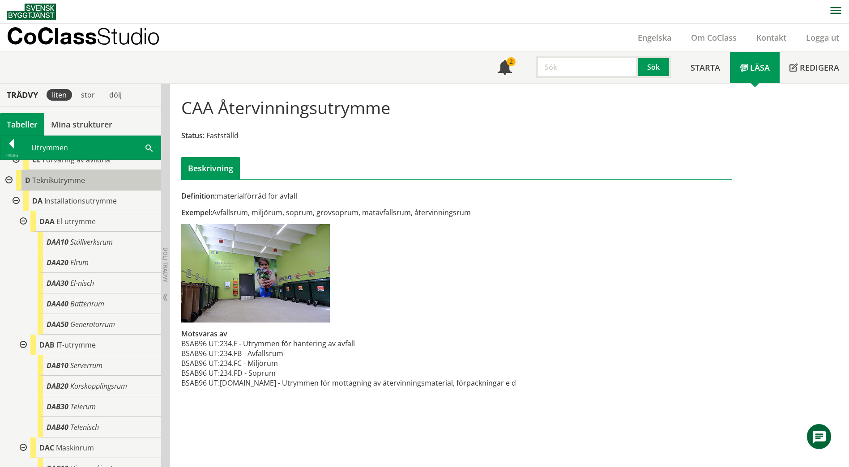
click at [73, 185] on span "Teknikutrymme" at bounding box center [58, 181] width 53 height 10
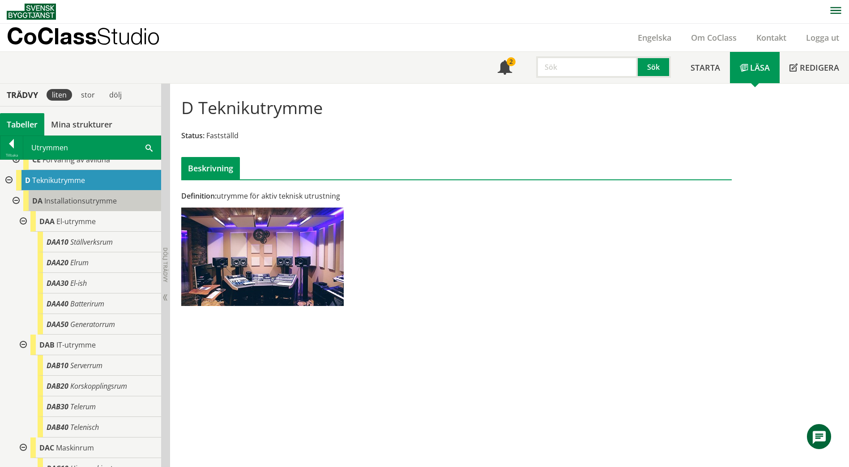
click at [78, 206] on span "Installationsutrymme" at bounding box center [80, 201] width 73 height 10
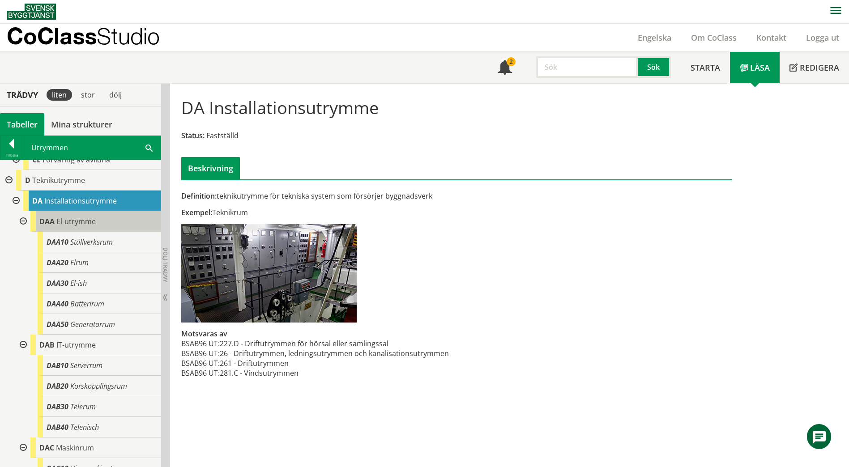
click at [74, 227] on span "El-utrymme" at bounding box center [75, 222] width 39 height 10
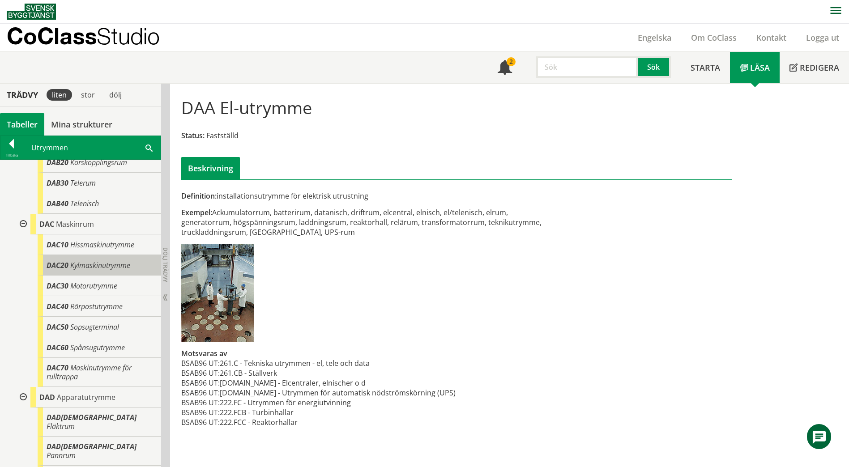
scroll to position [2418, 0]
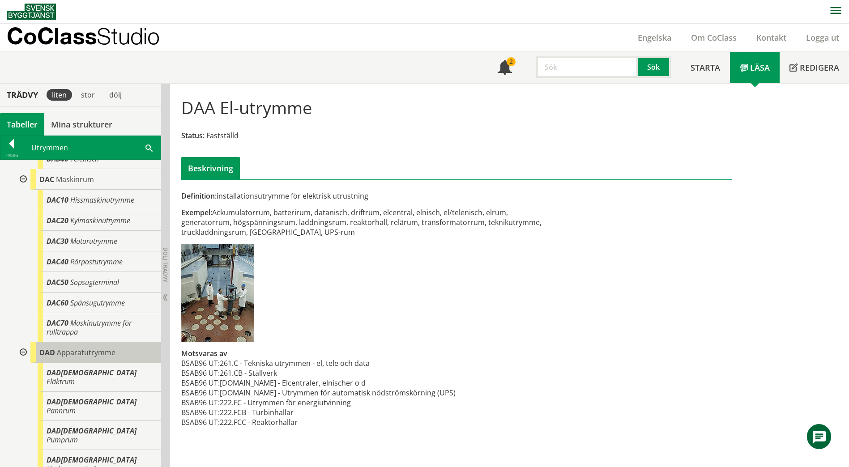
click at [95, 358] on span "Apparatutrymme" at bounding box center [86, 353] width 59 height 10
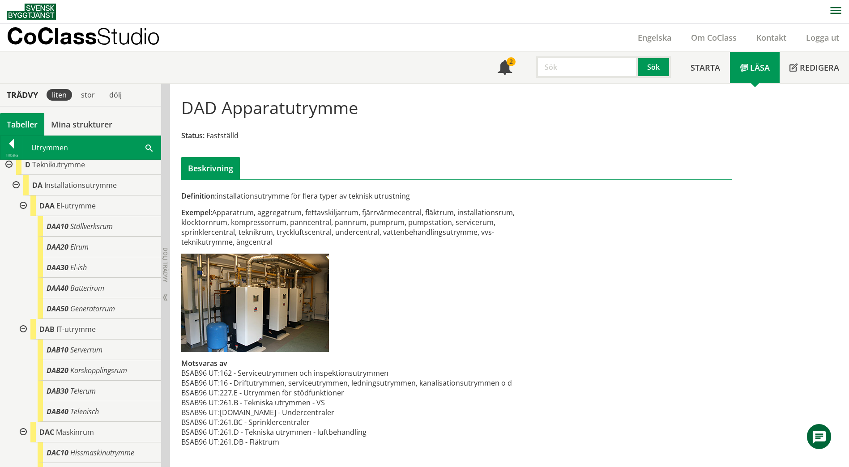
scroll to position [2149, 0]
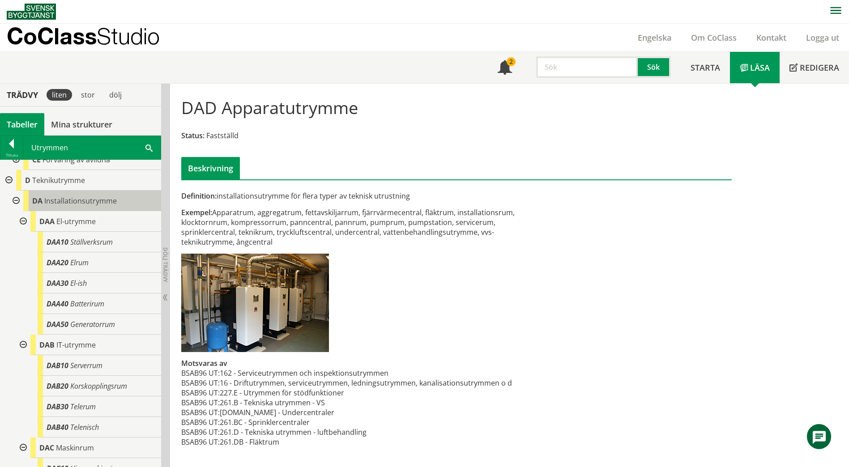
click at [98, 206] on span "Installationsutrymme" at bounding box center [80, 201] width 73 height 10
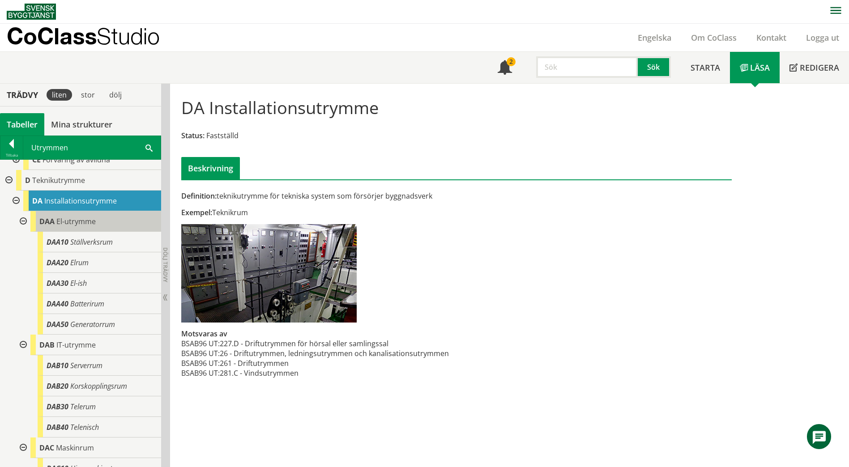
click at [103, 232] on div "DAA El-utrymme" at bounding box center [95, 221] width 131 height 21
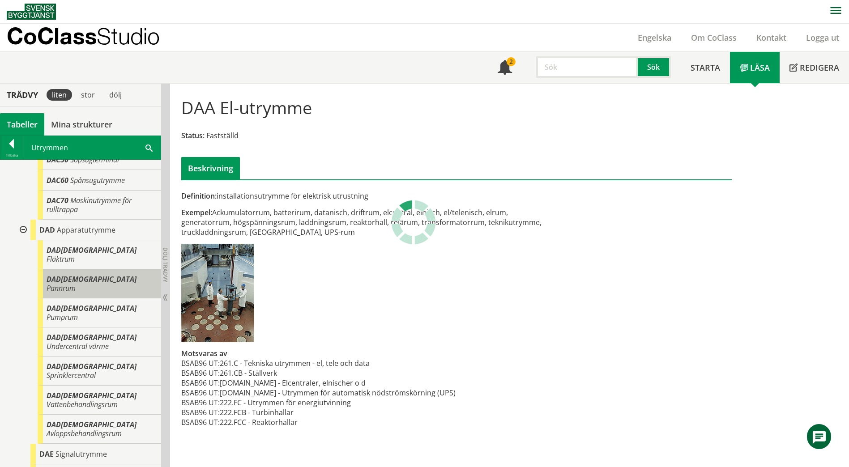
scroll to position [2552, 0]
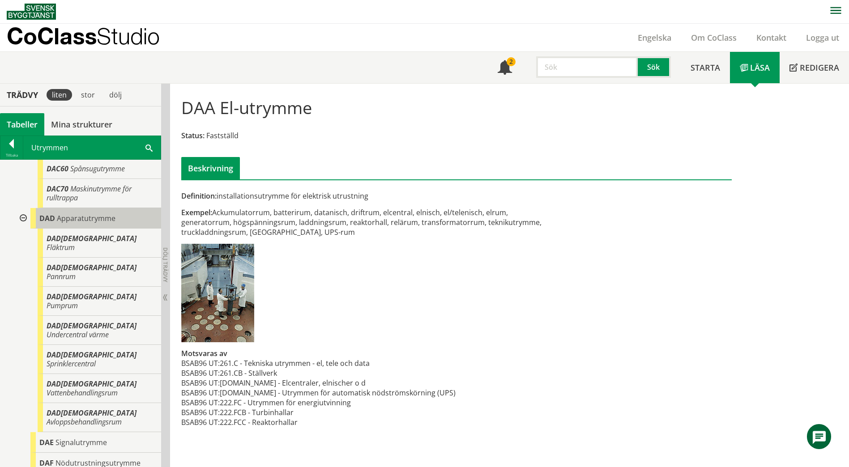
click at [123, 229] on div "DAD Apparatutrymme" at bounding box center [95, 218] width 131 height 21
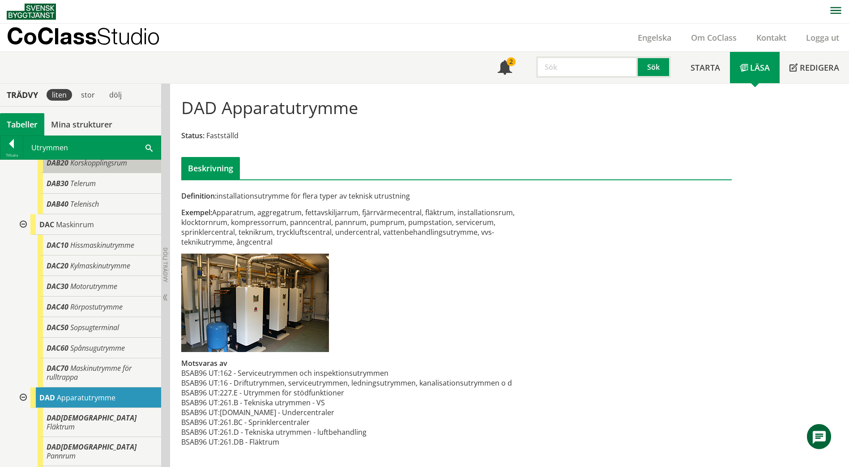
scroll to position [2329, 0]
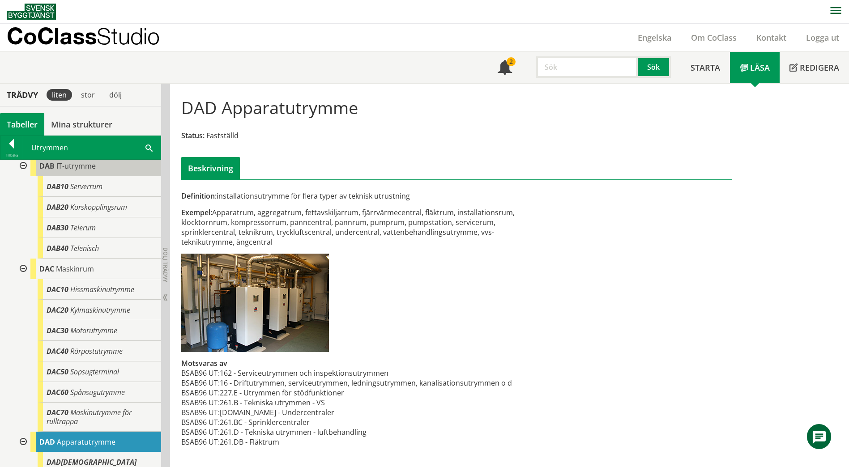
click at [83, 171] on span "IT-utrymme" at bounding box center [75, 166] width 39 height 10
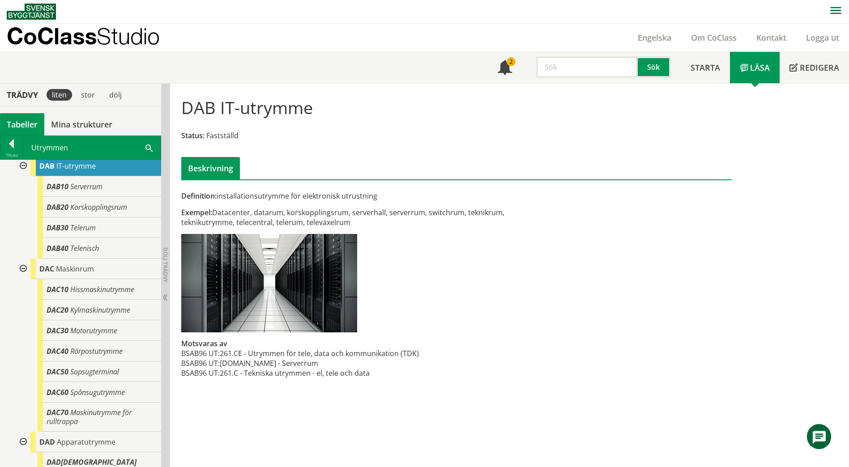
click at [146, 146] on span at bounding box center [149, 147] width 7 height 9
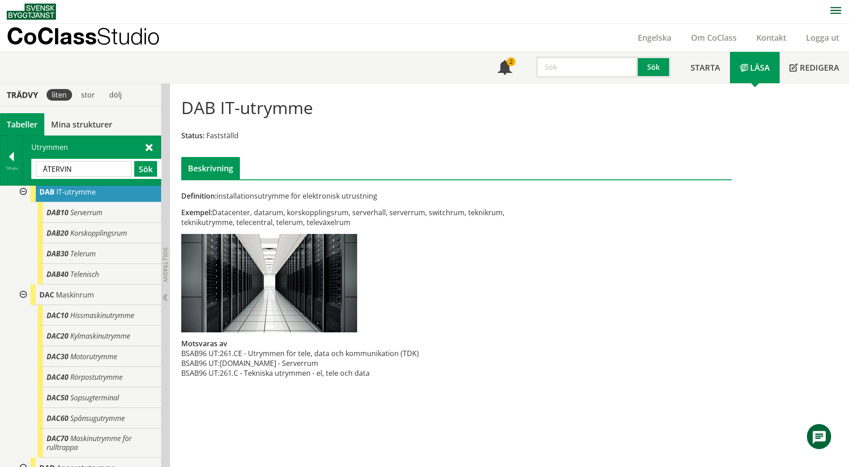
drag, startPoint x: 92, startPoint y: 171, endPoint x: 29, endPoint y: 167, distance: 62.8
click at [29, 167] on div "Utrymmen ÅTERVIN Sök" at bounding box center [91, 160] width 137 height 49
paste input "TV"
click at [142, 171] on button "Sök" at bounding box center [145, 169] width 23 height 16
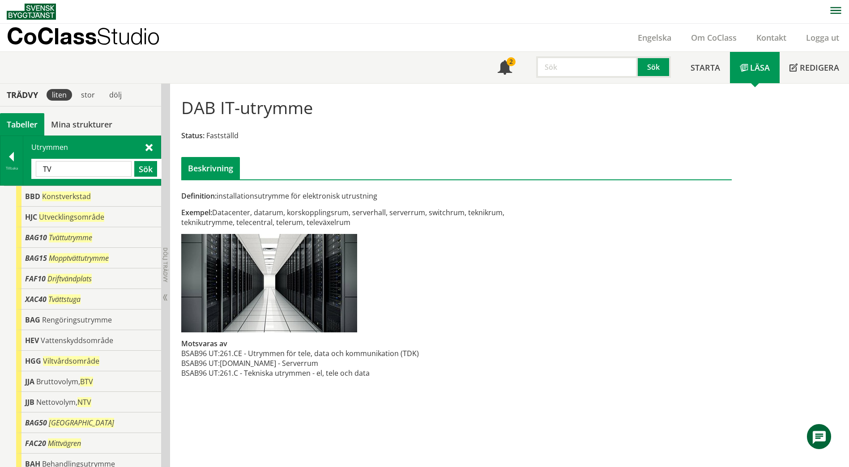
drag, startPoint x: 89, startPoint y: 171, endPoint x: 42, endPoint y: 172, distance: 47.0
click at [42, 172] on input "TV" at bounding box center [84, 169] width 96 height 16
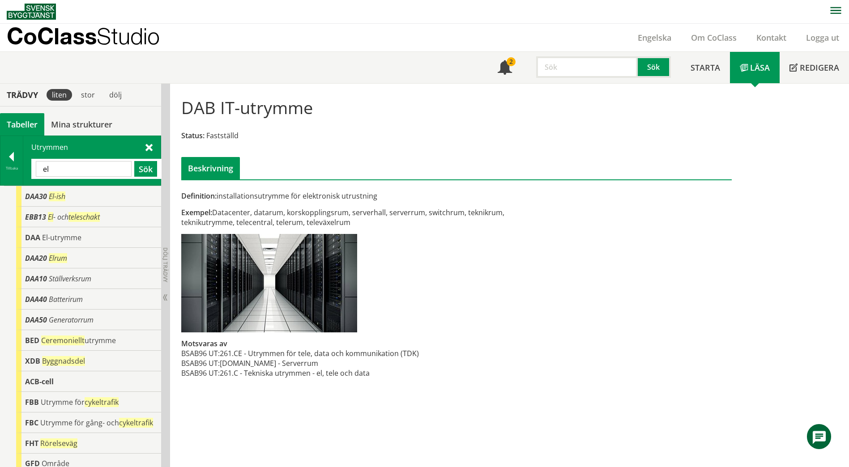
click at [146, 144] on span at bounding box center [149, 146] width 7 height 9
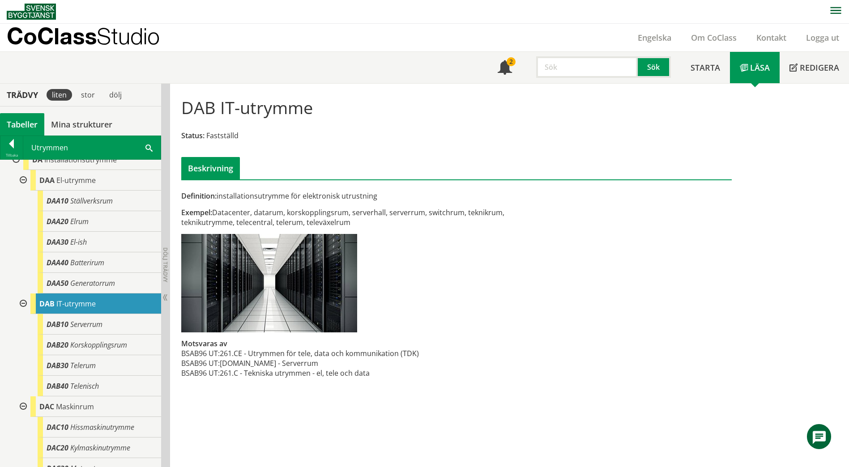
scroll to position [2194, 0]
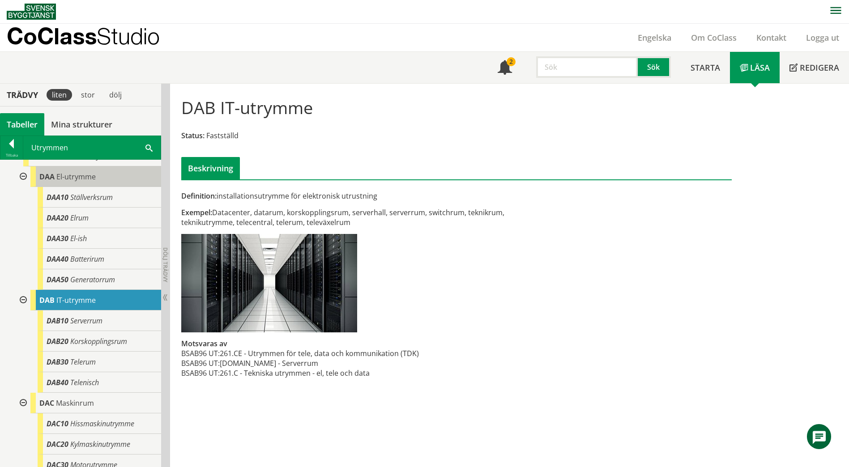
click at [92, 182] on span "El-utrymme" at bounding box center [75, 177] width 39 height 10
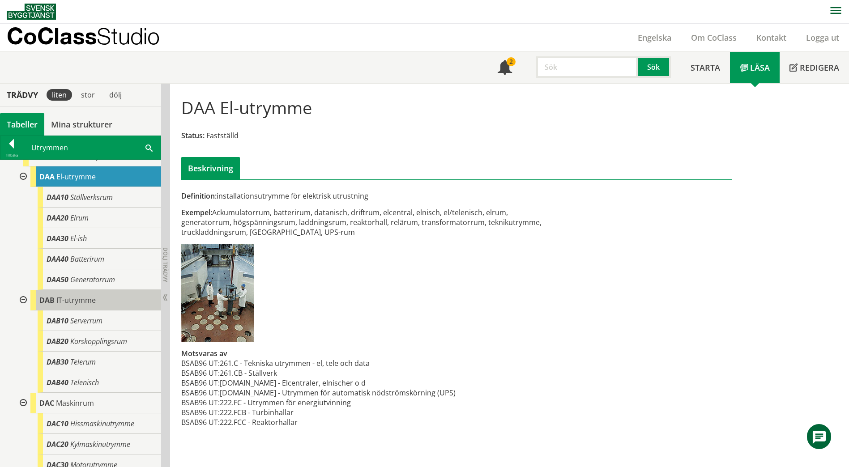
click at [112, 311] on div "DAB IT-utrymme" at bounding box center [95, 300] width 131 height 21
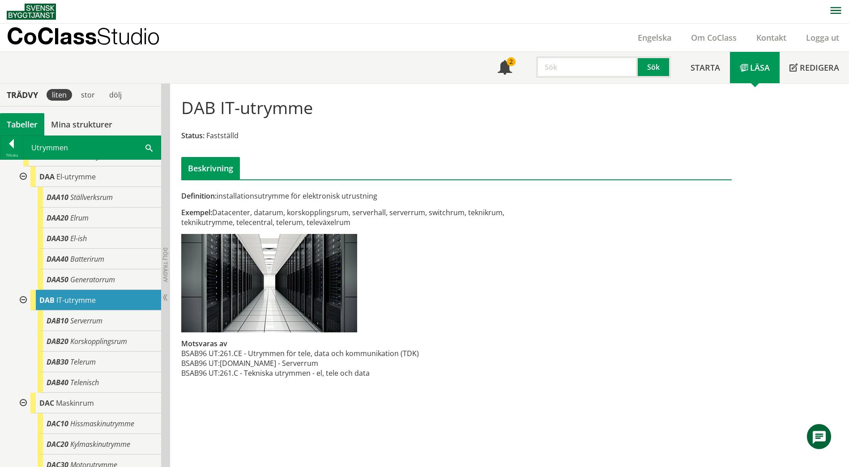
click at [143, 143] on div "Utrymmen el Sök" at bounding box center [91, 147] width 137 height 23
click at [148, 148] on span at bounding box center [149, 147] width 7 height 9
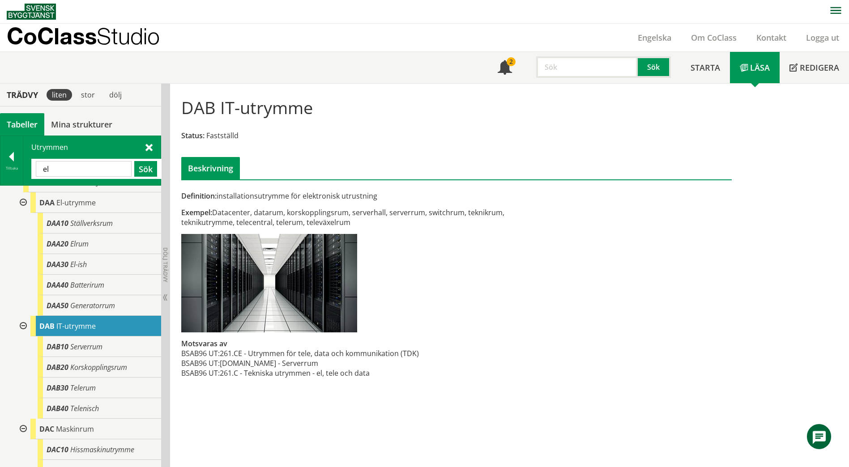
drag, startPoint x: 93, startPoint y: 171, endPoint x: 39, endPoint y: 172, distance: 54.2
click at [39, 172] on input "el" at bounding box center [84, 169] width 96 height 16
paste input "BAA"
click at [139, 167] on button "Sök" at bounding box center [145, 169] width 23 height 16
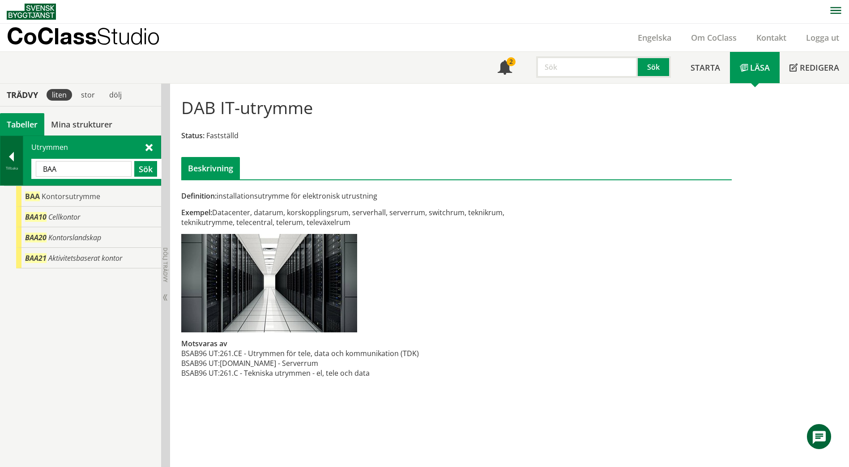
drag, startPoint x: 122, startPoint y: 169, endPoint x: 8, endPoint y: 167, distance: 113.8
click at [8, 167] on div "Tillbaka Utrymmen BAA Sök" at bounding box center [80, 161] width 161 height 50
click at [137, 170] on button "Sök" at bounding box center [145, 169] width 23 height 16
drag, startPoint x: 75, startPoint y: 174, endPoint x: 23, endPoint y: 164, distance: 52.4
click at [23, 164] on div "Utrymmen BAA Sök" at bounding box center [91, 160] width 137 height 49
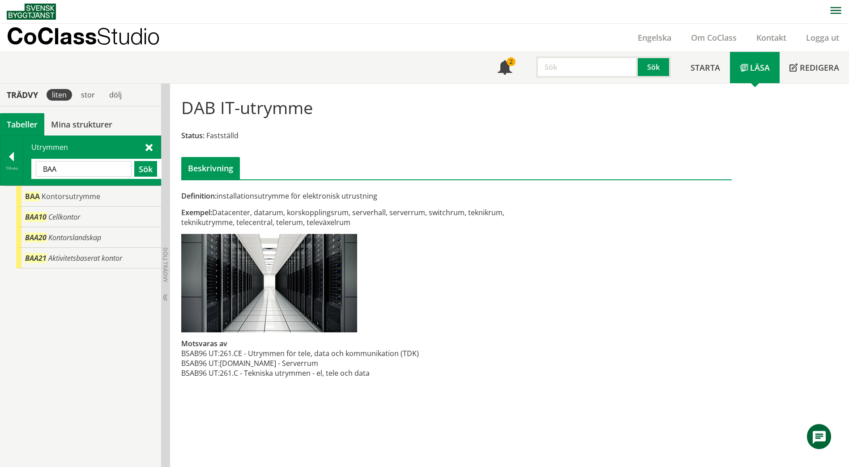
paste input "AAB30"
click at [146, 166] on button "Sök" at bounding box center [145, 169] width 23 height 16
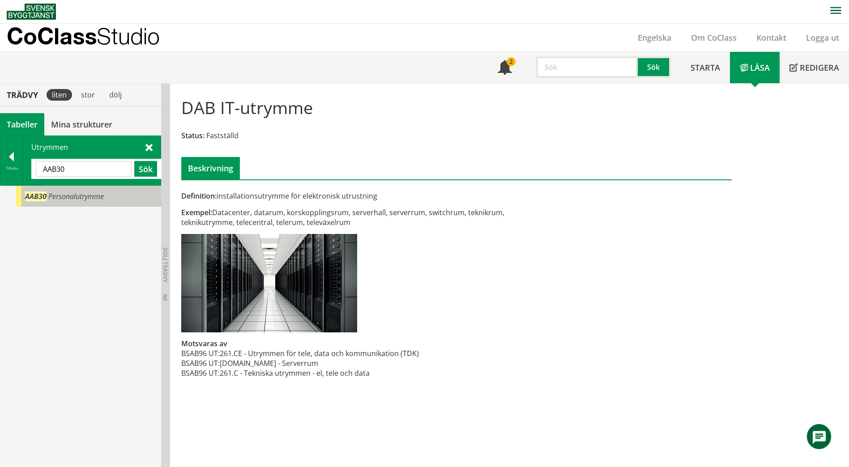
click at [118, 199] on div "AAB30 Personalutrymme" at bounding box center [88, 196] width 145 height 21
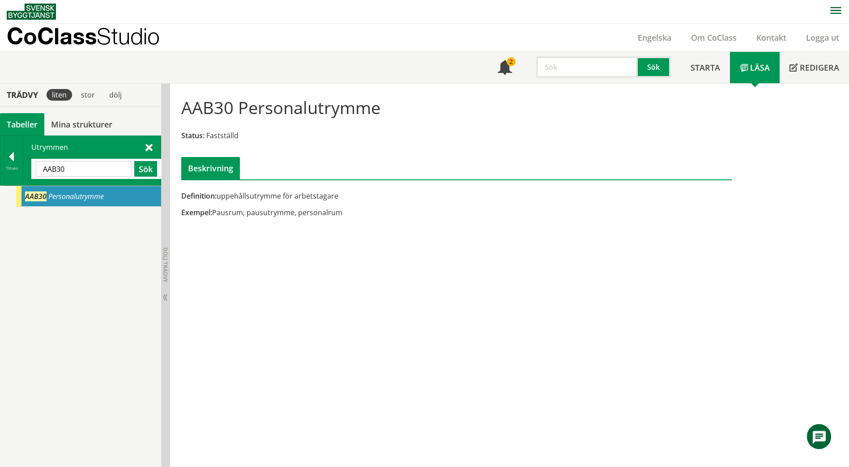
drag, startPoint x: 76, startPoint y: 170, endPoint x: 34, endPoint y: 168, distance: 41.7
click at [34, 168] on div "AAB30 Sök" at bounding box center [96, 169] width 130 height 20
click at [48, 194] on span "Kontorsutrymme" at bounding box center [71, 197] width 59 height 10
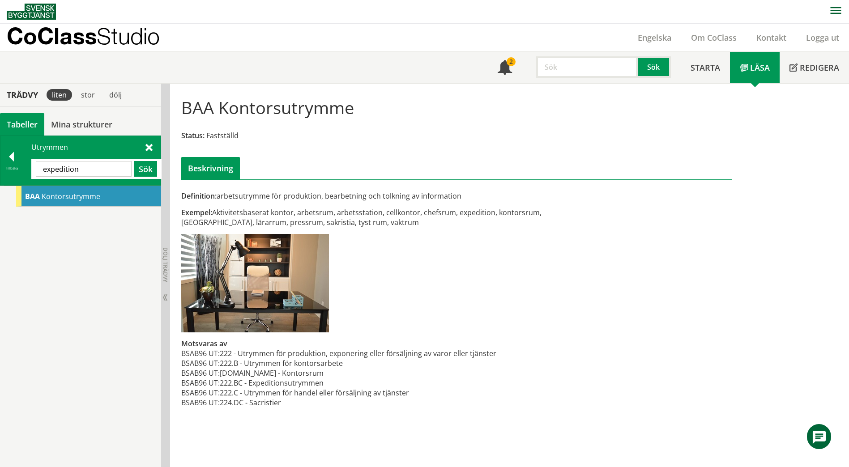
drag, startPoint x: 80, startPoint y: 170, endPoint x: 37, endPoint y: 169, distance: 43.4
click at [37, 169] on input "expedition" at bounding box center [84, 169] width 96 height 16
click at [83, 169] on input "expedition" at bounding box center [84, 169] width 96 height 16
type input "e"
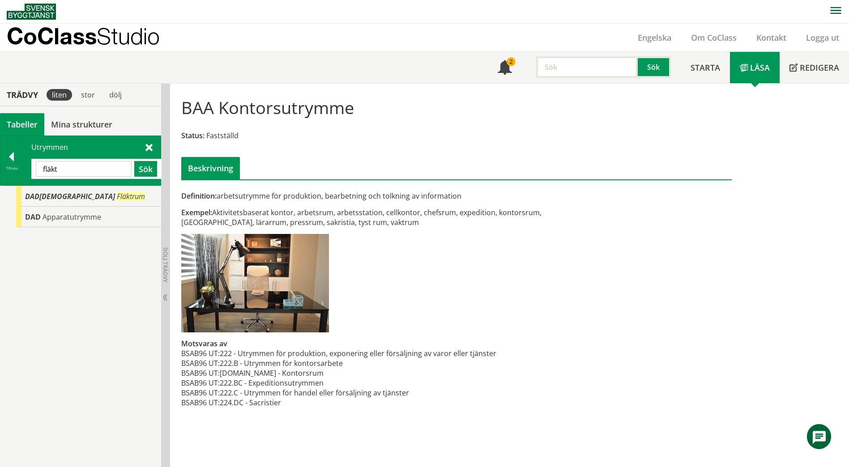
drag, startPoint x: 73, startPoint y: 172, endPoint x: 41, endPoint y: 173, distance: 31.8
click at [41, 173] on input "fläkt" at bounding box center [84, 169] width 96 height 16
click at [80, 195] on span "Medieverkstad" at bounding box center [68, 197] width 50 height 10
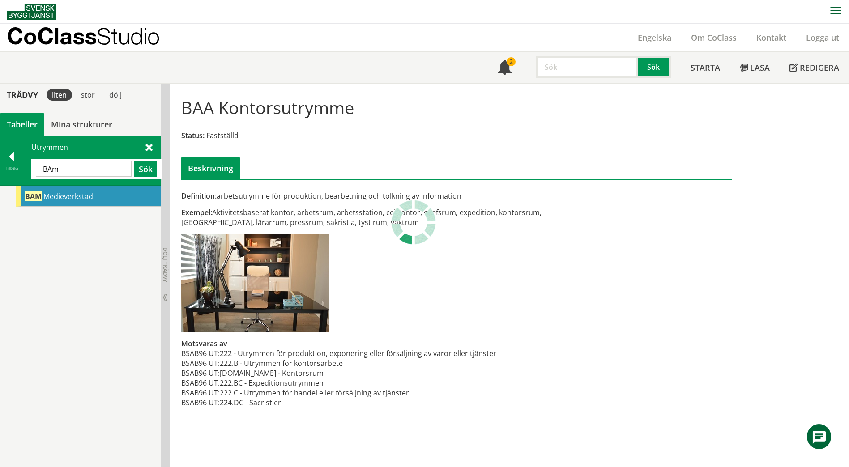
click at [80, 195] on span "Medieverkstad" at bounding box center [68, 197] width 50 height 10
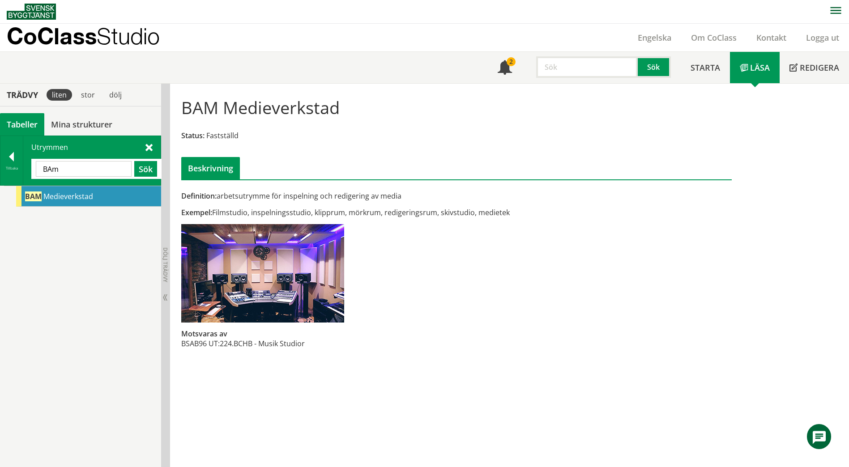
drag, startPoint x: 73, startPoint y: 171, endPoint x: 29, endPoint y: 172, distance: 44.4
click at [29, 172] on div "Utrymmen BAm Sök" at bounding box center [91, 160] width 137 height 49
click at [74, 202] on div "BBD Konstverkstad" at bounding box center [88, 196] width 145 height 21
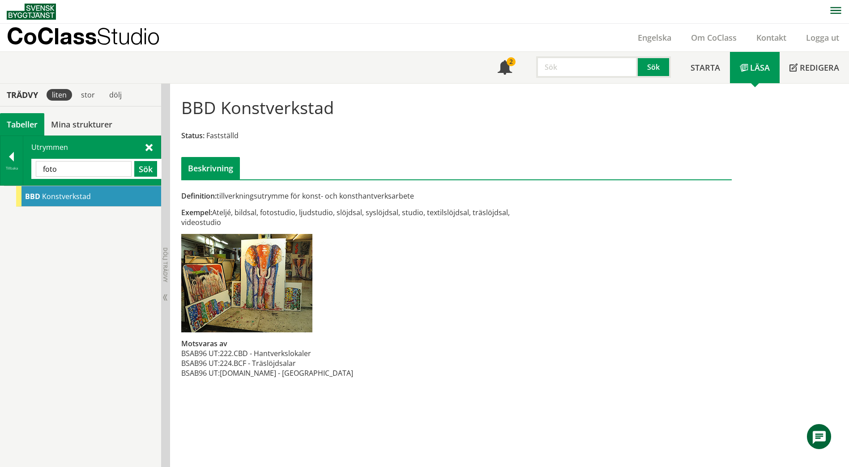
drag, startPoint x: 55, startPoint y: 171, endPoint x: 37, endPoint y: 170, distance: 18.4
click at [37, 170] on input "foto" at bounding box center [84, 169] width 96 height 16
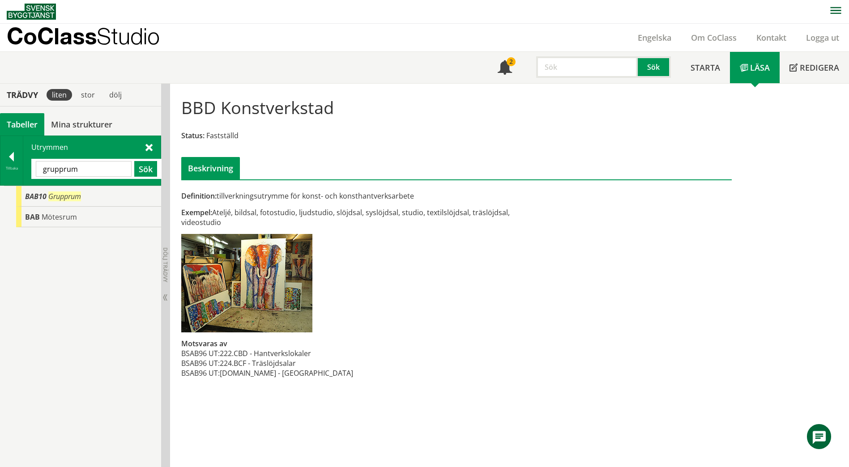
drag, startPoint x: 96, startPoint y: 173, endPoint x: 27, endPoint y: 177, distance: 69.1
click at [32, 176] on div "grupprum Sök" at bounding box center [96, 169] width 130 height 20
drag, startPoint x: 70, startPoint y: 174, endPoint x: 39, endPoint y: 168, distance: 32.0
click at [39, 168] on input "arkiv" at bounding box center [84, 169] width 96 height 16
click at [56, 168] on input "dush" at bounding box center [84, 169] width 96 height 16
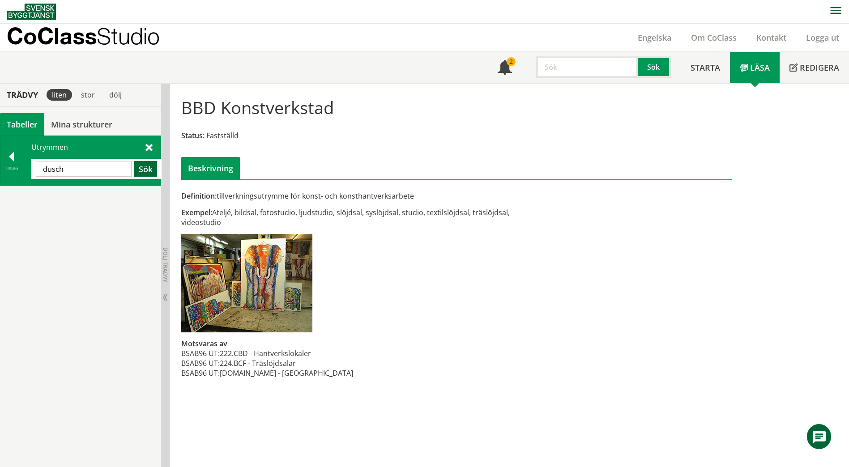
click at [148, 172] on button "Sök" at bounding box center [145, 169] width 23 height 16
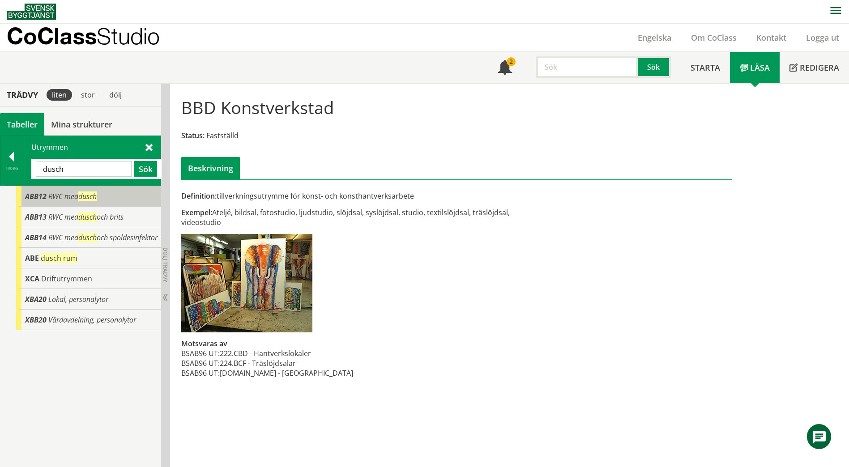
click at [114, 199] on div "ABB12 RWC med dusch" at bounding box center [88, 196] width 145 height 21
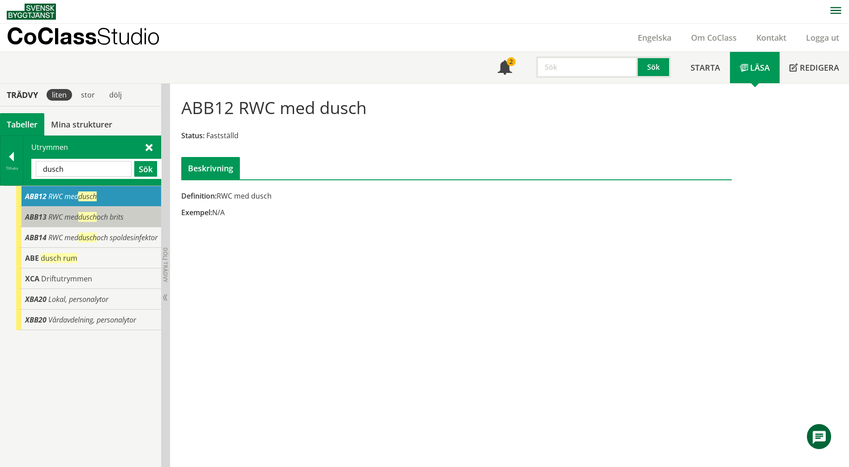
click at [116, 218] on span "RWC med dusch och brits" at bounding box center [85, 217] width 75 height 10
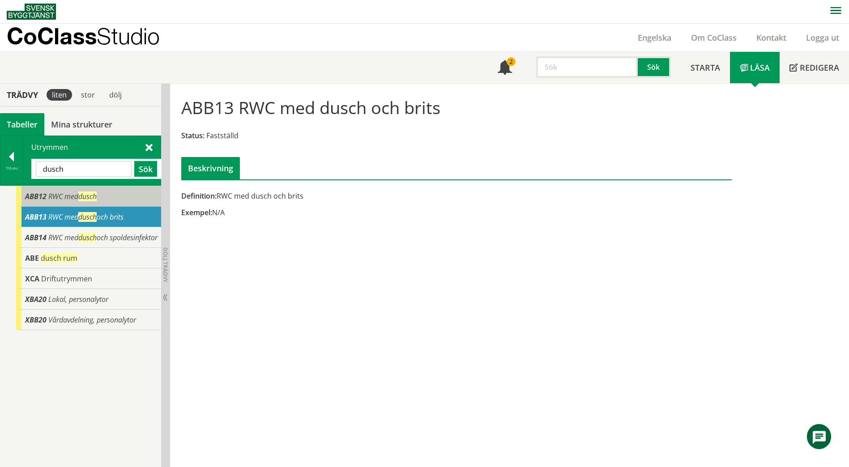
click at [121, 197] on div "ABB12 RWC med dusch" at bounding box center [88, 196] width 145 height 21
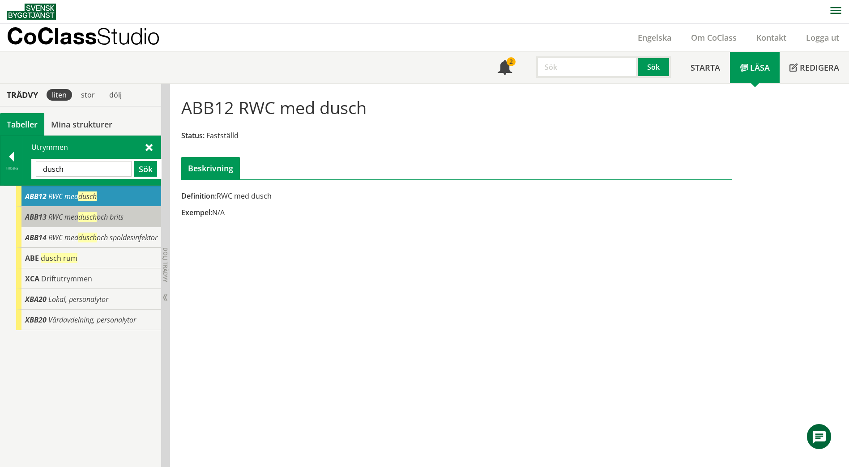
click at [137, 217] on div "ABB13 RWC med dusch och brits" at bounding box center [88, 217] width 145 height 21
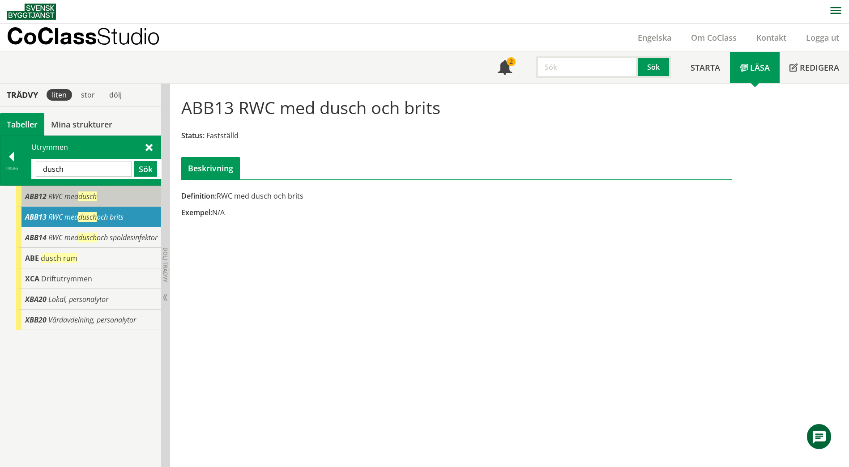
click at [51, 200] on span "RWC med dusch" at bounding box center [72, 197] width 48 height 10
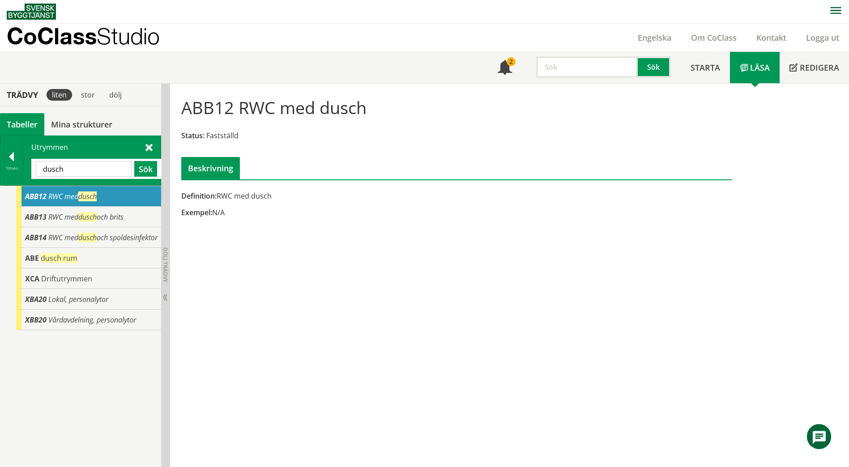
drag, startPoint x: 66, startPoint y: 169, endPoint x: 39, endPoint y: 167, distance: 26.9
click at [39, 167] on input "dusch" at bounding box center [84, 169] width 96 height 16
paste input "KONTROLLRUM"
click at [147, 167] on button "Sök" at bounding box center [145, 169] width 23 height 16
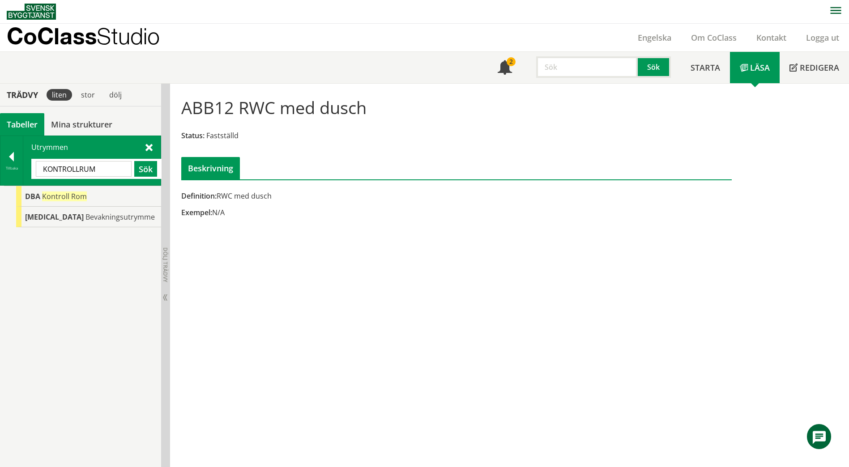
drag, startPoint x: 104, startPoint y: 168, endPoint x: 40, endPoint y: 170, distance: 64.1
click at [40, 170] on input "KONTROLLRUM" at bounding box center [84, 169] width 96 height 16
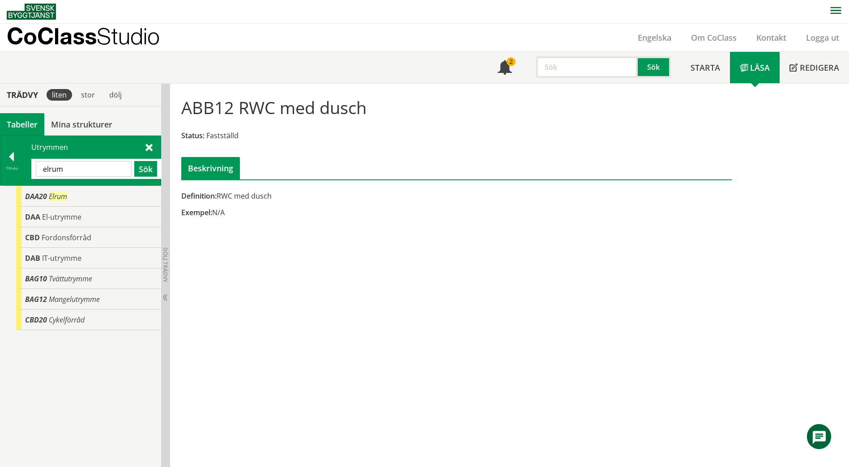
drag, startPoint x: 81, startPoint y: 171, endPoint x: 39, endPoint y: 168, distance: 42.2
click at [39, 168] on input "elrum" at bounding box center [84, 169] width 96 height 16
paste input "MOPEDVERKSTAD"
type input "MOPEDVERKSTAD"
click at [144, 170] on button "Sök" at bounding box center [145, 169] width 23 height 16
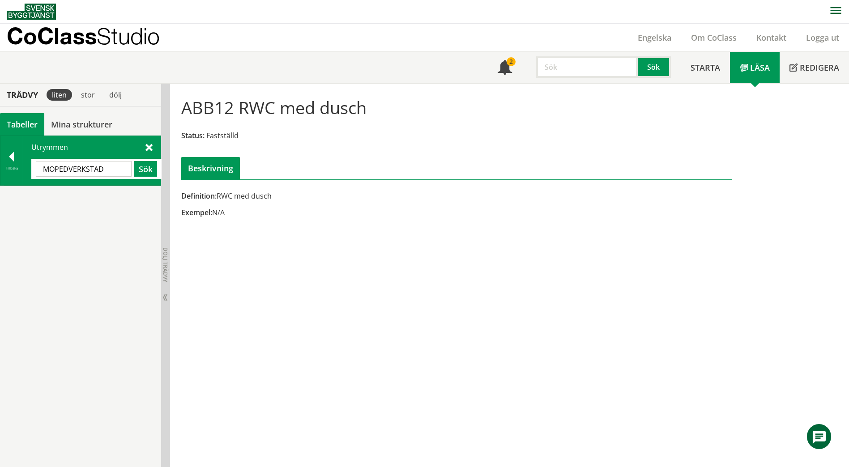
drag, startPoint x: 67, startPoint y: 171, endPoint x: 45, endPoint y: 168, distance: 22.1
click at [45, 168] on input "MOPEDVERKSTAD" at bounding box center [84, 169] width 96 height 16
click at [150, 150] on span at bounding box center [149, 146] width 7 height 9
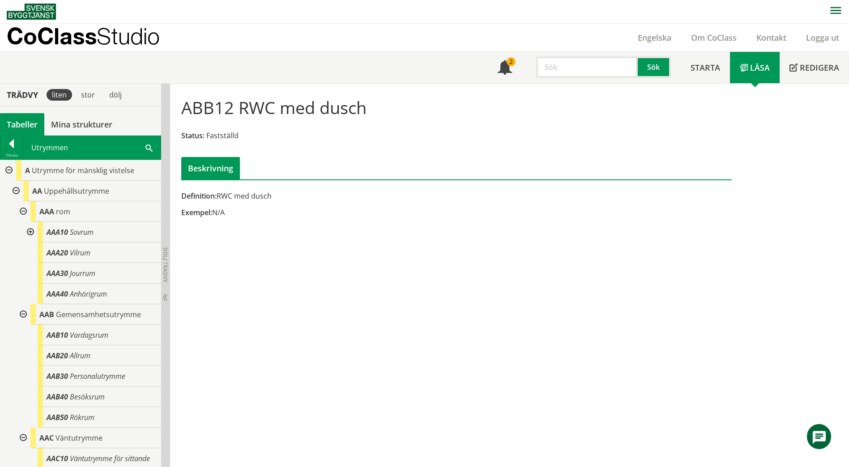
click at [491, 250] on div "ABB12 RWC med dusch Status: Fastställd Beskrivning Definition: RWC med dusch Ex…" at bounding box center [509, 276] width 679 height 384
